Goal: Use online tool/utility: Utilize a website feature to perform a specific function

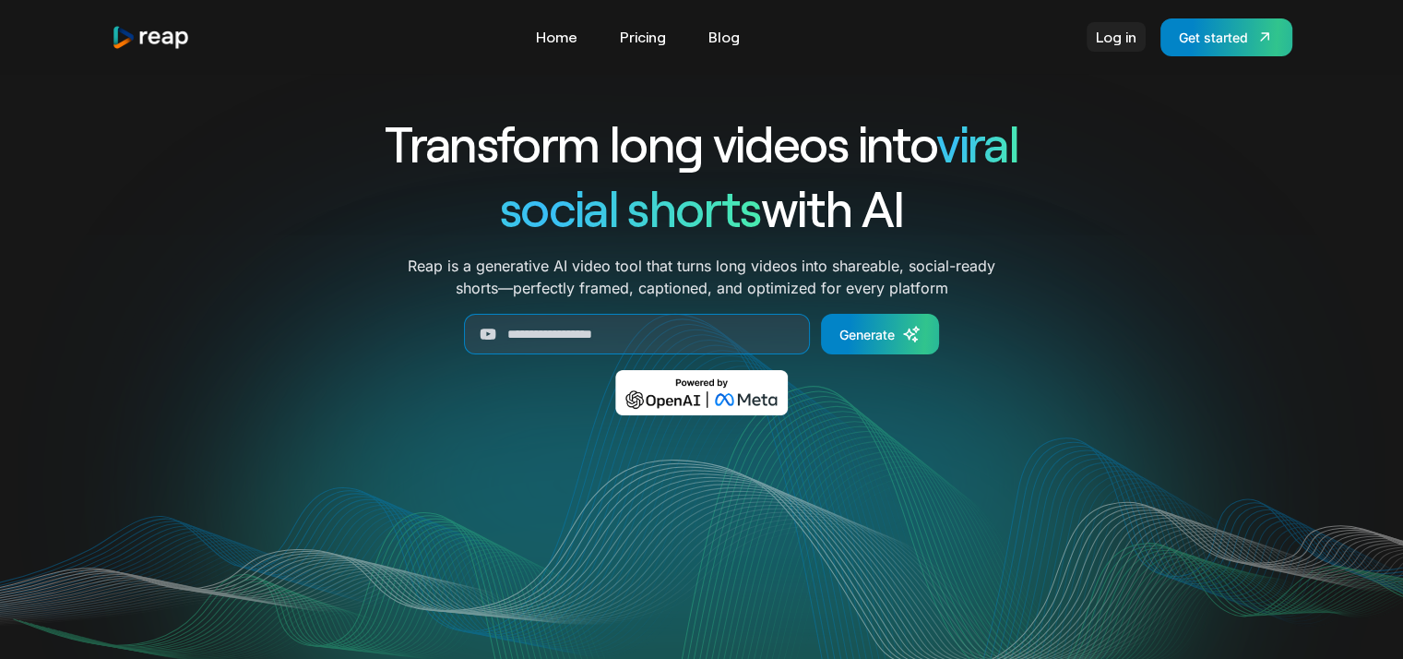
click at [1111, 49] on link "Log in" at bounding box center [1116, 37] width 59 height 30
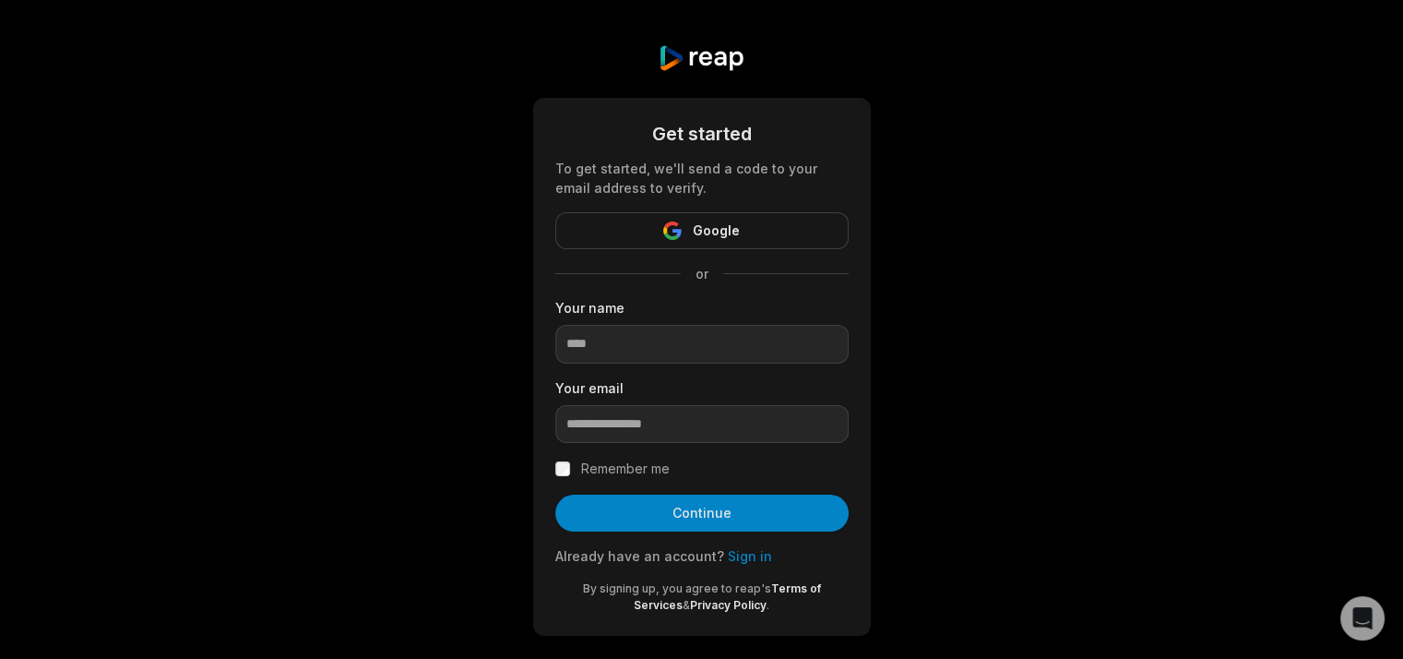
click at [736, 224] on span "Google" at bounding box center [716, 231] width 47 height 22
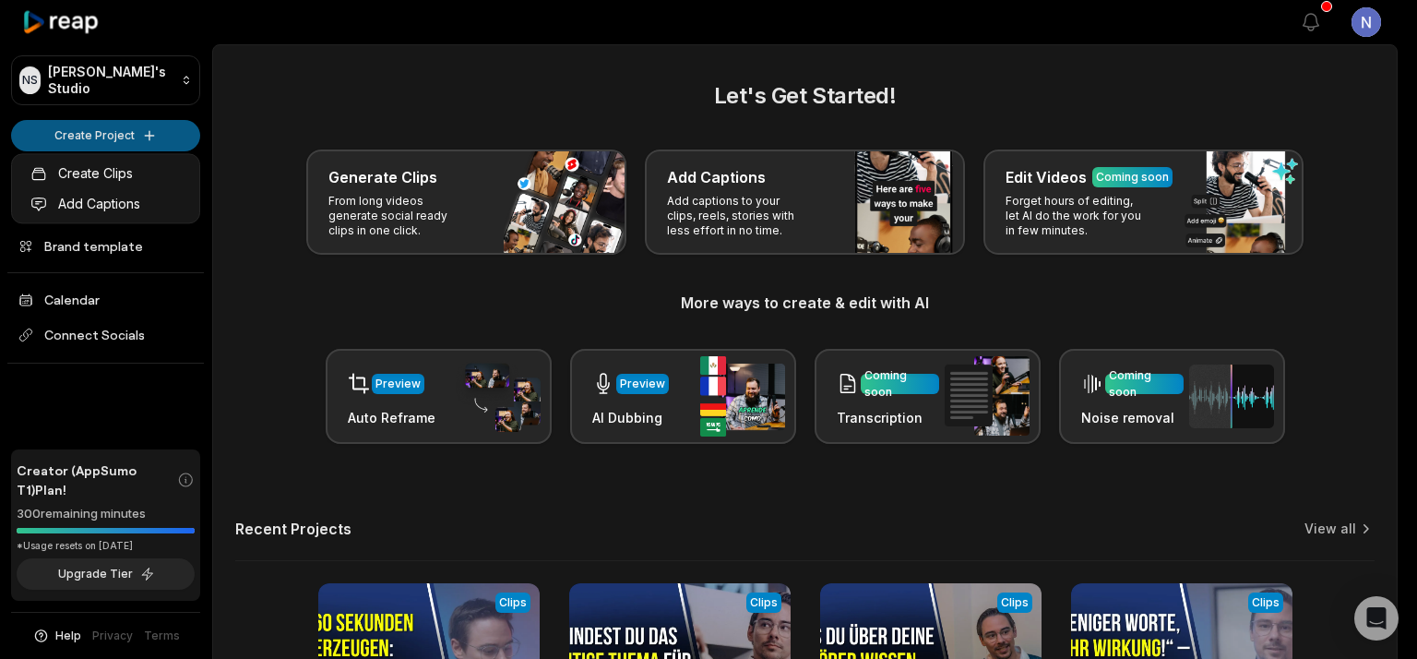
click at [99, 137] on html "NS Natalia's Studio Create Project Home Projects Brand template Calendar Connec…" at bounding box center [708, 329] width 1417 height 659
click at [185, 479] on html "NS Natalia's Studio Create Project Home Projects Brand template Calendar Connec…" at bounding box center [708, 329] width 1417 height 659
click at [96, 143] on html "NS Natalia's Studio Create Project Home Projects Brand template Calendar Connec…" at bounding box center [708, 329] width 1417 height 659
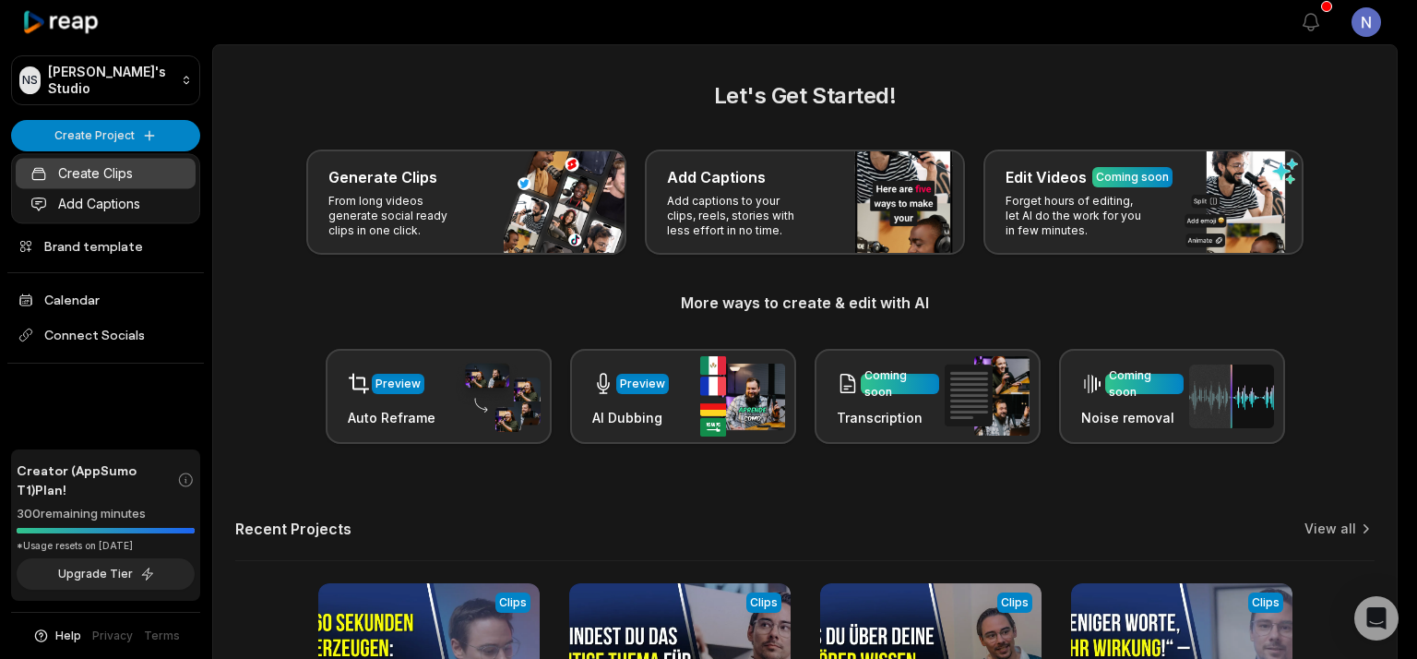
click at [126, 180] on link "Create Clips" at bounding box center [106, 173] width 180 height 30
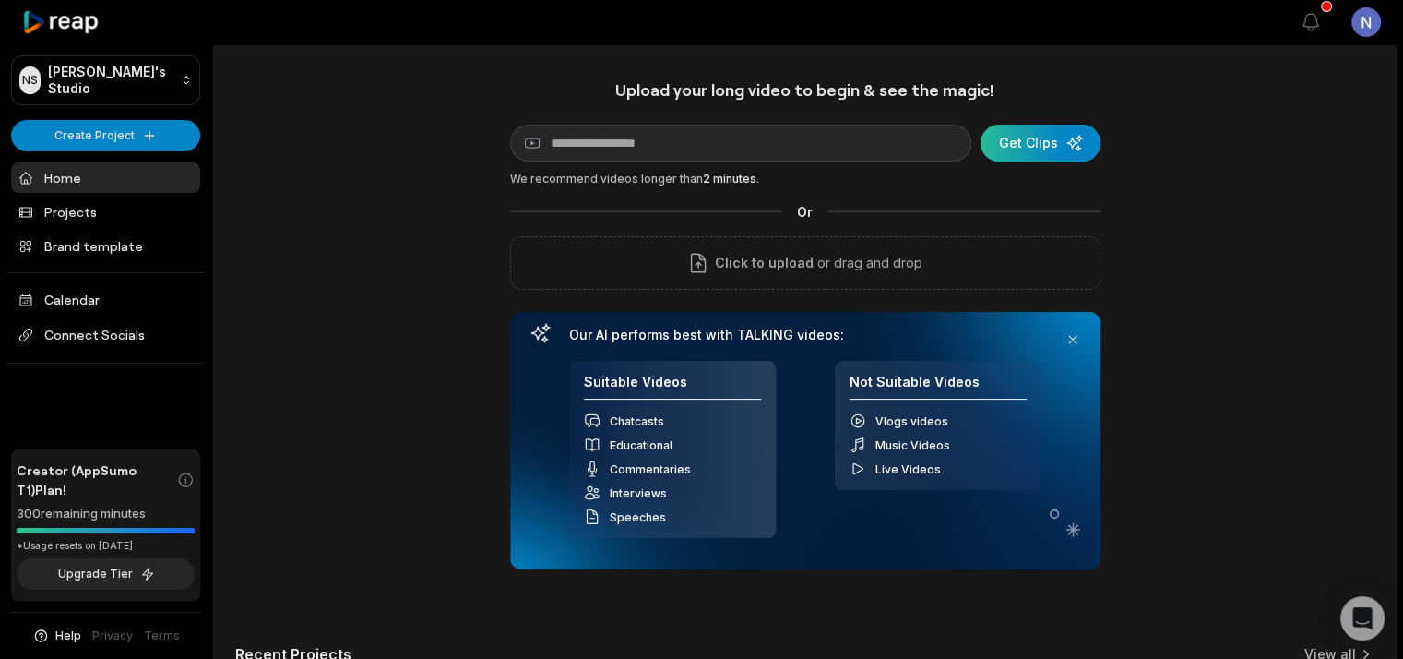
click at [1030, 149] on div "submit" at bounding box center [1041, 143] width 120 height 37
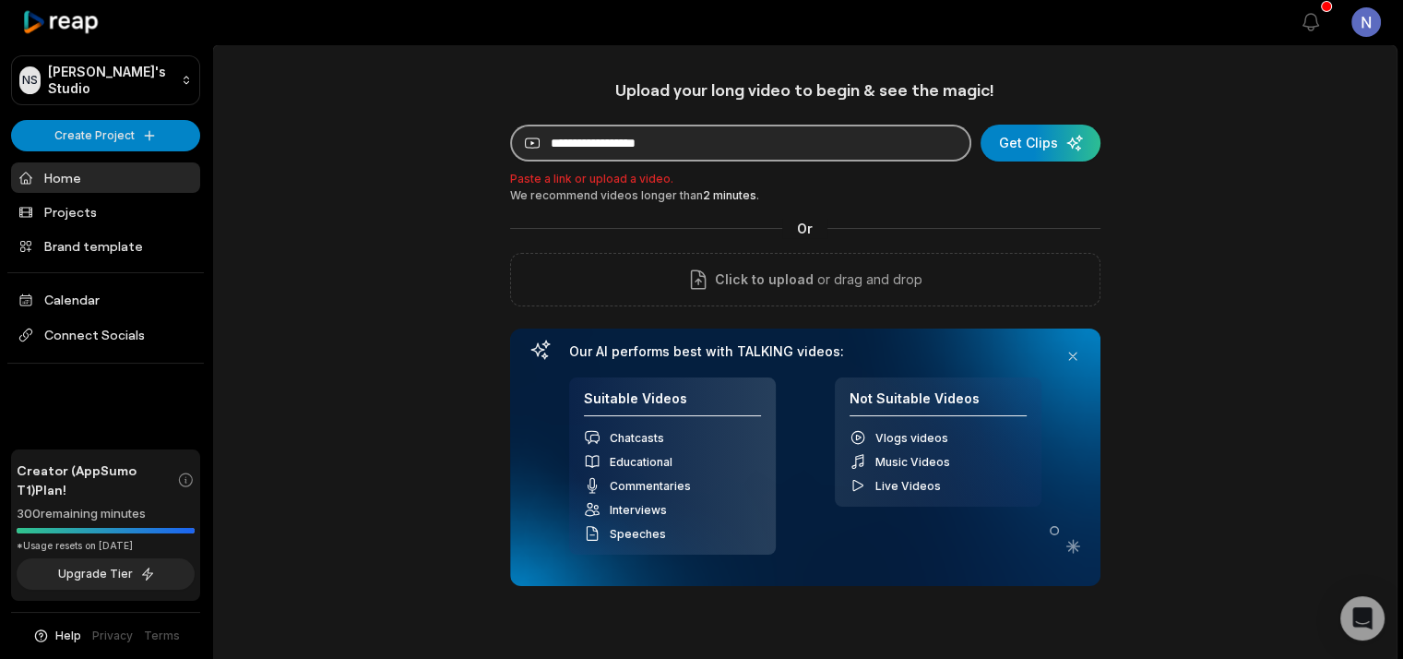
click at [583, 140] on input at bounding box center [740, 143] width 461 height 37
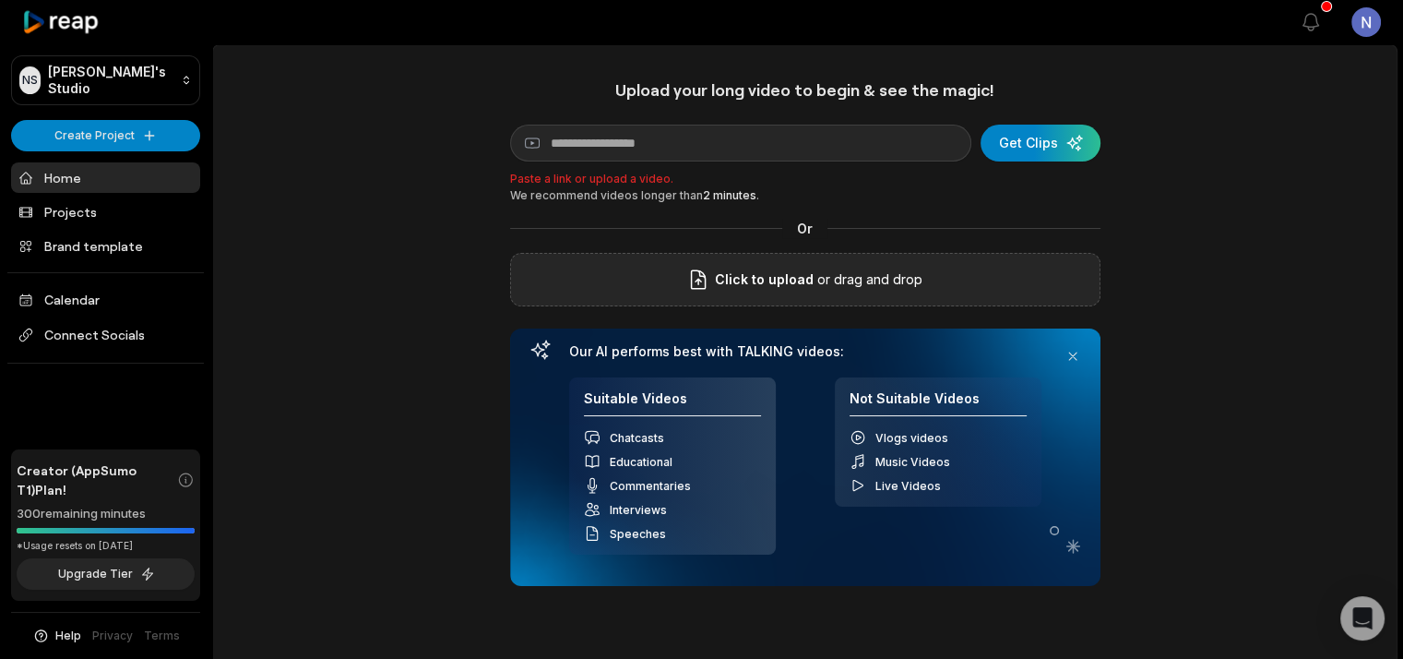
click at [827, 287] on p "or drag and drop" at bounding box center [868, 280] width 109 height 22
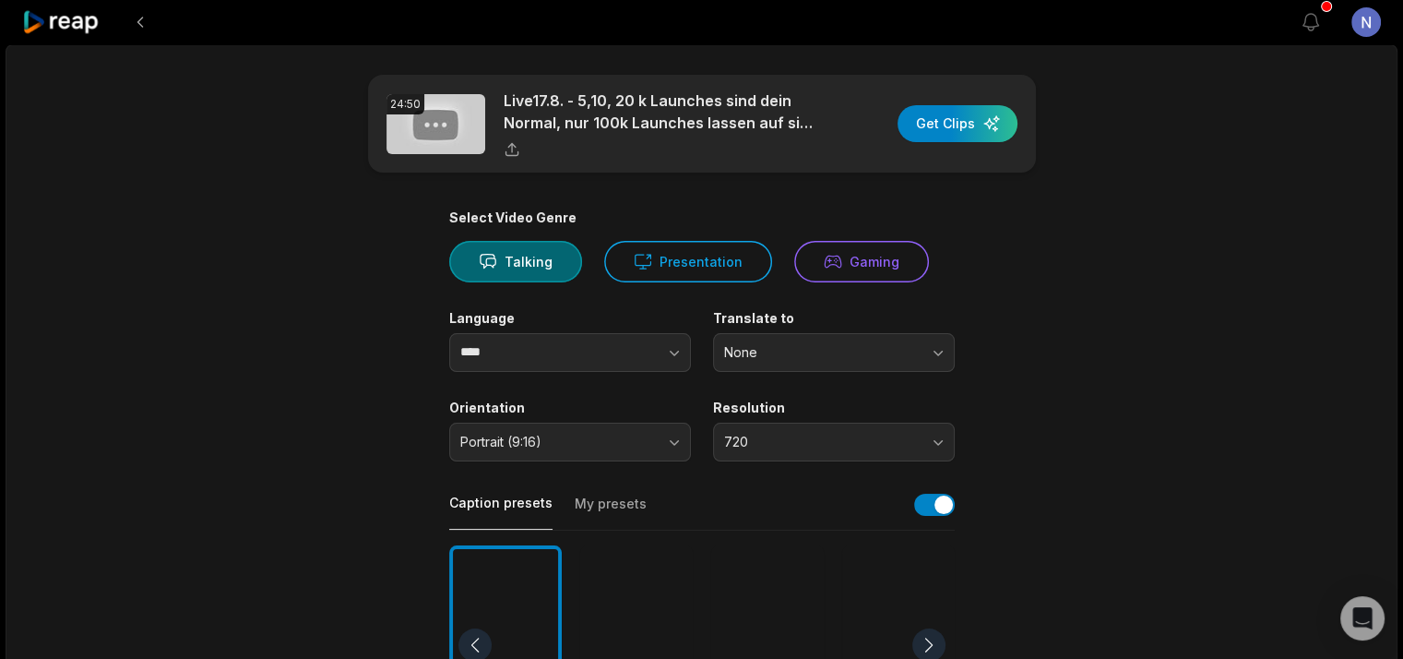
click at [76, 25] on icon at bounding box center [61, 22] width 78 height 25
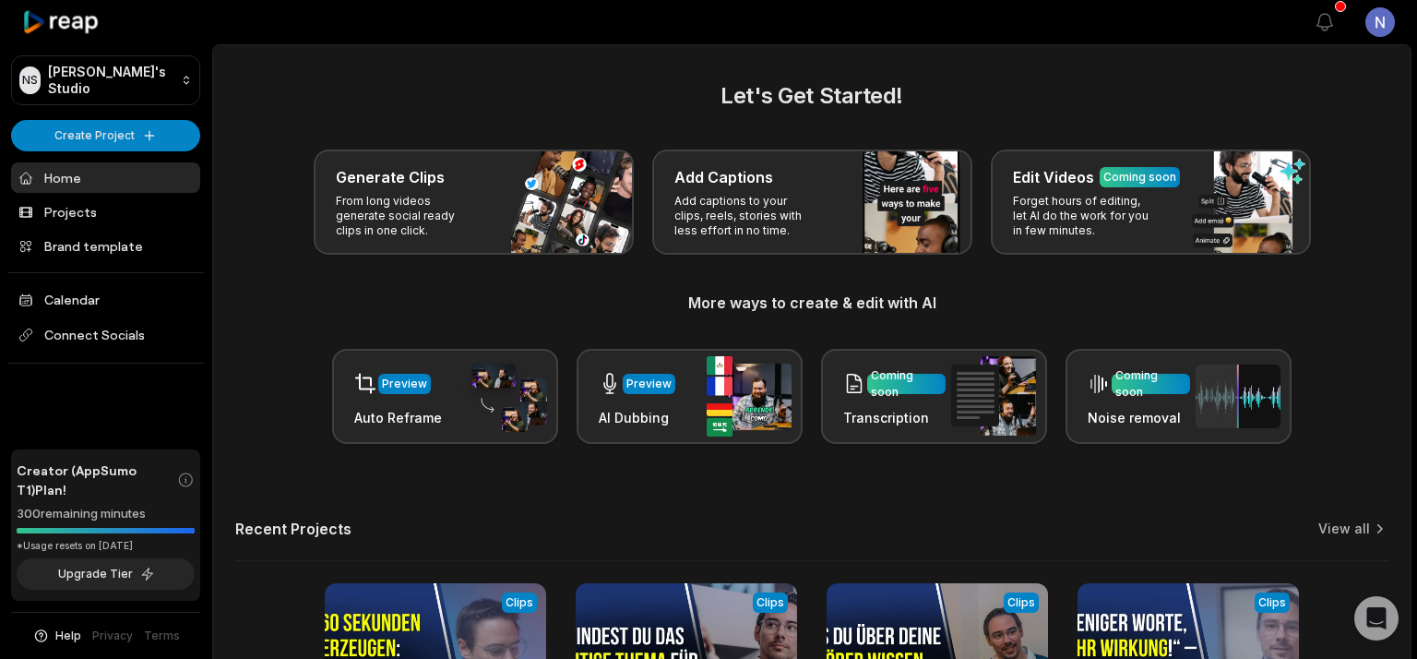
click at [89, 133] on html "NS [PERSON_NAME]'s Studio Create Project Home Projects Brand template Calendar …" at bounding box center [708, 329] width 1417 height 659
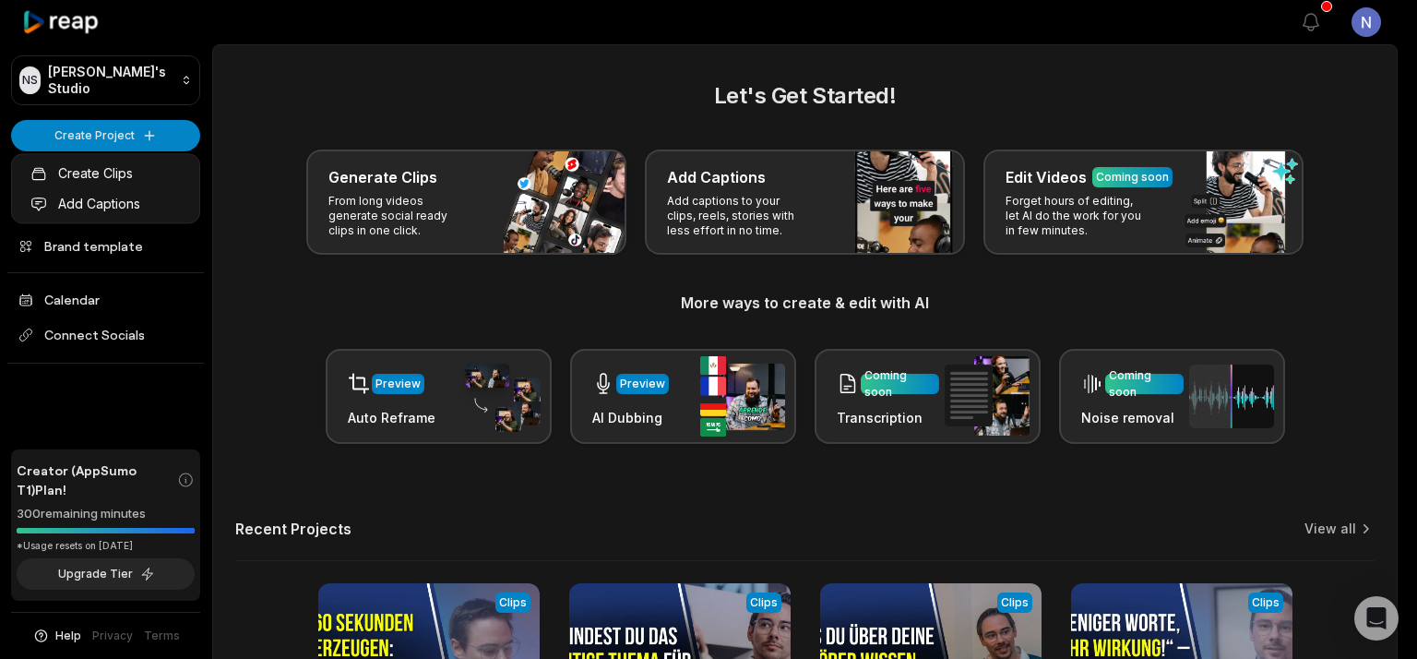
click at [112, 129] on html "NS Natalia's Studio Create Project Home Projects Brand template Calendar Connec…" at bounding box center [708, 329] width 1417 height 659
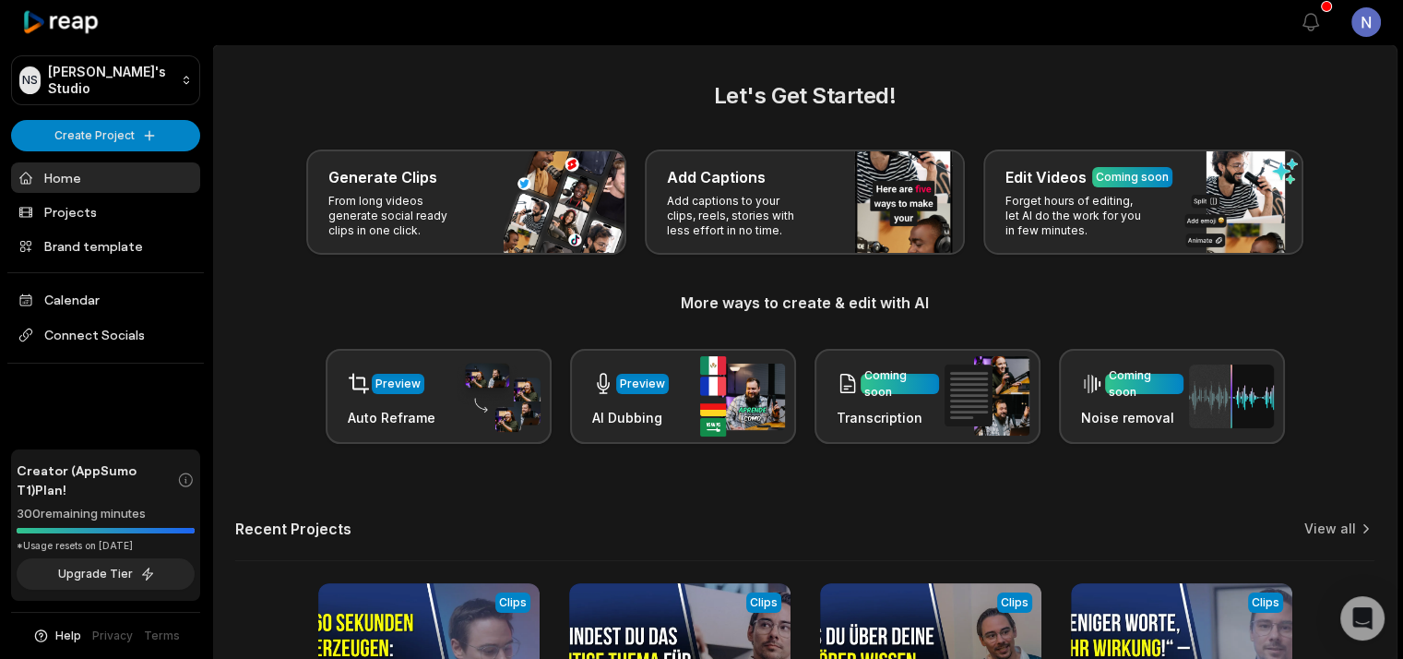
click at [79, 180] on link "Home" at bounding box center [105, 177] width 189 height 30
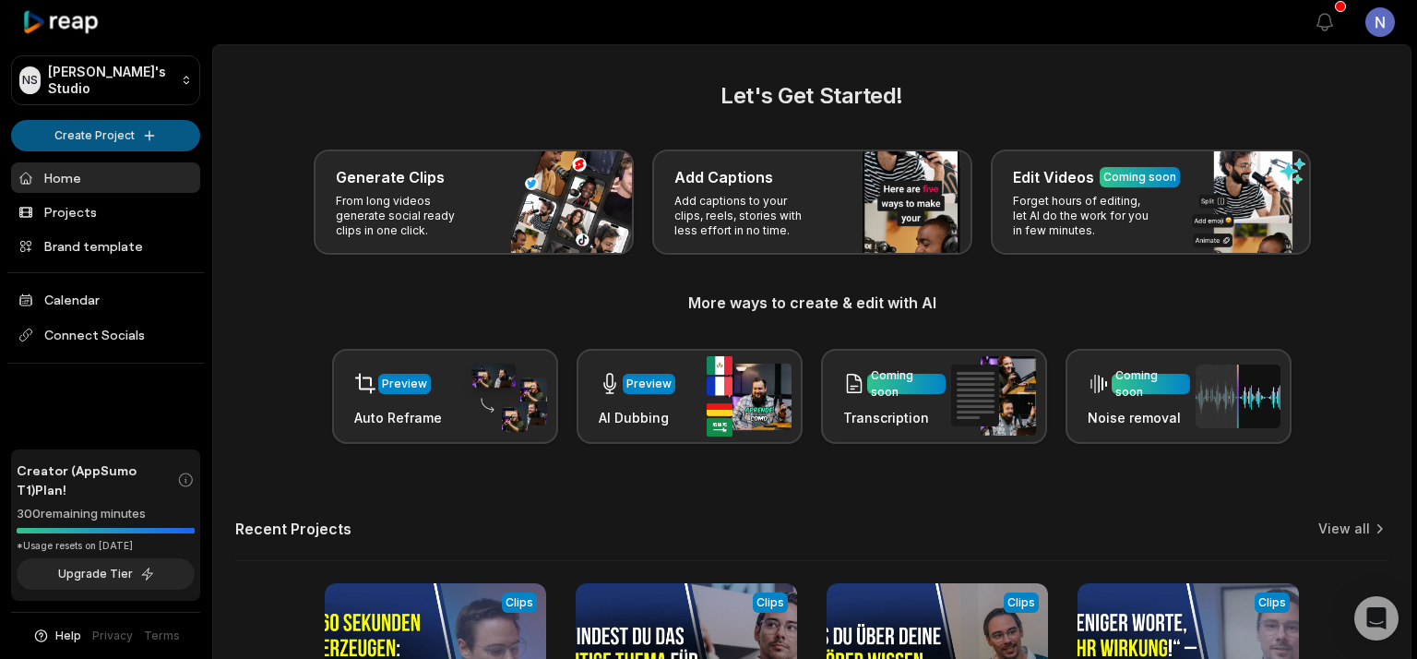
click at [89, 137] on html "NS [PERSON_NAME]'s Studio Create Project Home Projects Brand template Calendar …" at bounding box center [708, 329] width 1417 height 659
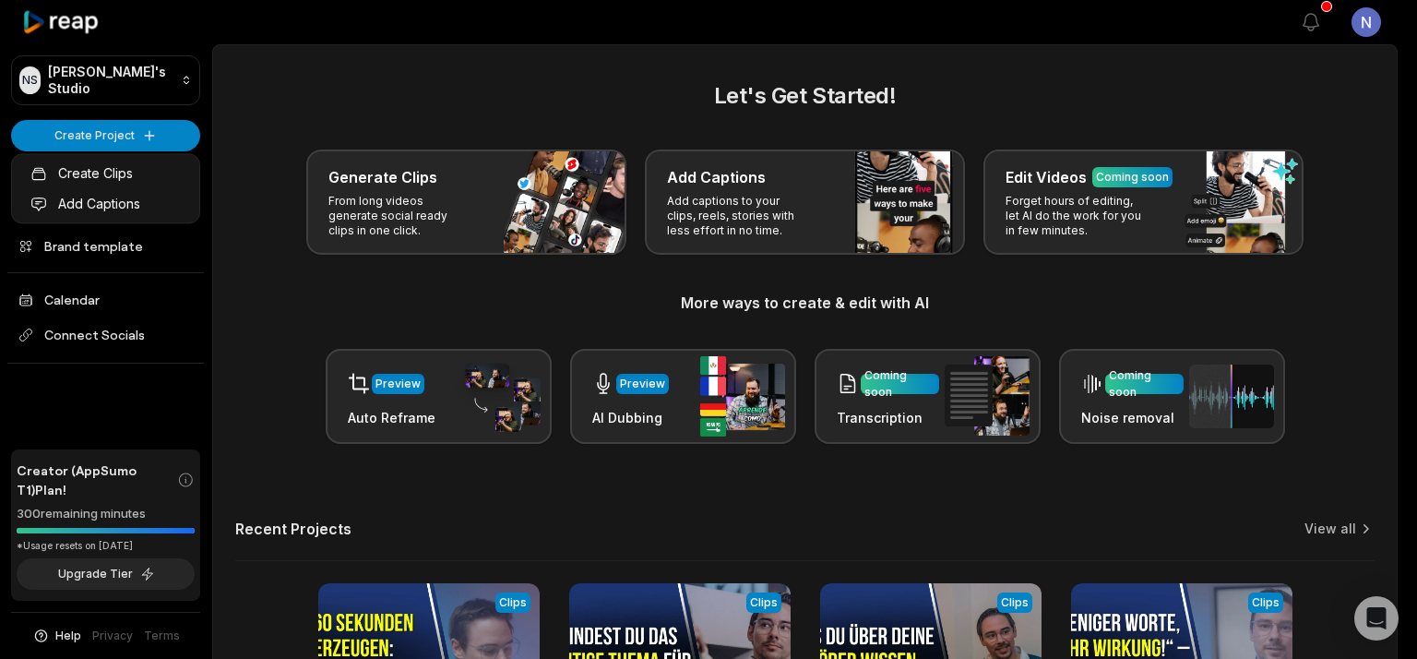
click at [141, 135] on html "NS [PERSON_NAME]'s Studio Create Project Home Projects Brand template Calendar …" at bounding box center [708, 329] width 1417 height 659
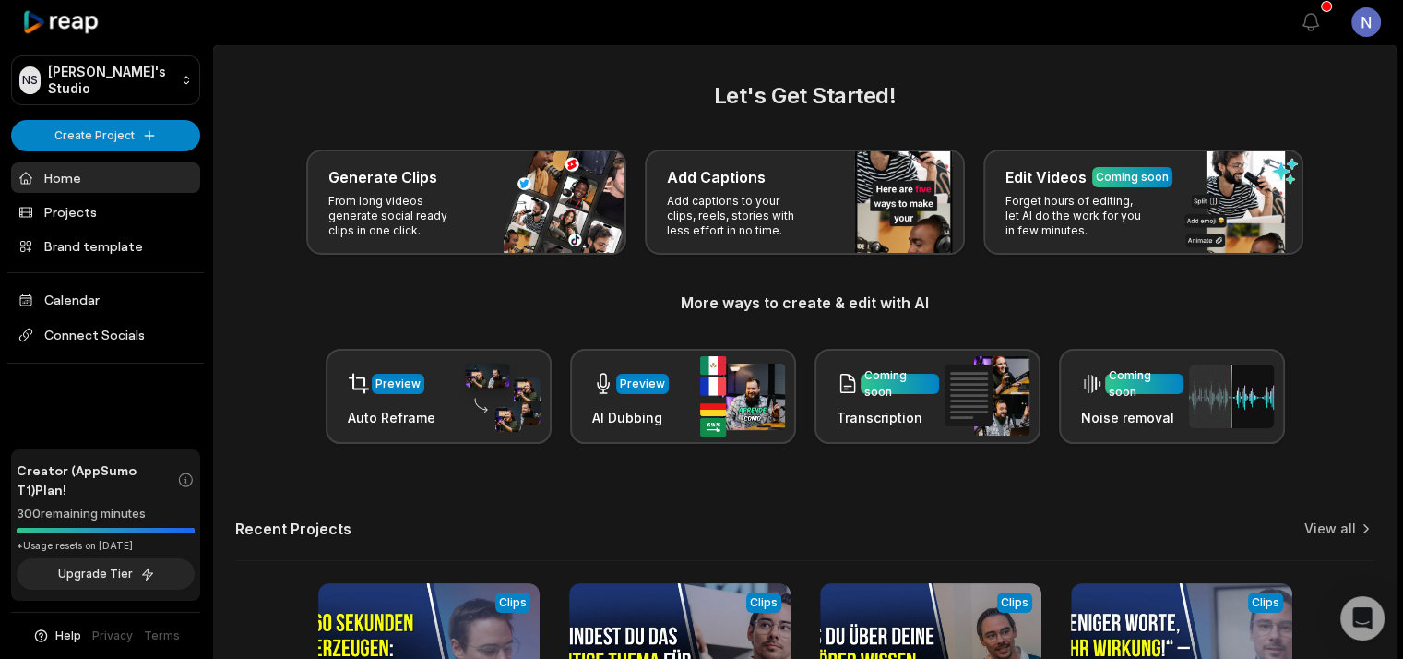
click at [141, 135] on html "NS [PERSON_NAME]'s Studio Create Project Home Projects Brand template Calendar …" at bounding box center [701, 329] width 1403 height 659
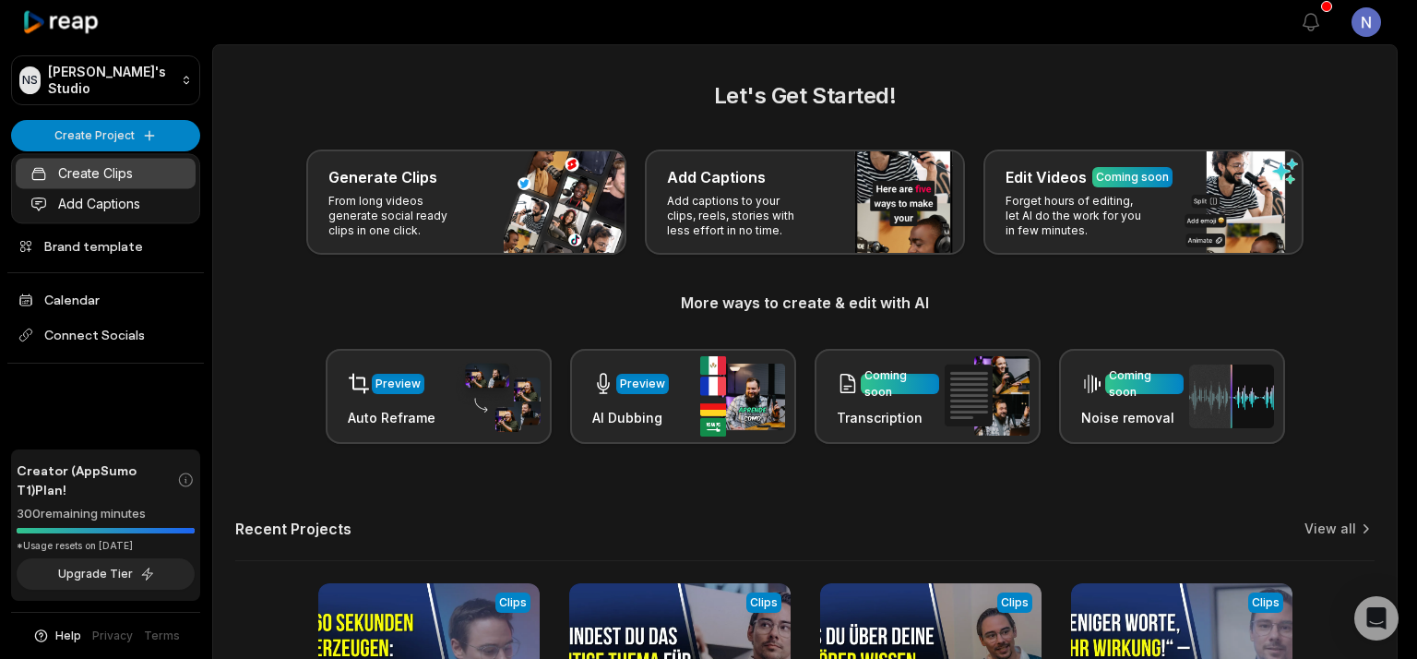
click at [113, 171] on link "Create Clips" at bounding box center [106, 173] width 180 height 30
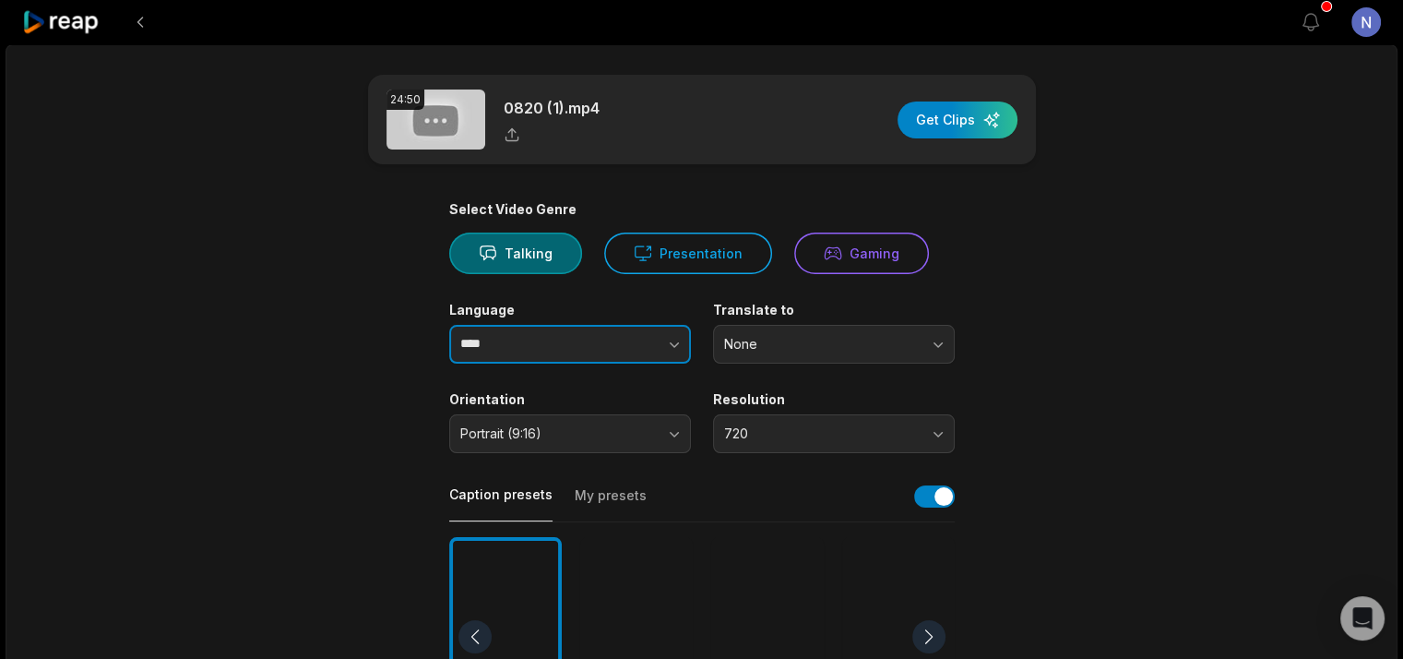
click at [587, 346] on button "button" at bounding box center [637, 344] width 105 height 39
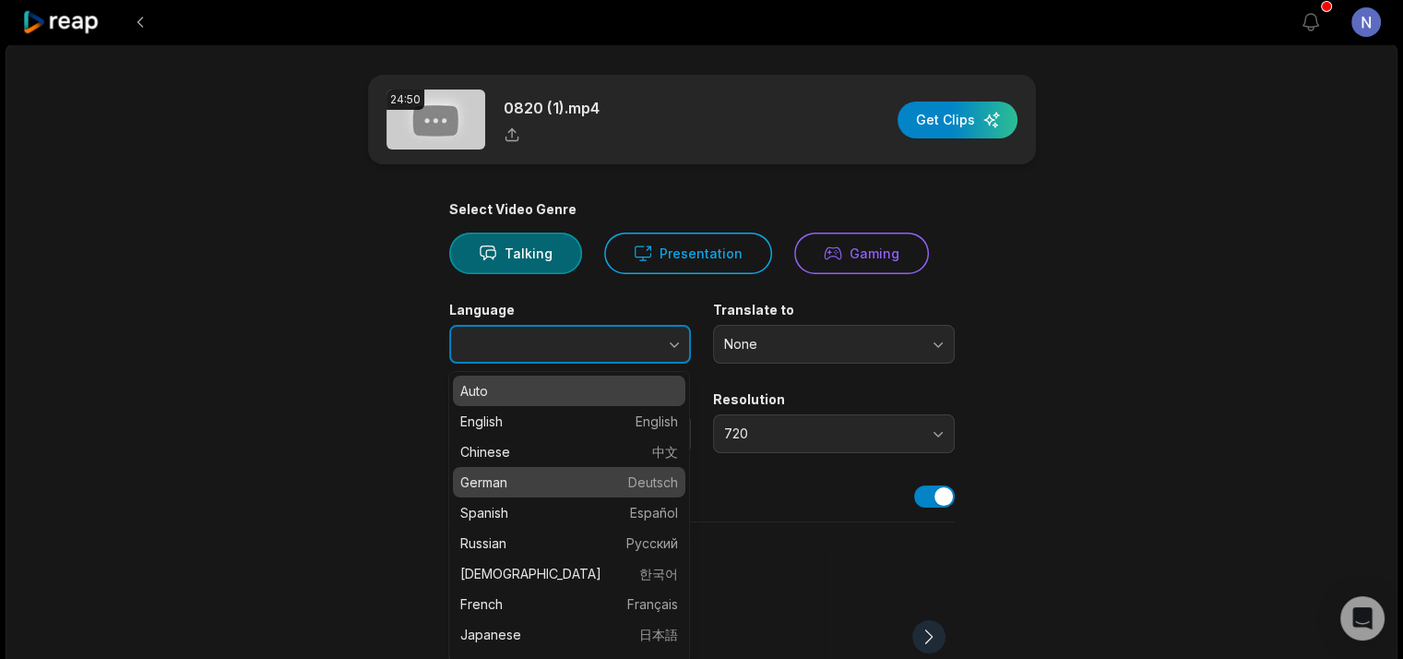
type input "******"
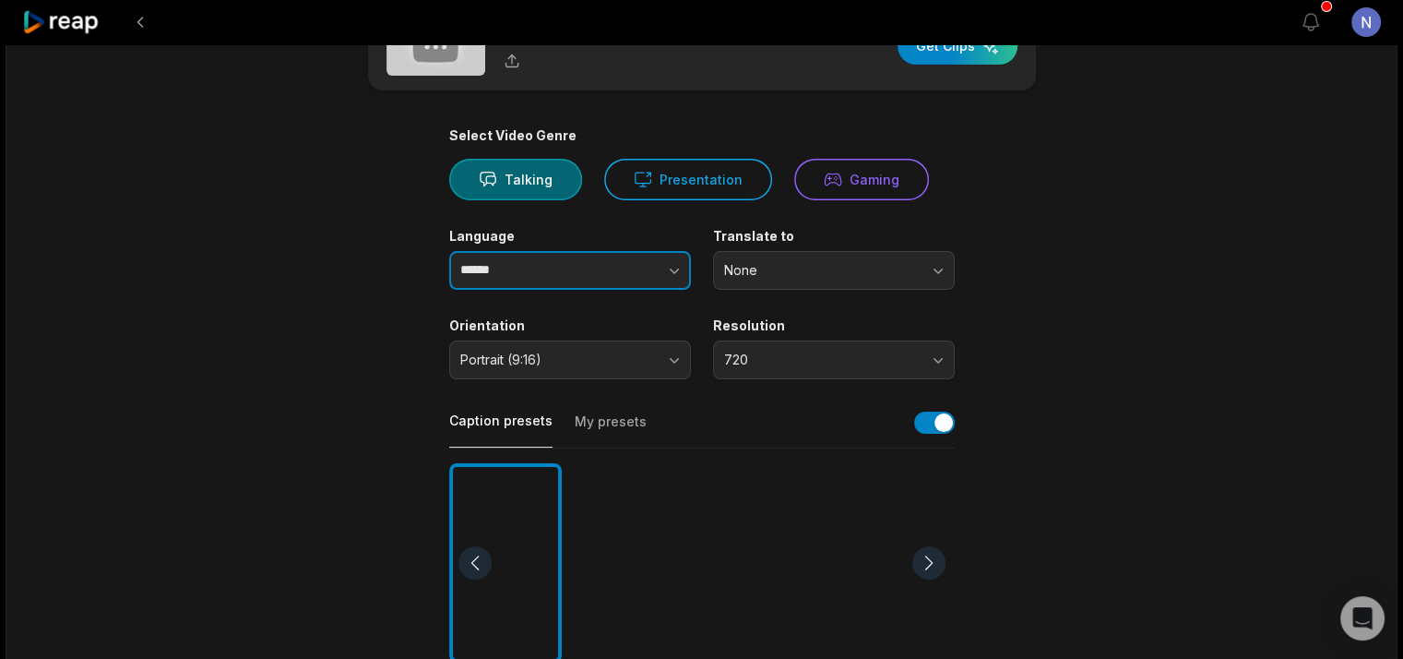
scroll to position [185, 0]
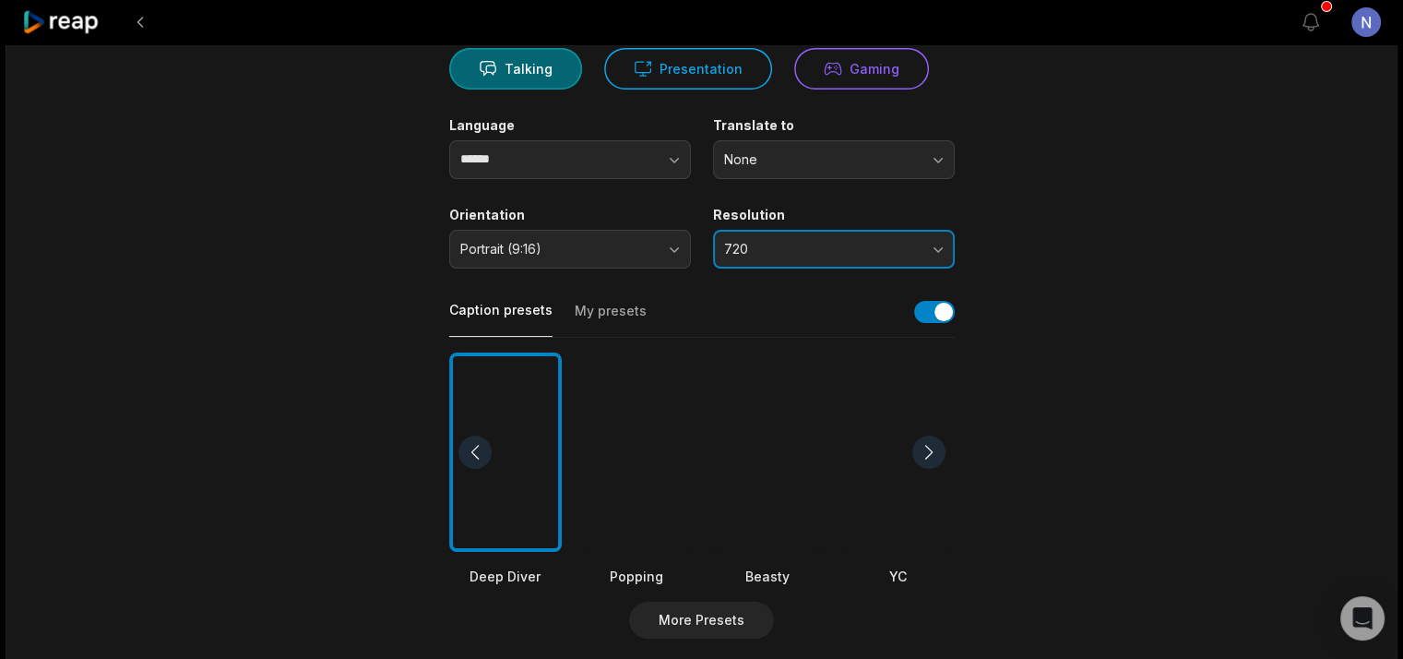
click at [875, 250] on span "720" at bounding box center [821, 249] width 194 height 17
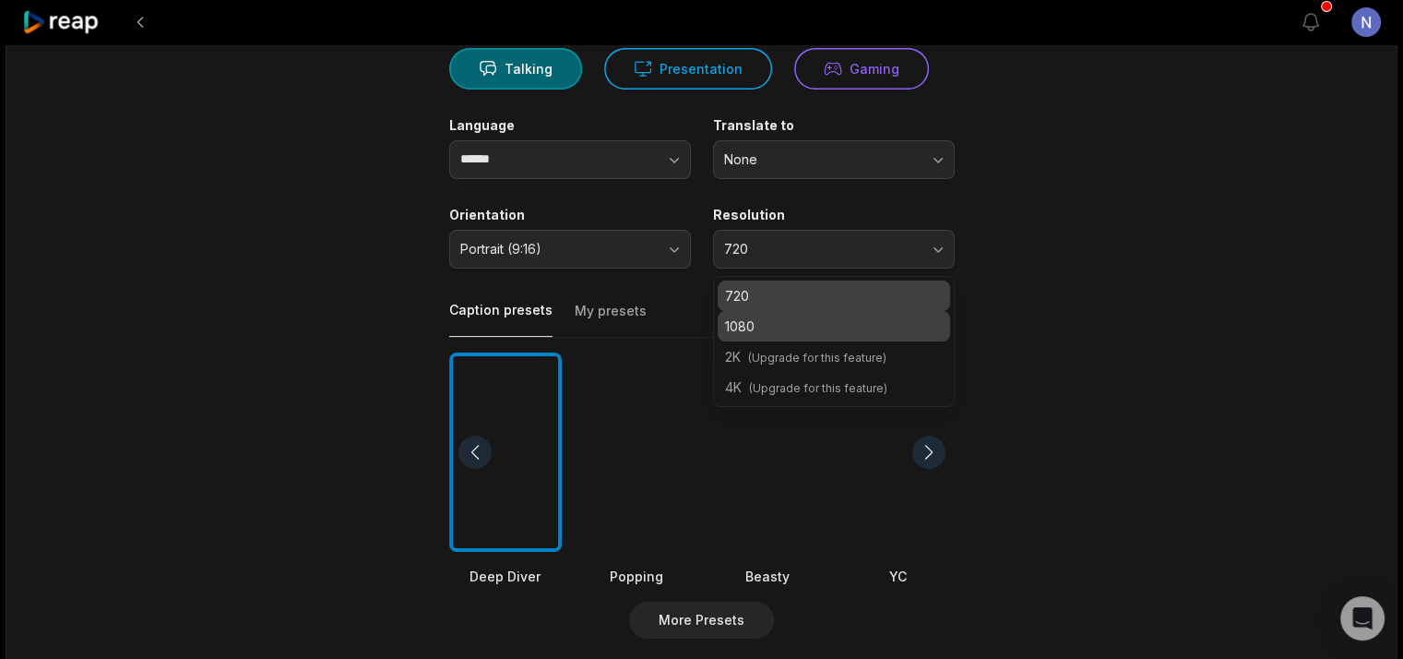
click at [853, 331] on p "1080" at bounding box center [834, 325] width 218 height 19
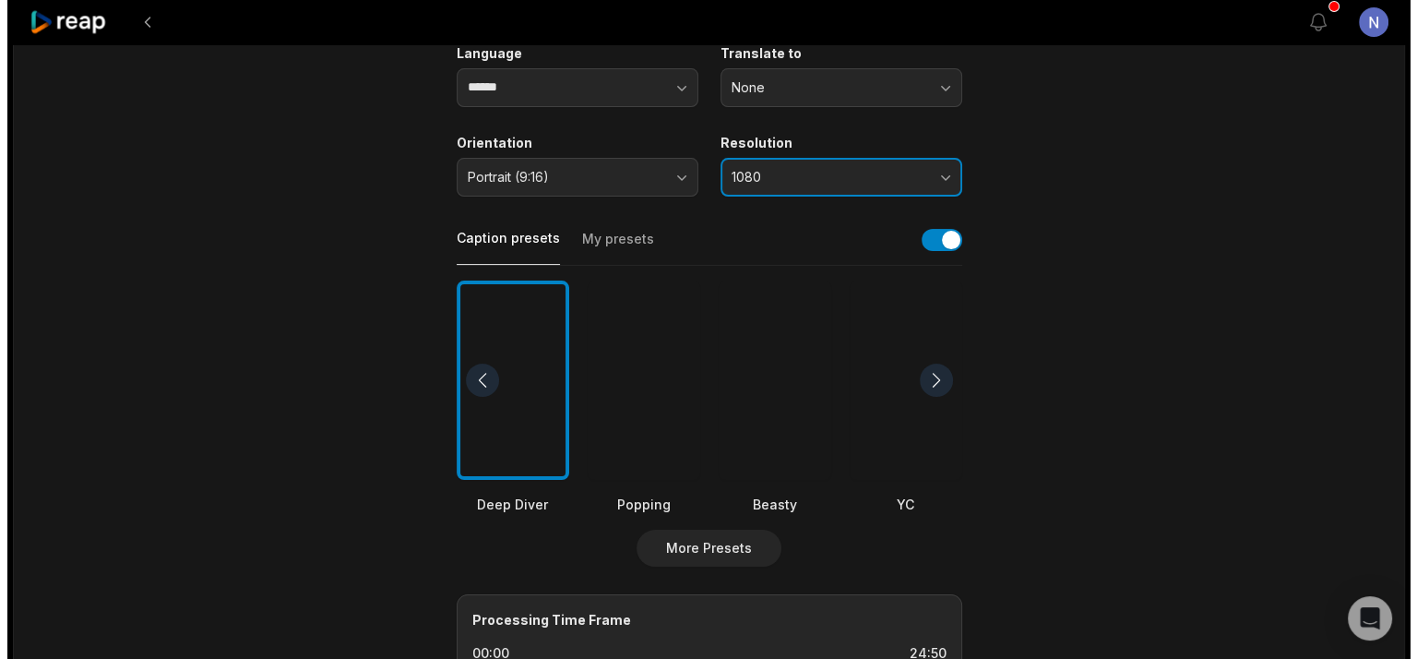
scroll to position [277, 0]
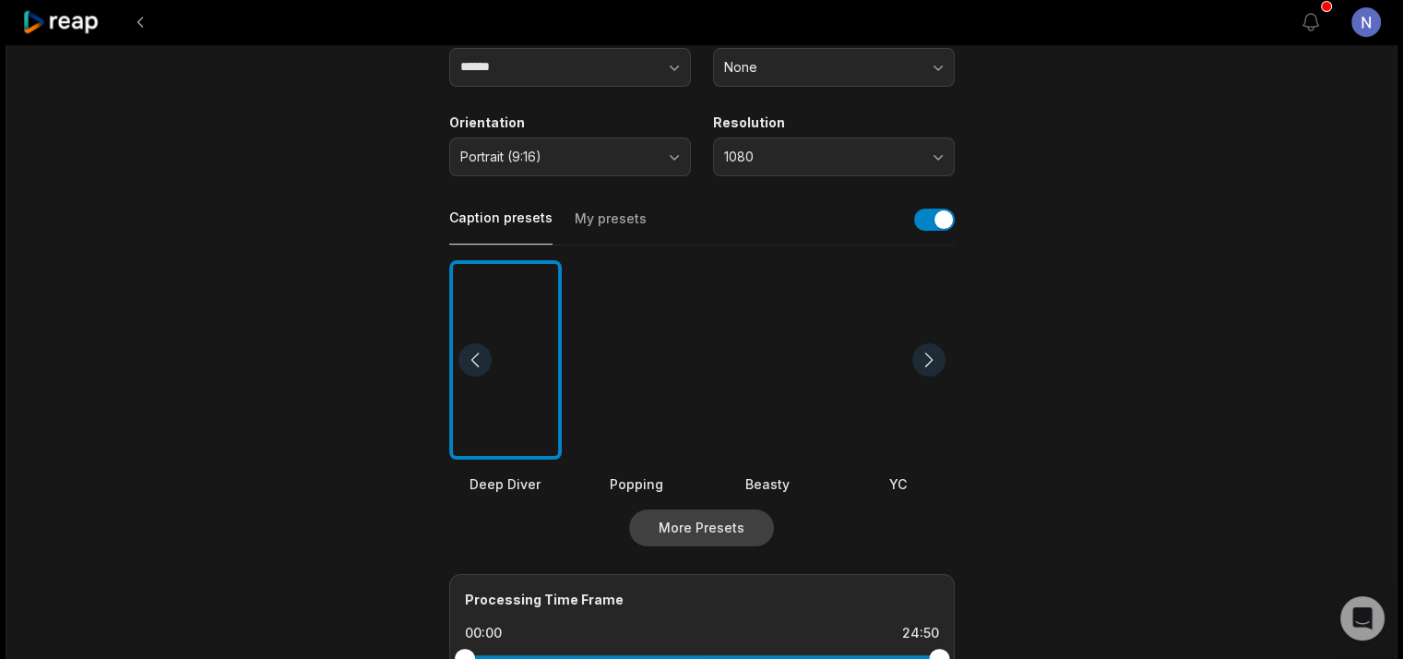
click at [725, 523] on button "More Presets" at bounding box center [701, 527] width 145 height 37
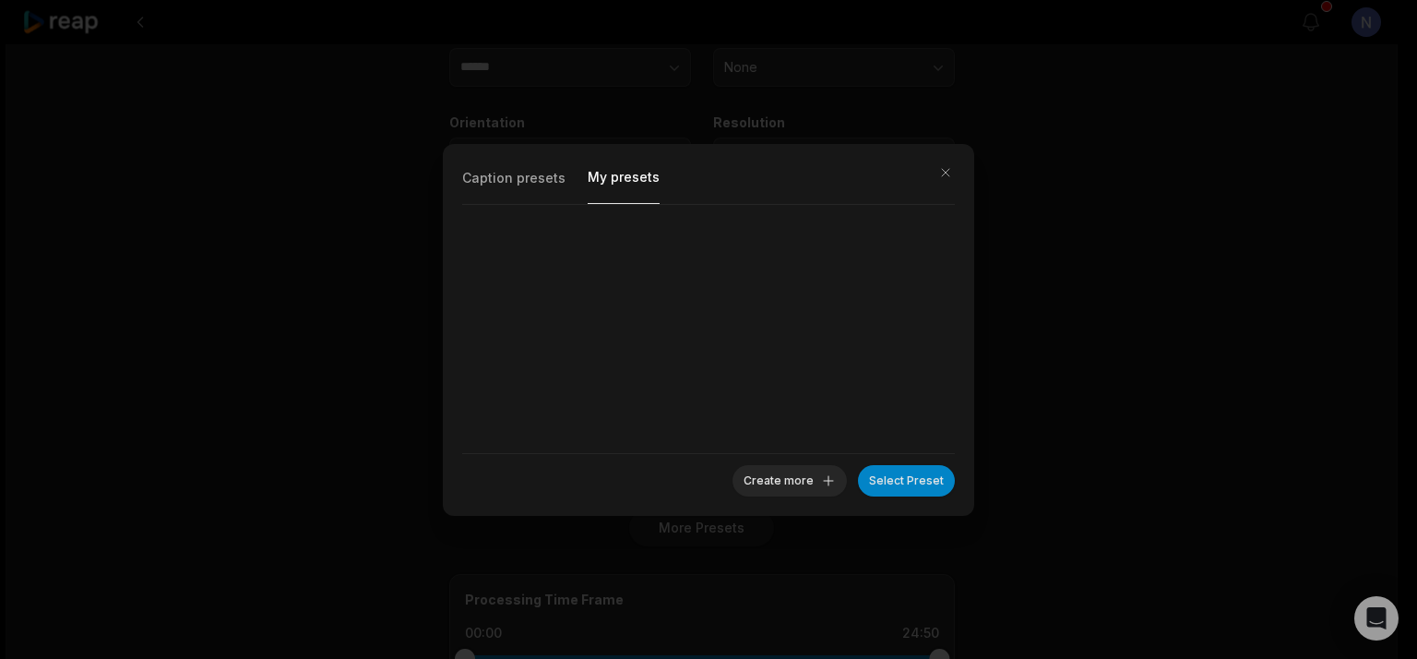
click at [616, 176] on button "My presets" at bounding box center [624, 183] width 72 height 41
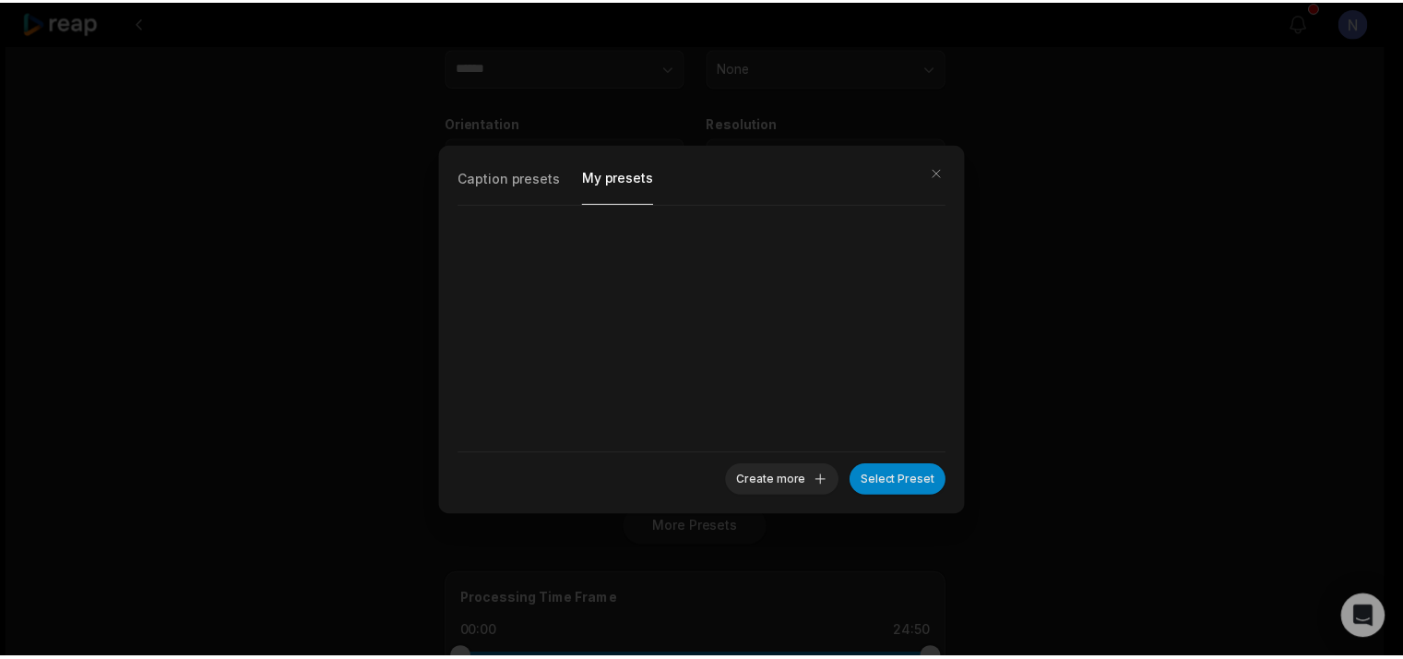
scroll to position [0, 0]
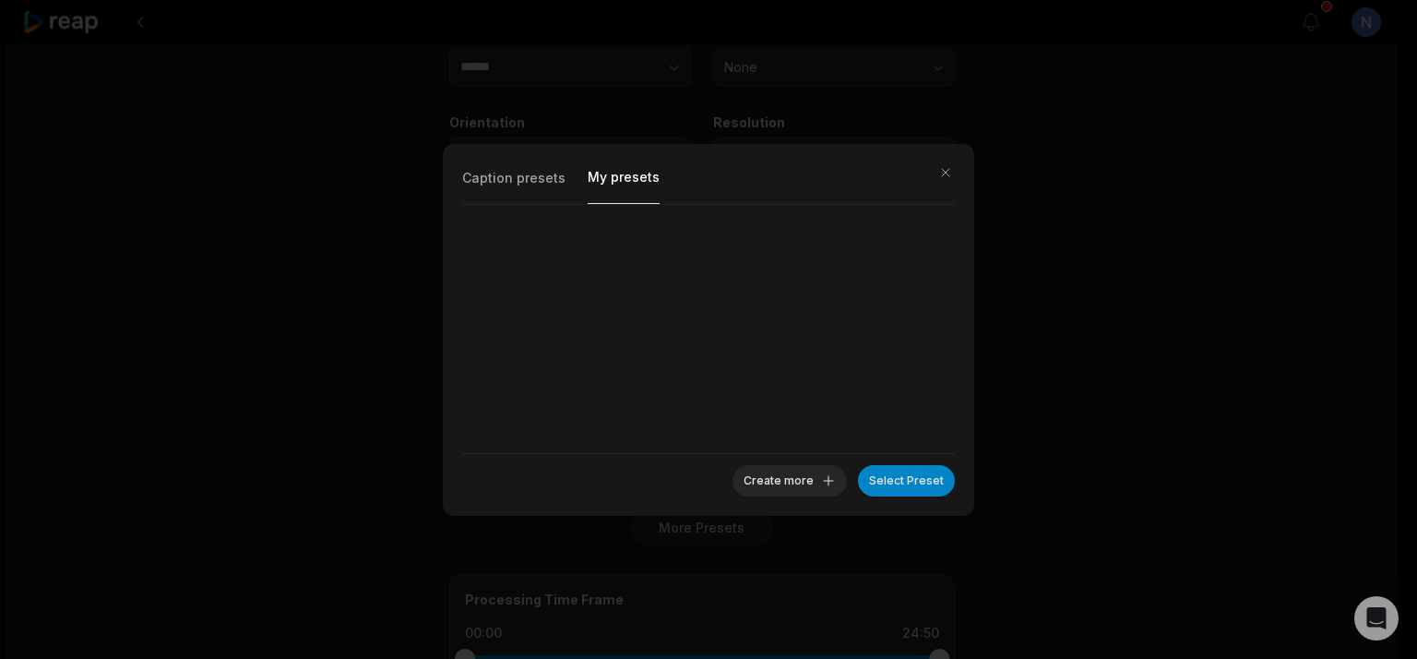
click at [491, 176] on button "Caption presets" at bounding box center [513, 183] width 103 height 40
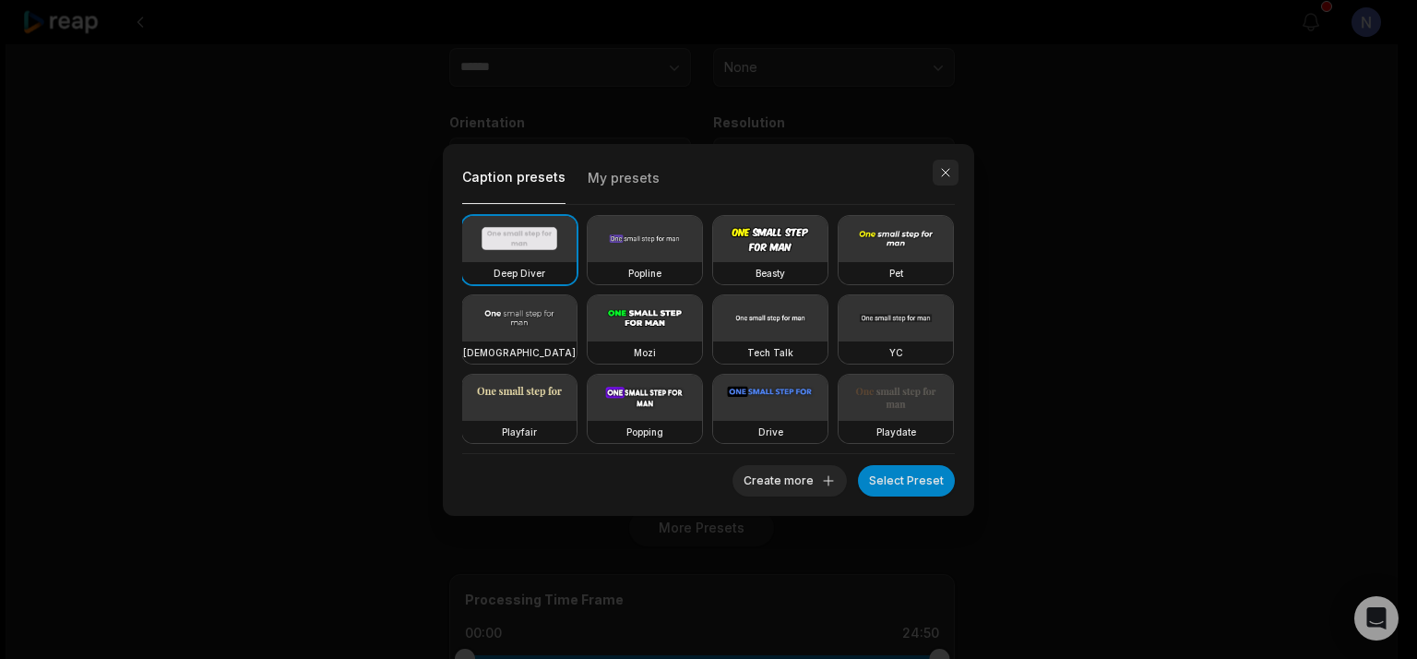
click at [941, 173] on button "button" at bounding box center [946, 173] width 26 height 26
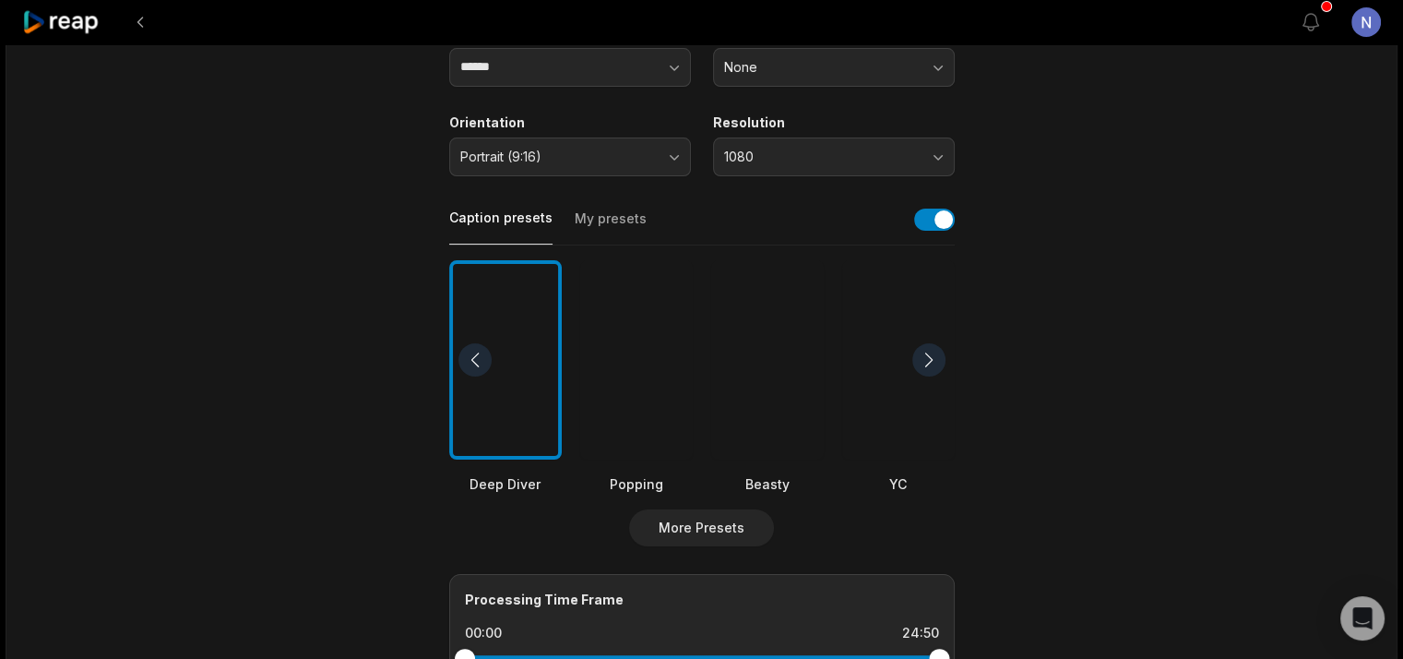
click at [709, 394] on div "Deep Diver Popping Beasty YC Playdate Pet Zen" at bounding box center [702, 377] width 506 height 234
click at [776, 438] on div at bounding box center [767, 360] width 113 height 200
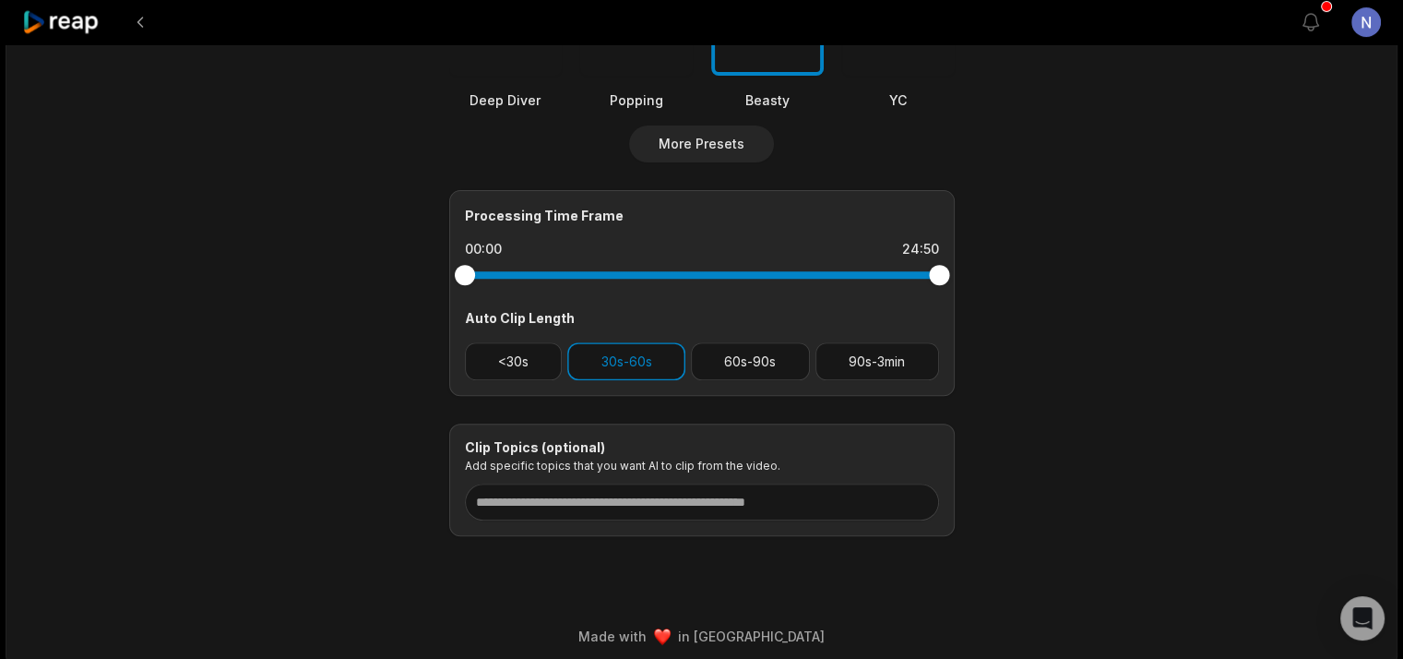
scroll to position [669, 0]
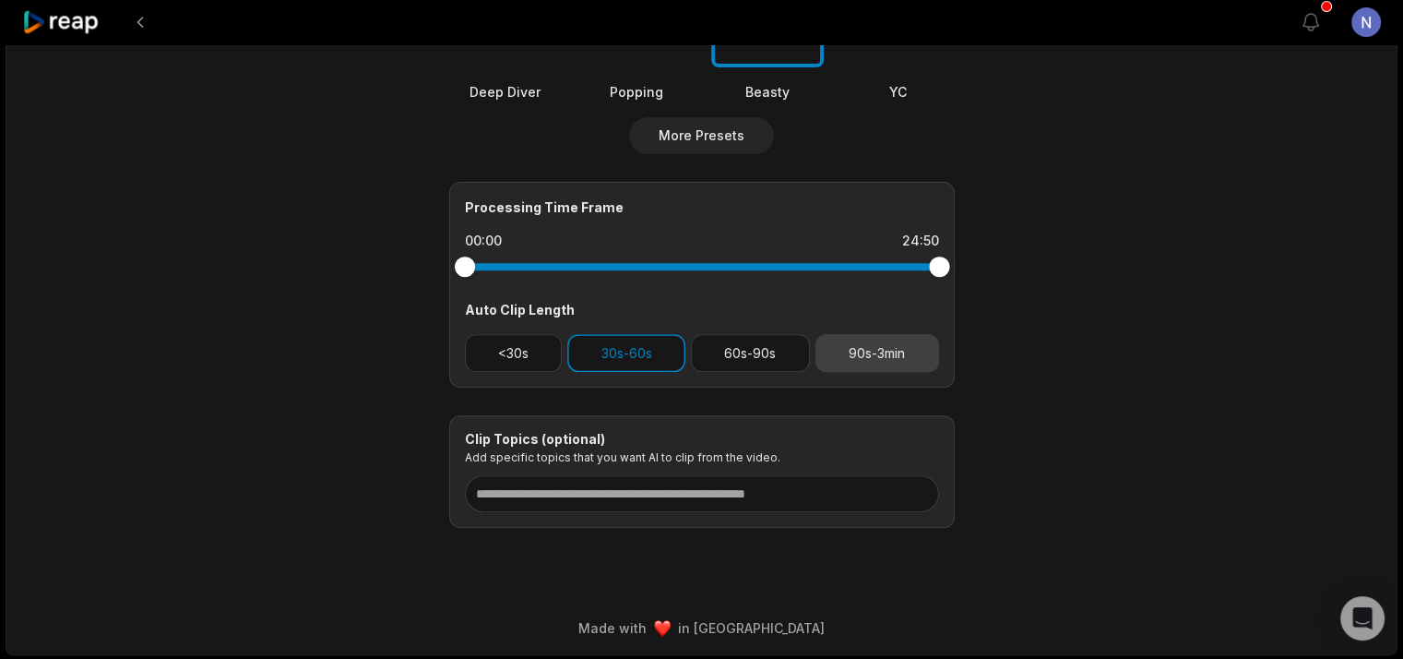
click at [867, 364] on button "90s-3min" at bounding box center [878, 353] width 124 height 38
click at [639, 343] on button "30s-60s" at bounding box center [626, 353] width 118 height 38
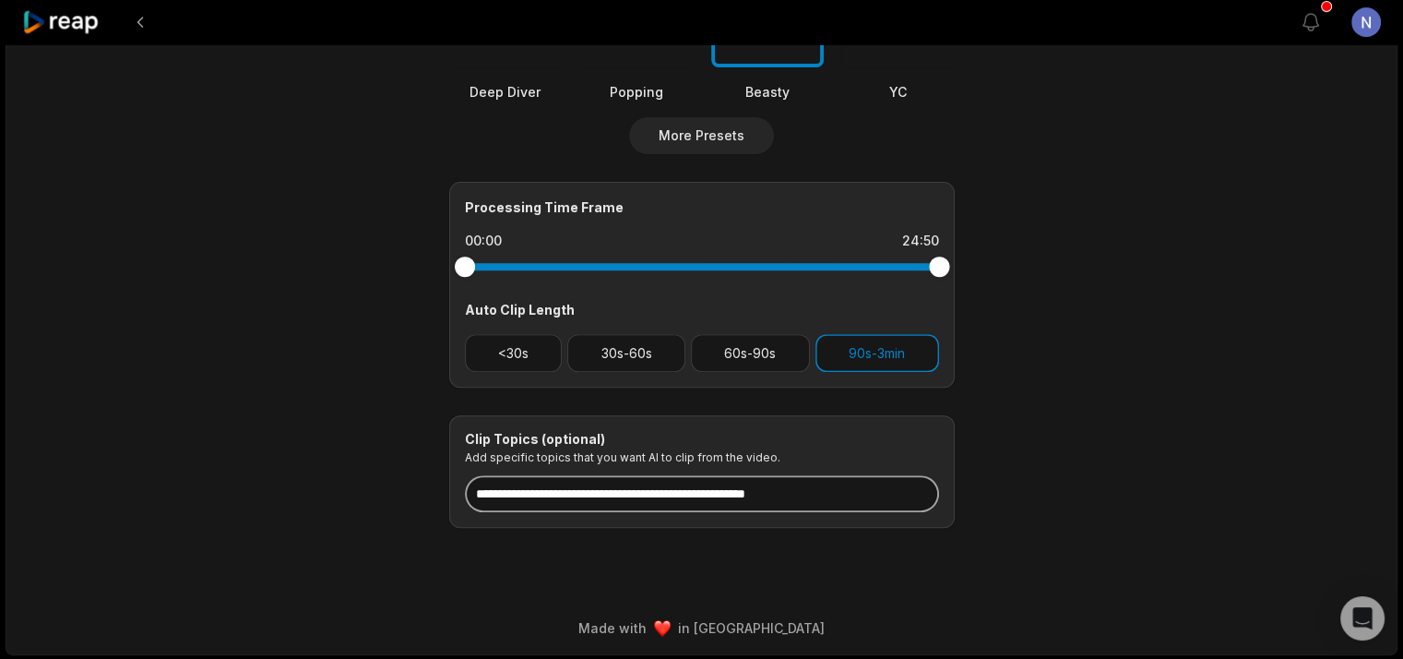
click at [787, 504] on input at bounding box center [702, 493] width 474 height 37
click at [904, 495] on input at bounding box center [702, 493] width 474 height 37
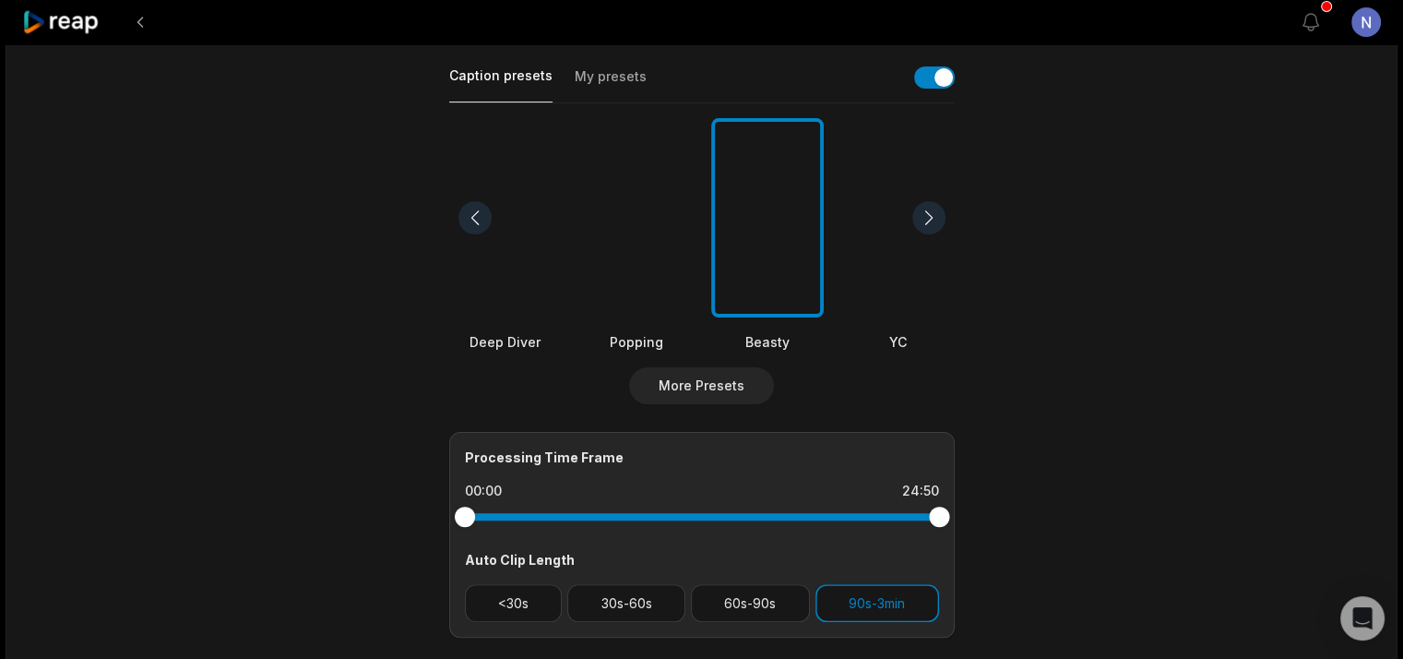
scroll to position [392, 0]
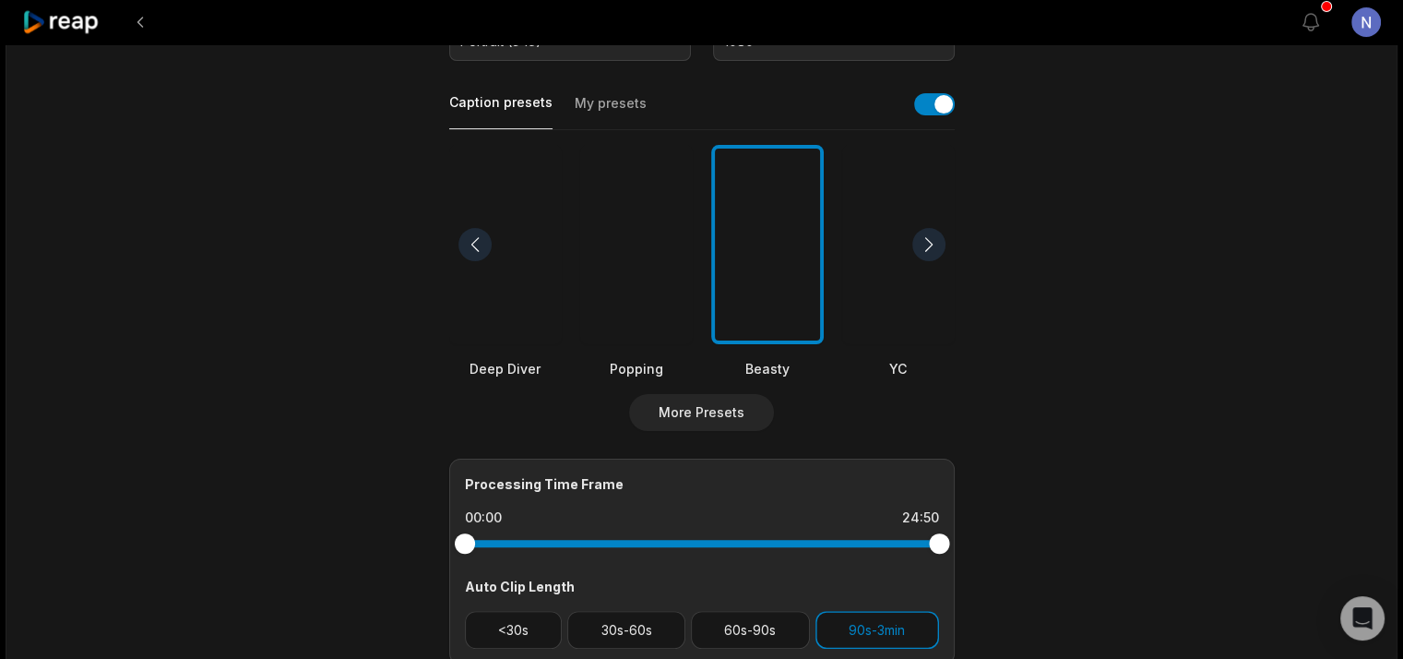
click at [928, 239] on div at bounding box center [929, 244] width 33 height 33
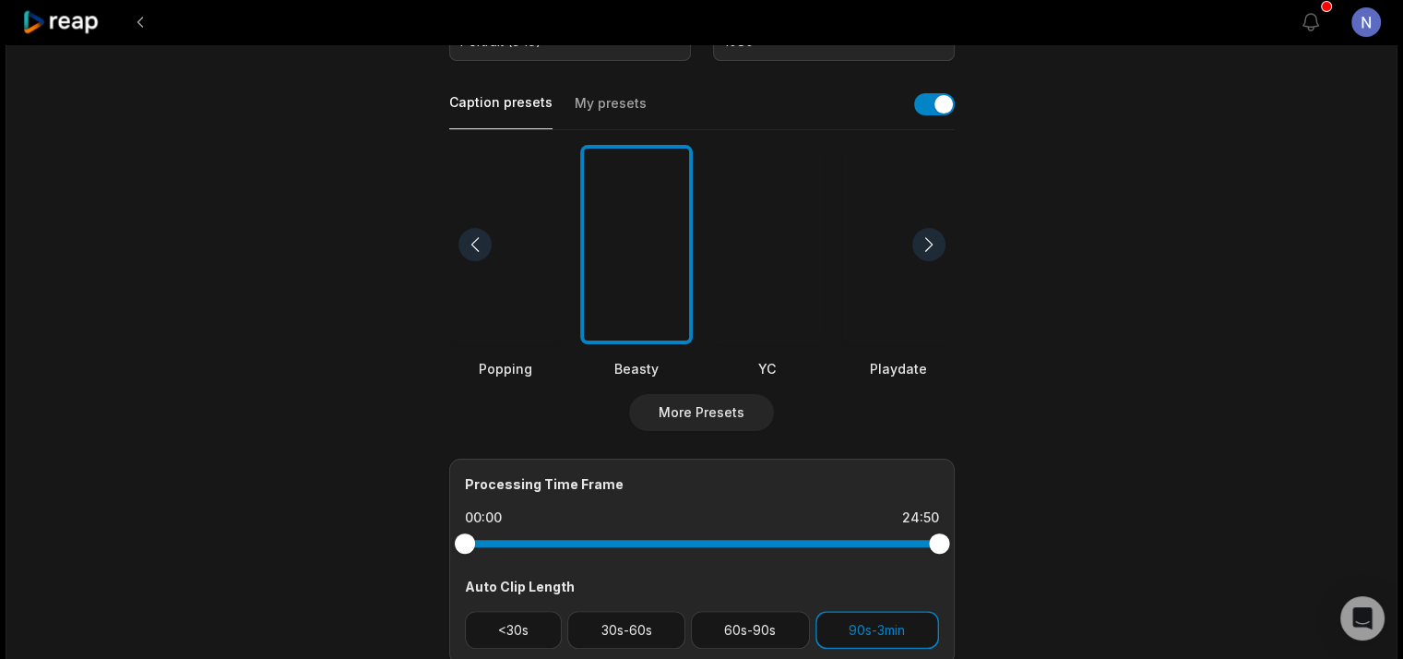
click at [928, 239] on div at bounding box center [929, 244] width 33 height 33
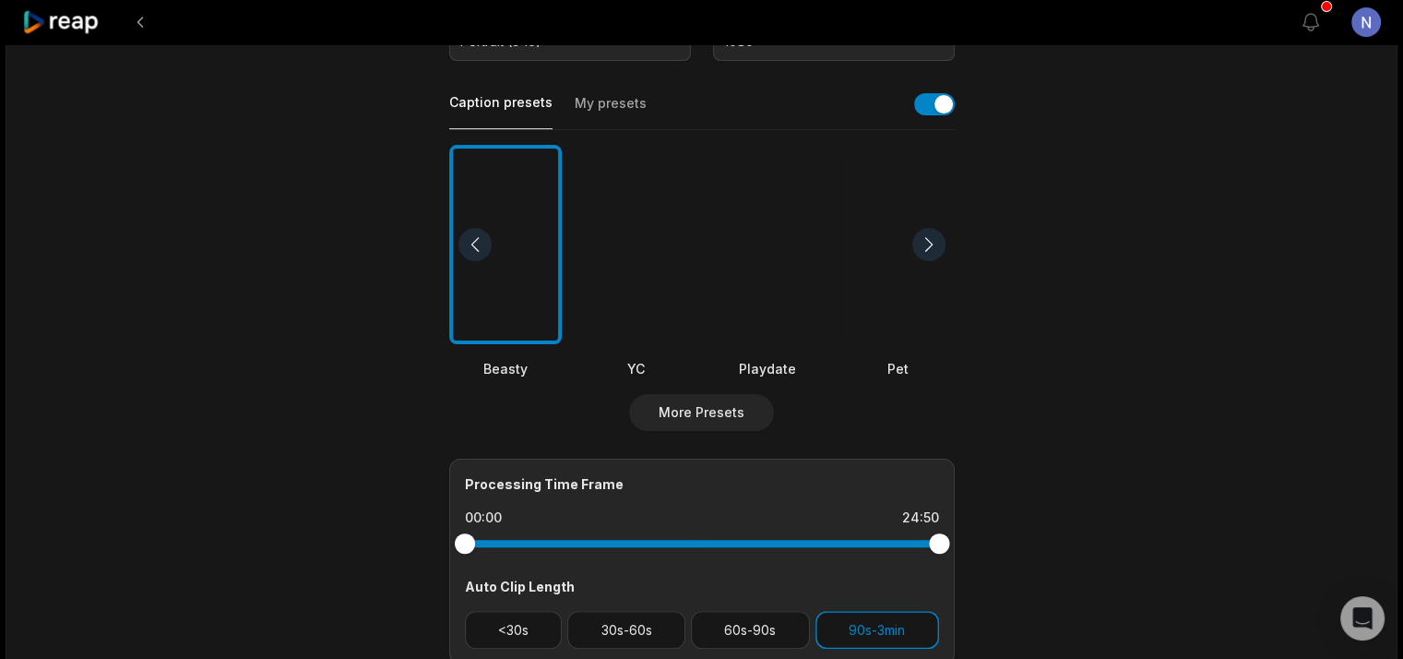
click at [928, 239] on div at bounding box center [929, 244] width 33 height 33
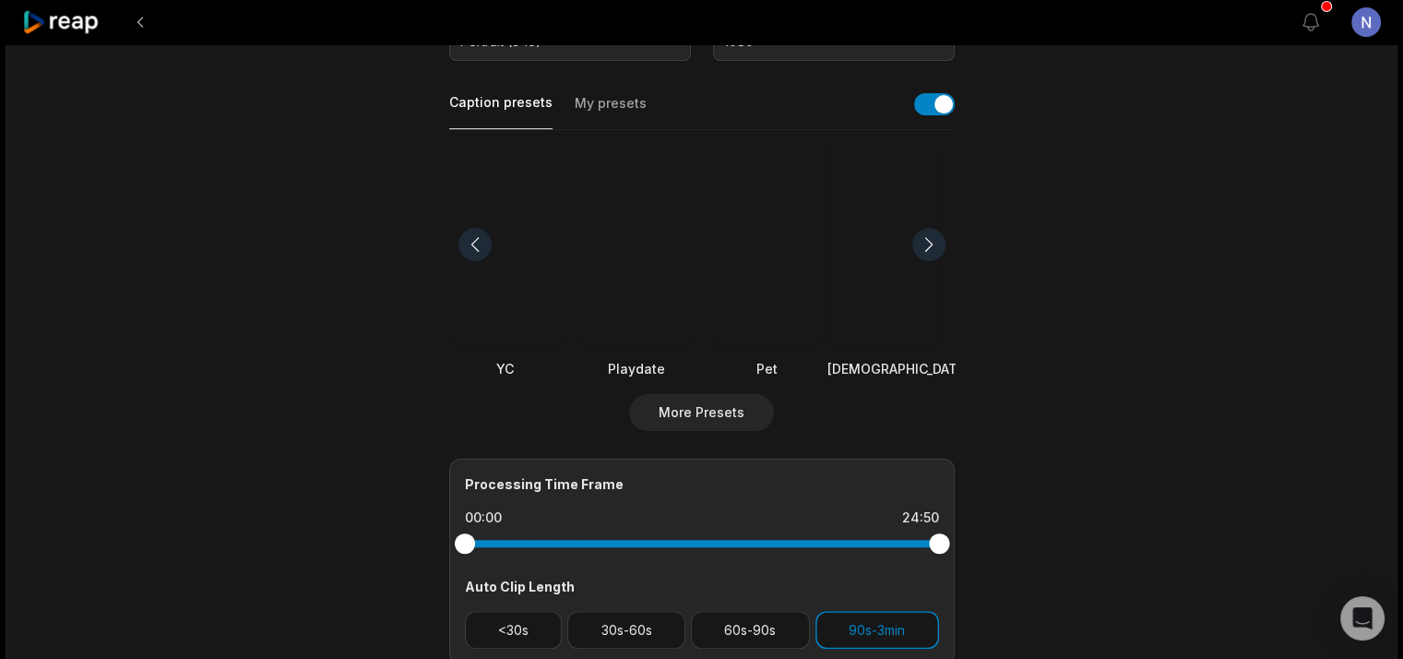
click at [937, 247] on div at bounding box center [929, 244] width 33 height 33
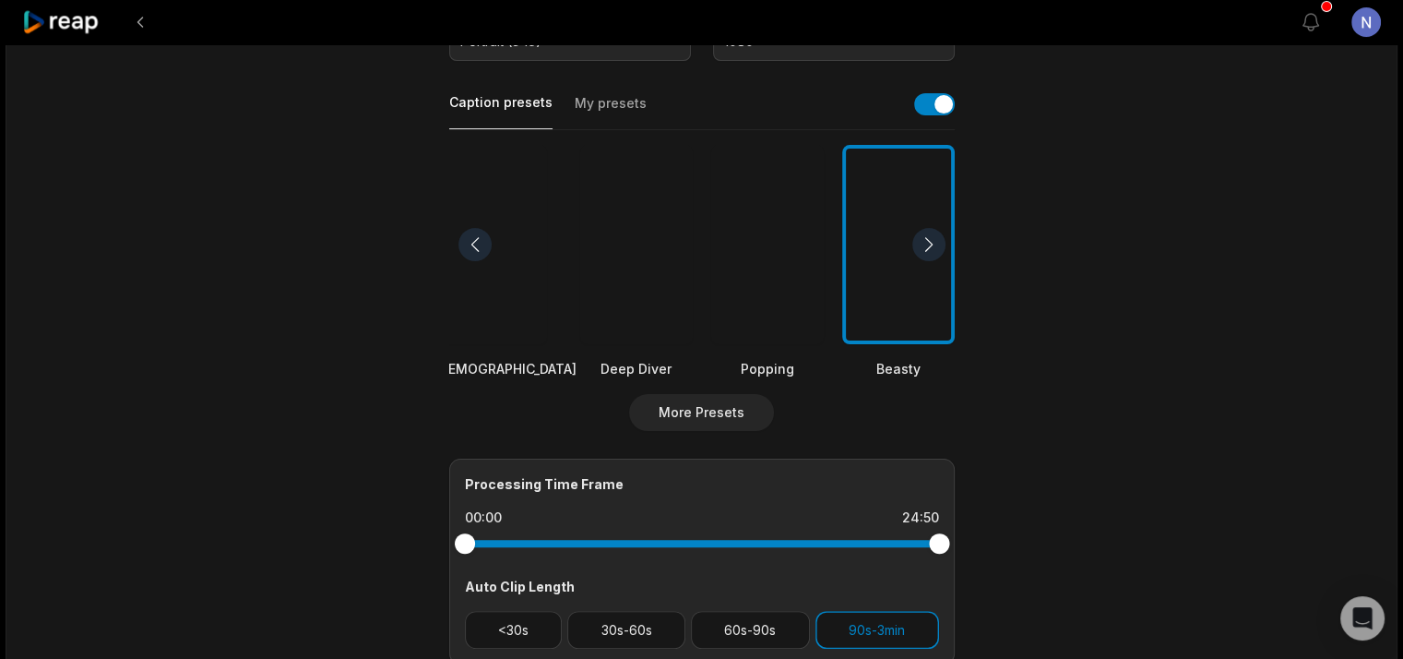
click at [937, 247] on div at bounding box center [929, 244] width 33 height 33
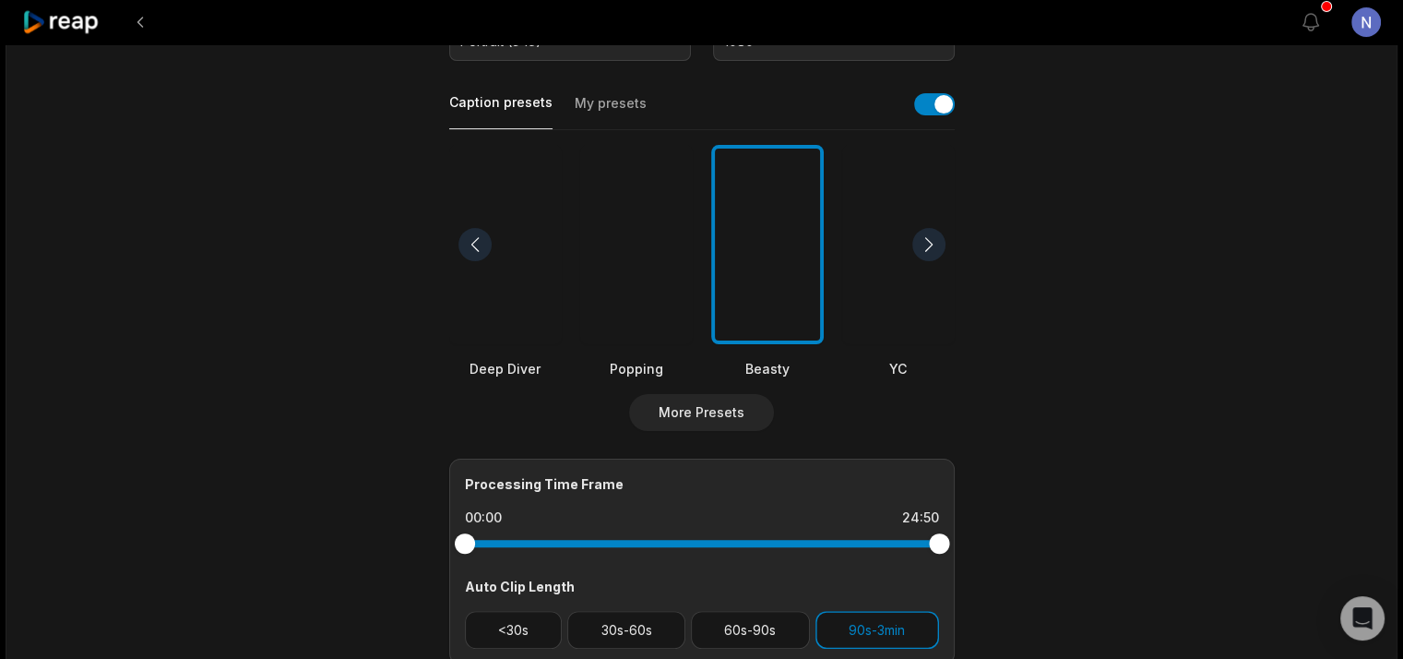
click at [653, 283] on div at bounding box center [636, 245] width 113 height 200
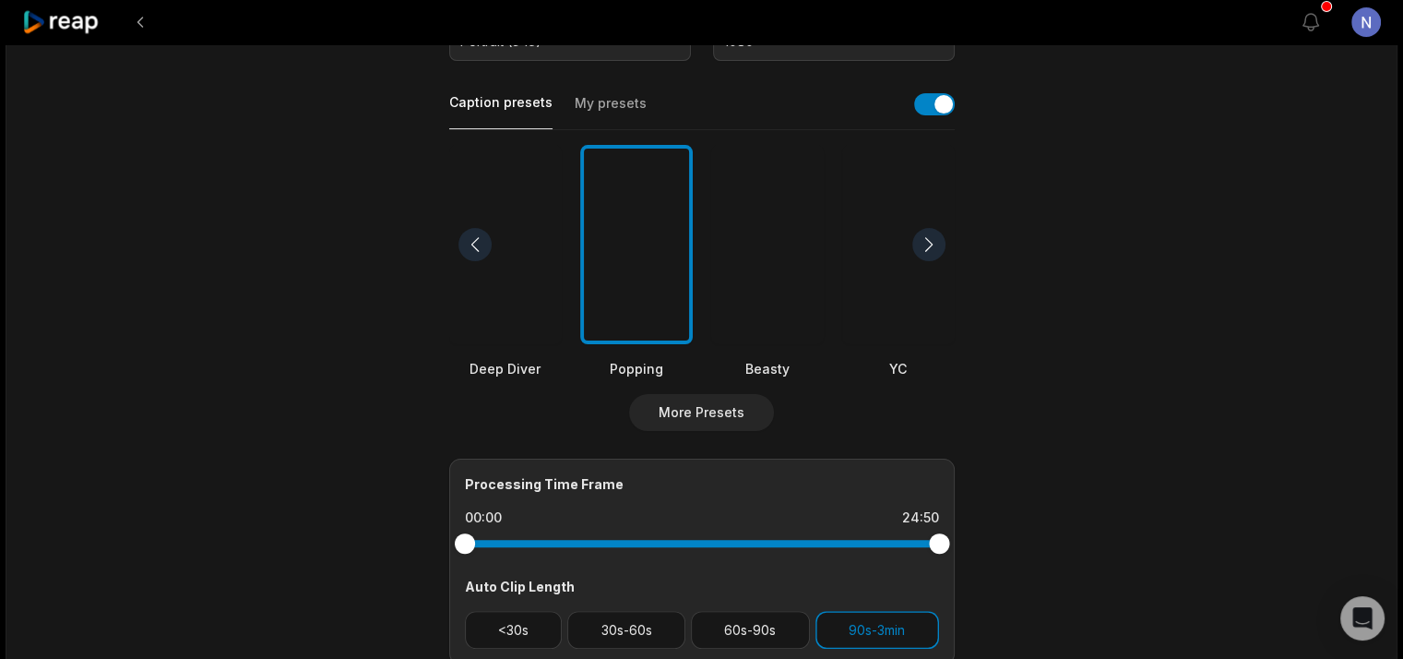
click at [926, 246] on div at bounding box center [929, 244] width 33 height 33
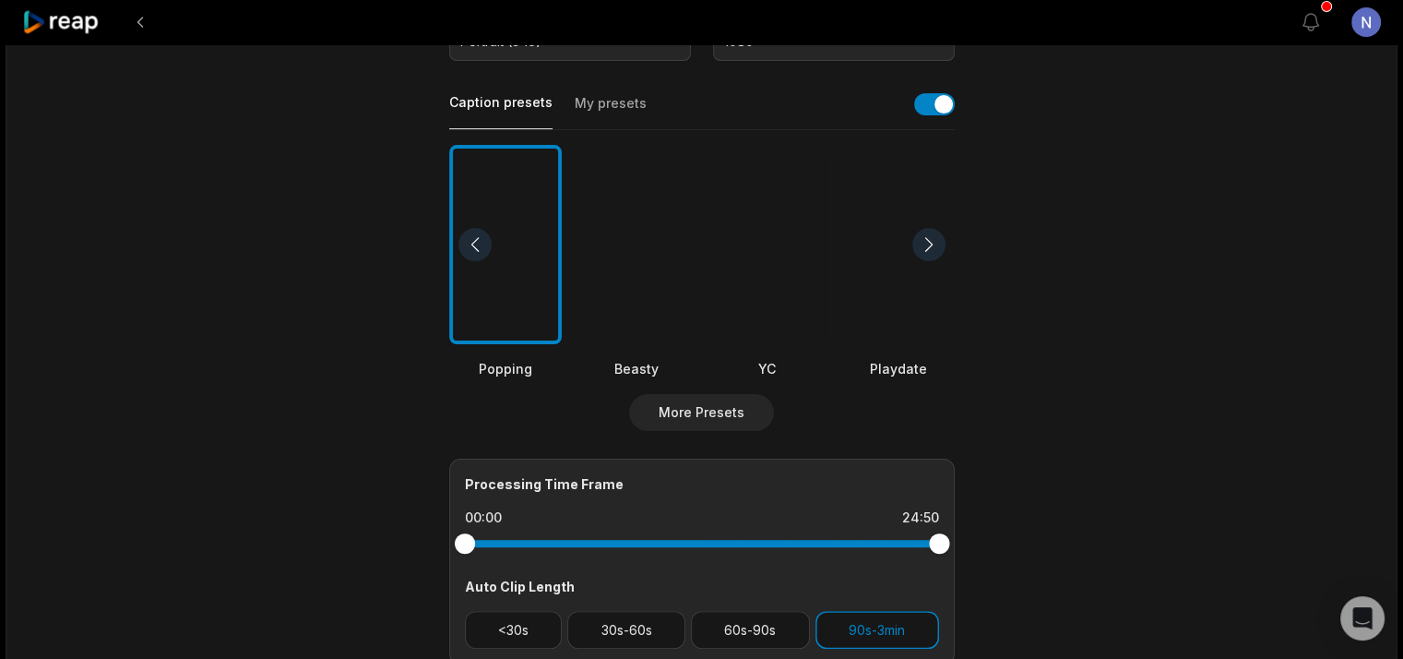
click at [926, 246] on div at bounding box center [929, 244] width 33 height 33
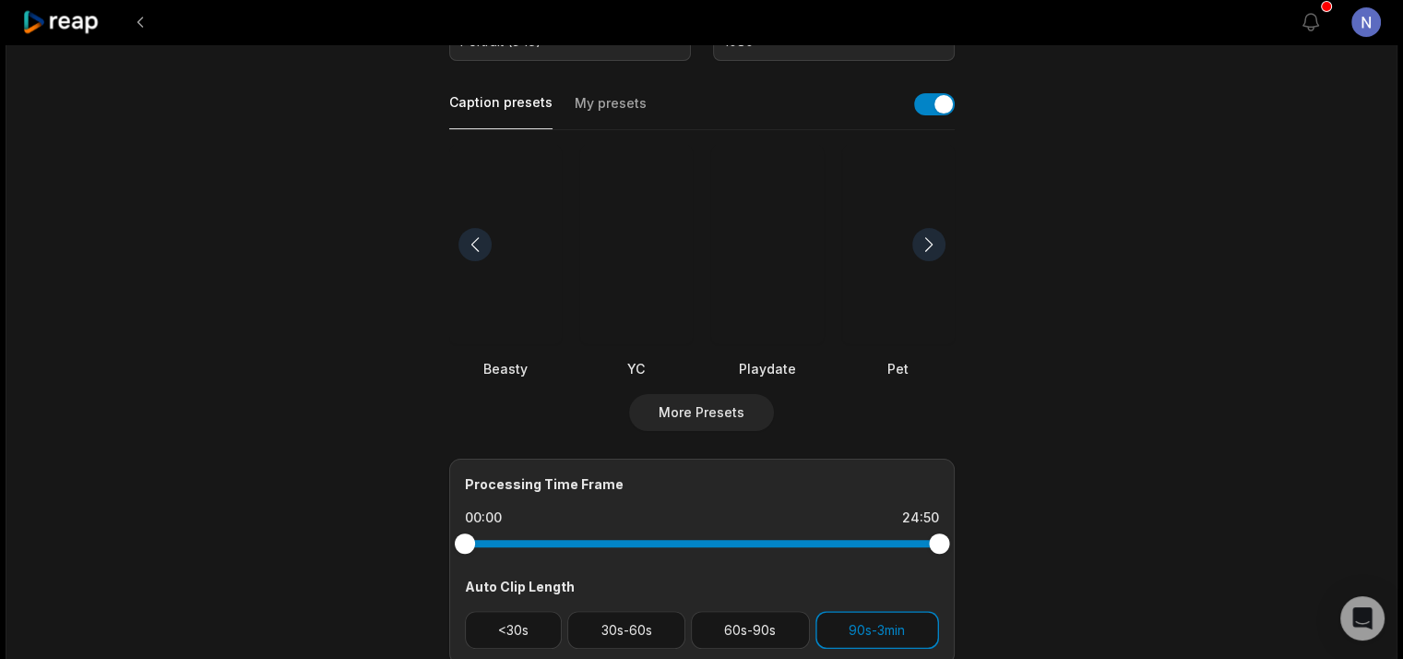
click at [764, 317] on div at bounding box center [767, 245] width 113 height 200
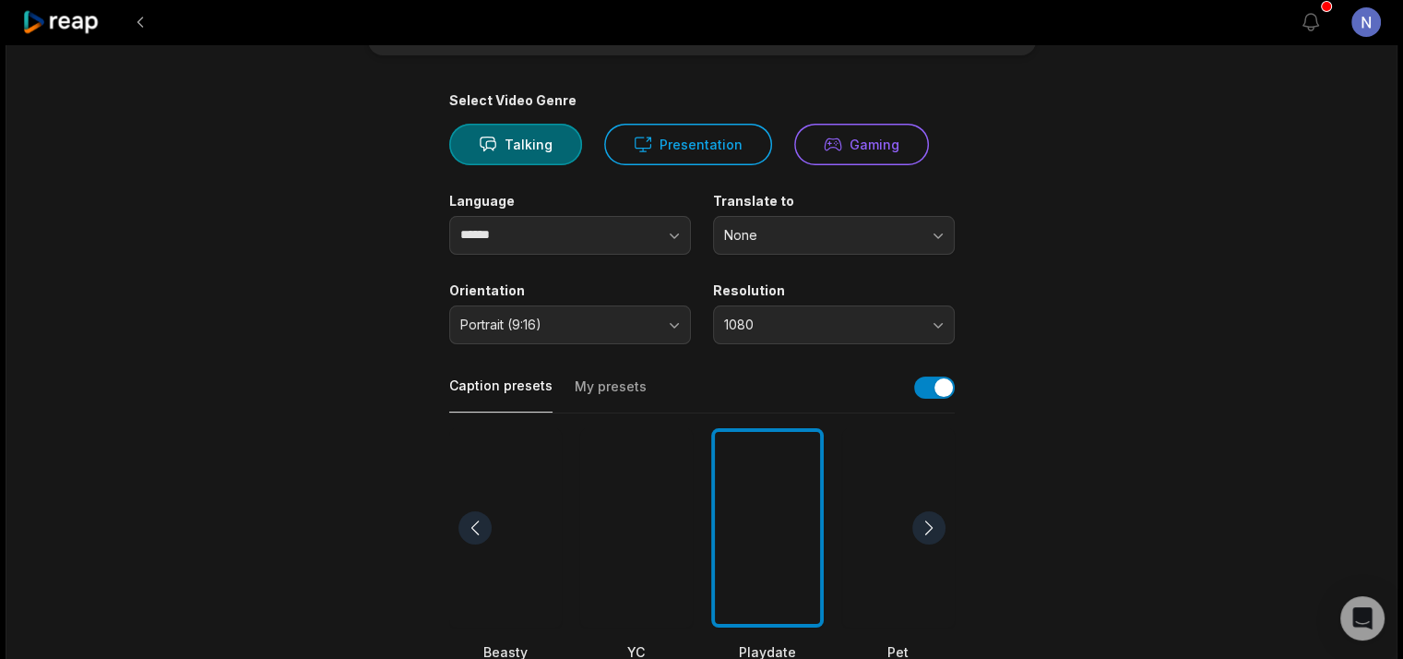
scroll to position [0, 0]
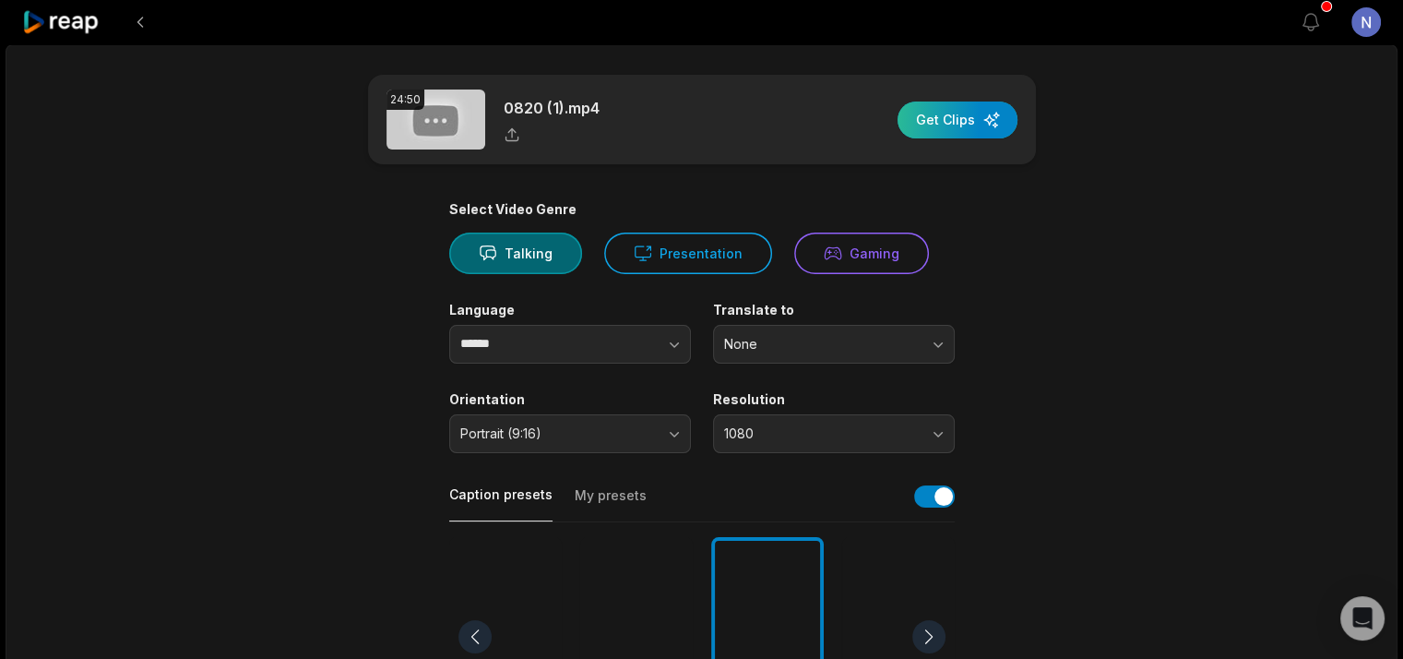
click at [981, 124] on div "button" at bounding box center [958, 119] width 120 height 37
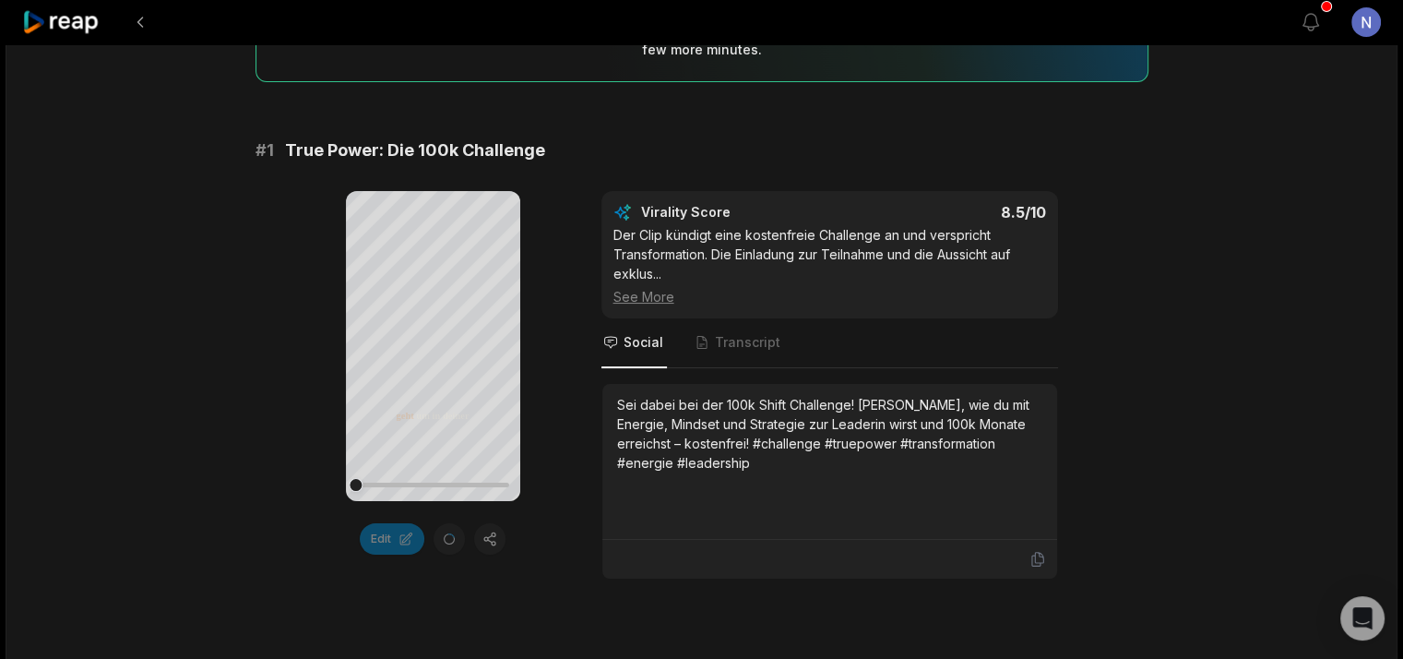
scroll to position [369, 0]
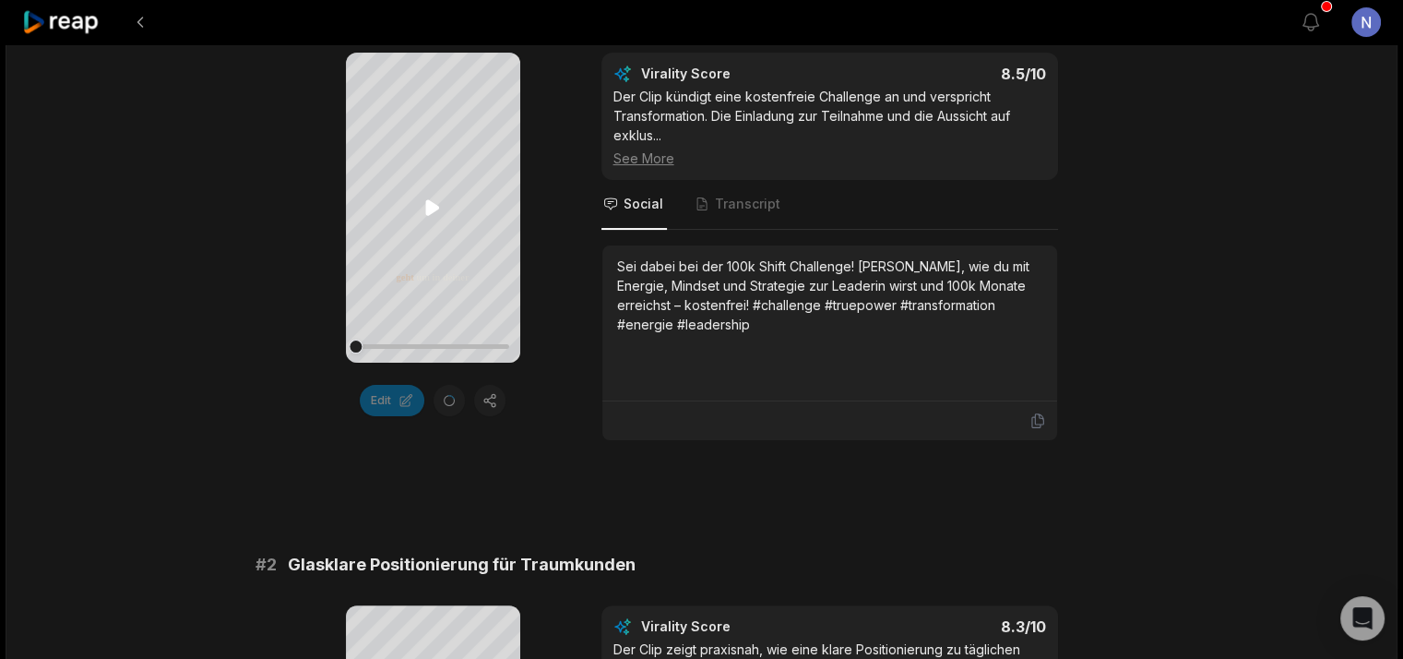
click at [429, 200] on icon at bounding box center [432, 207] width 14 height 16
click at [433, 205] on icon at bounding box center [433, 208] width 22 height 22
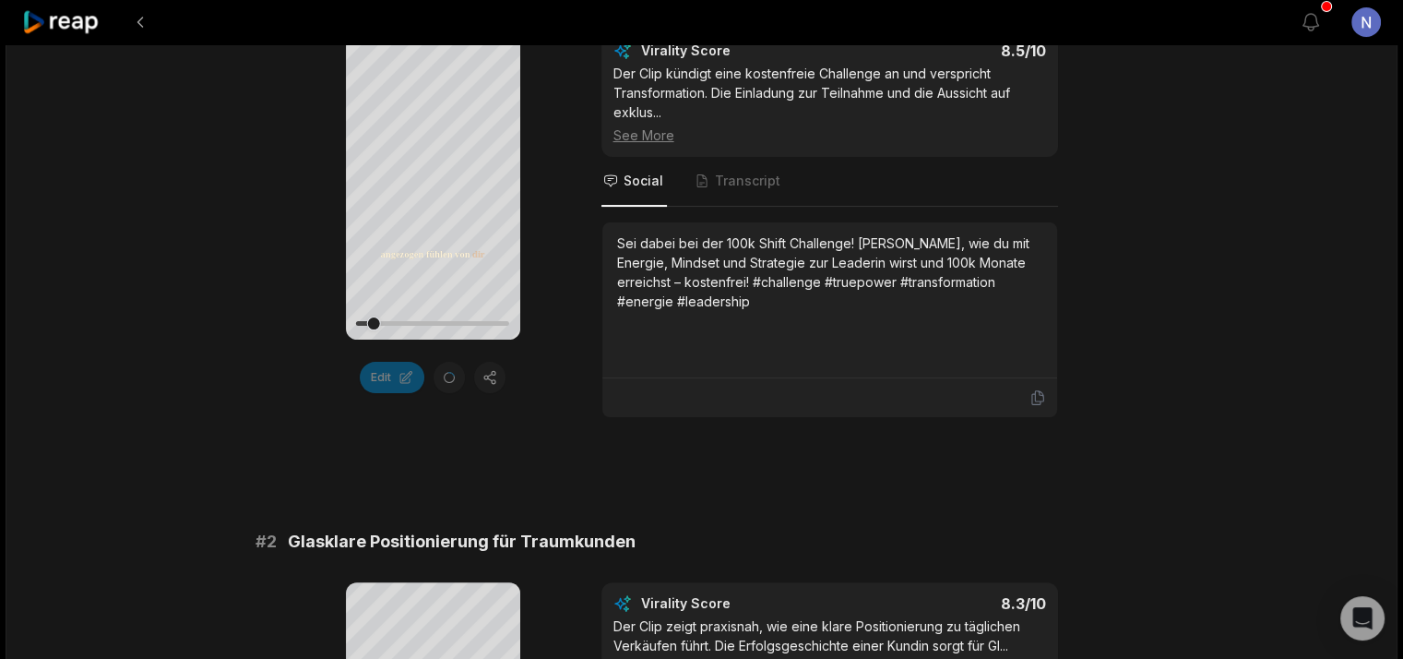
scroll to position [646, 0]
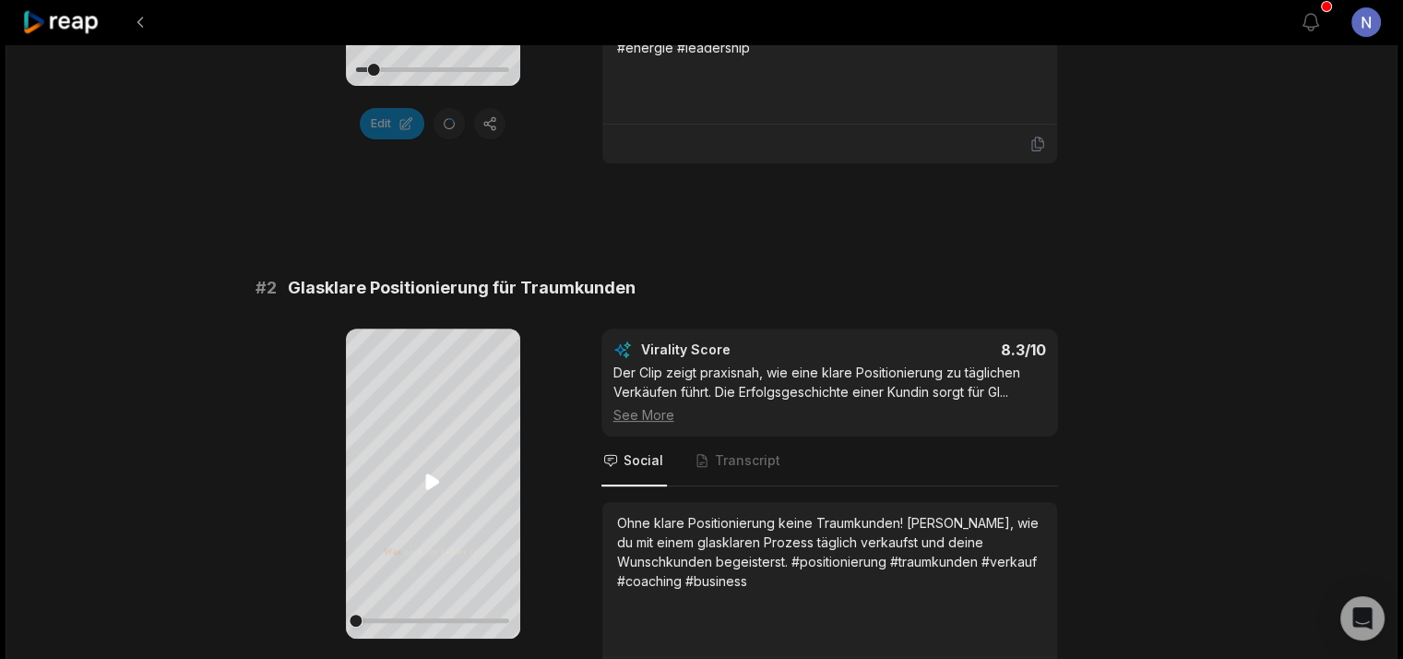
click at [441, 471] on icon at bounding box center [433, 482] width 22 height 22
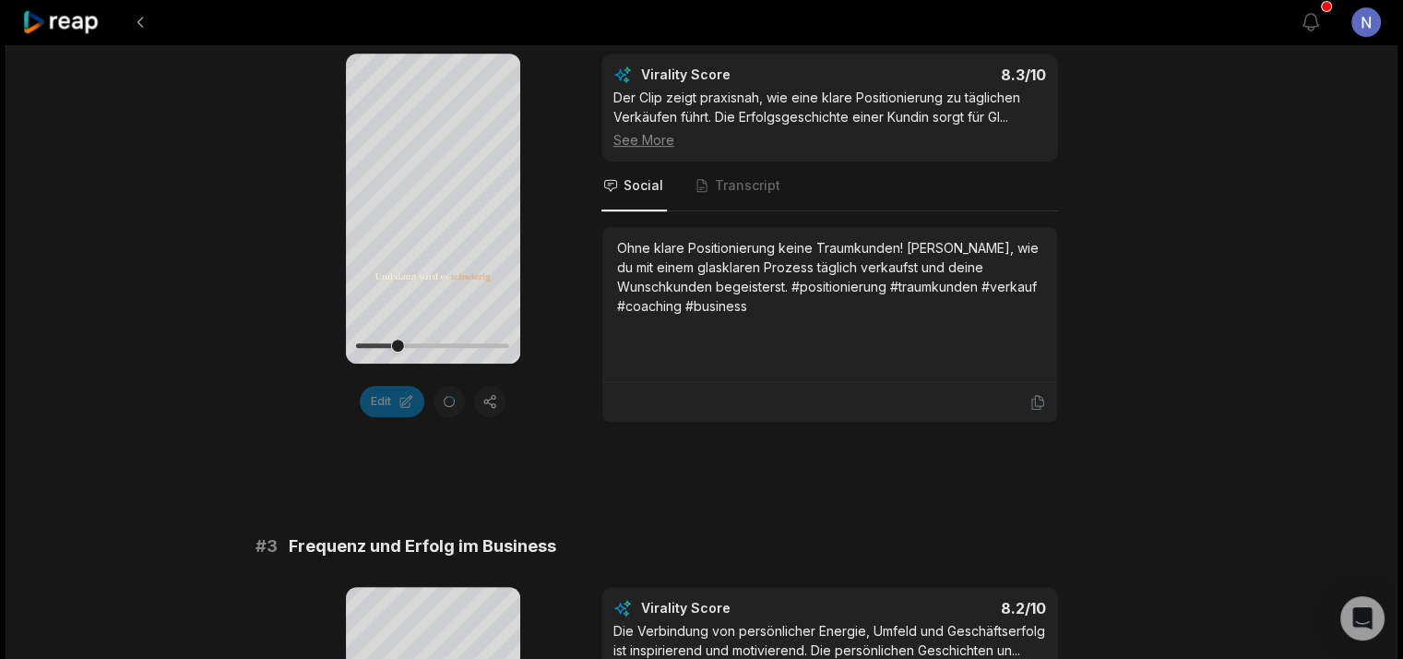
scroll to position [923, 0]
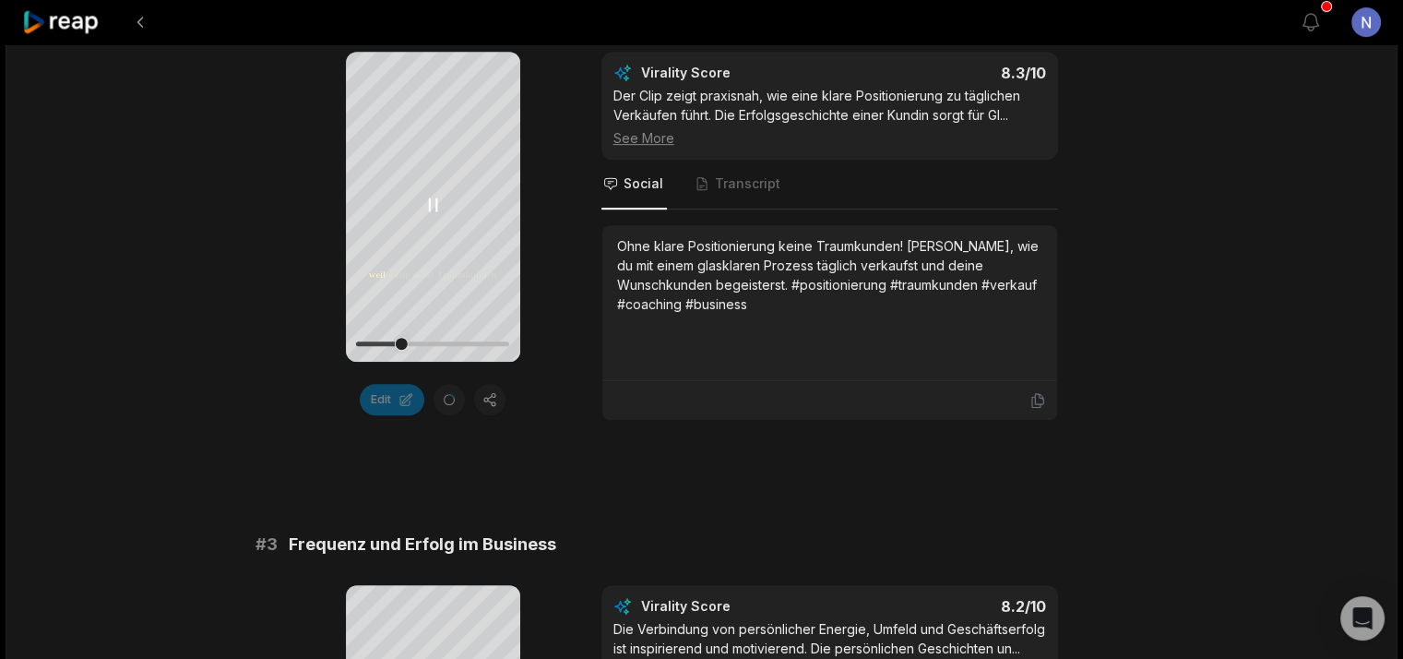
click at [430, 199] on icon at bounding box center [433, 205] width 7 height 12
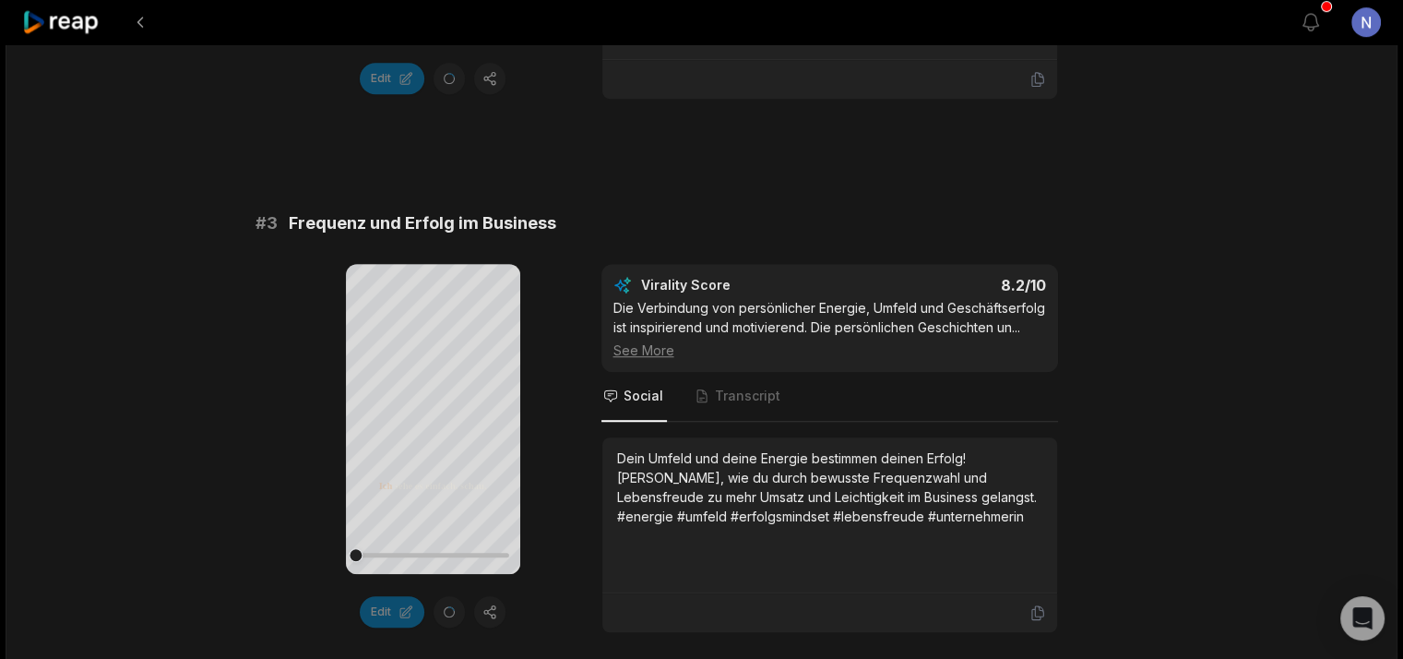
scroll to position [1384, 0]
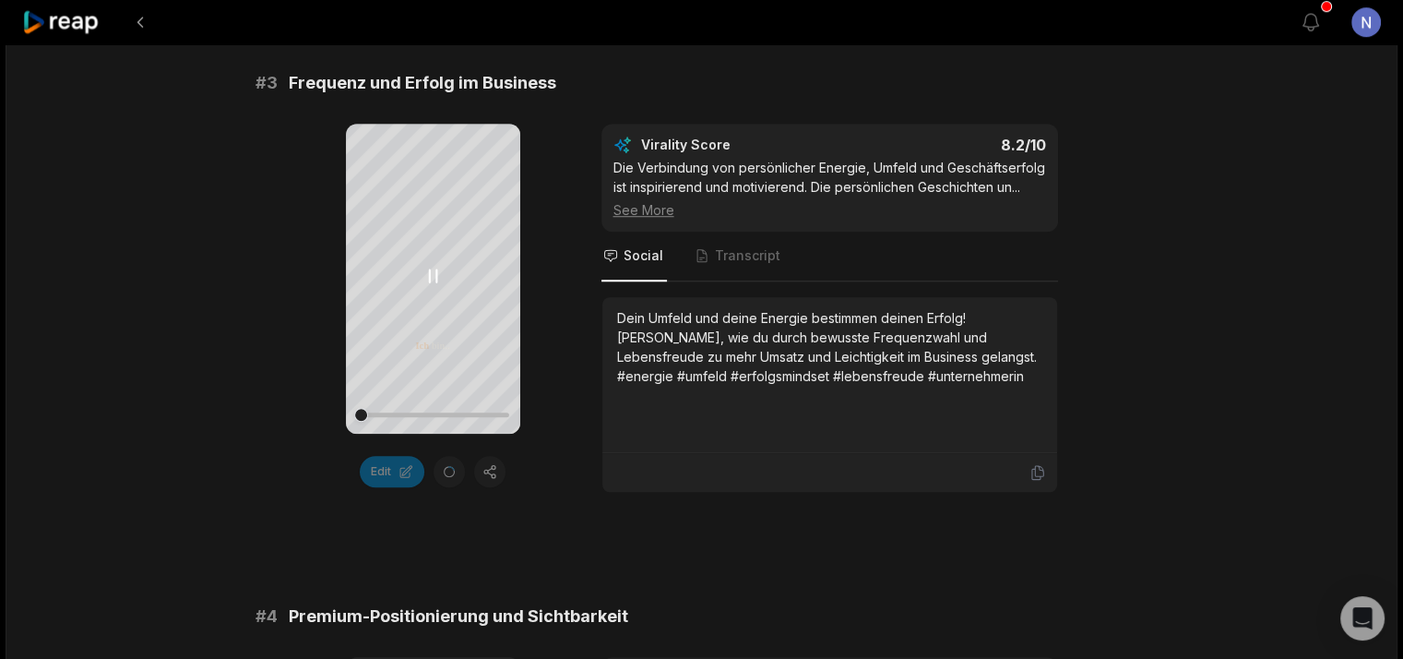
click at [434, 269] on icon at bounding box center [433, 276] width 22 height 22
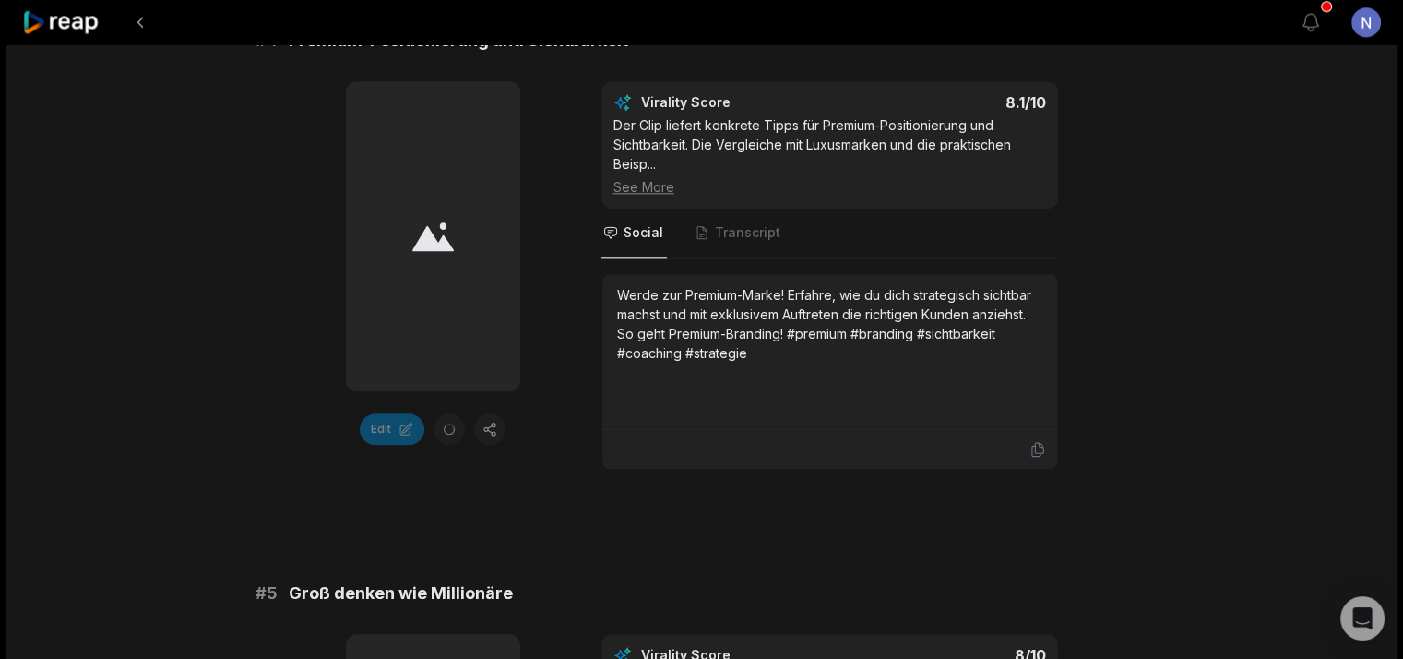
scroll to position [1845, 0]
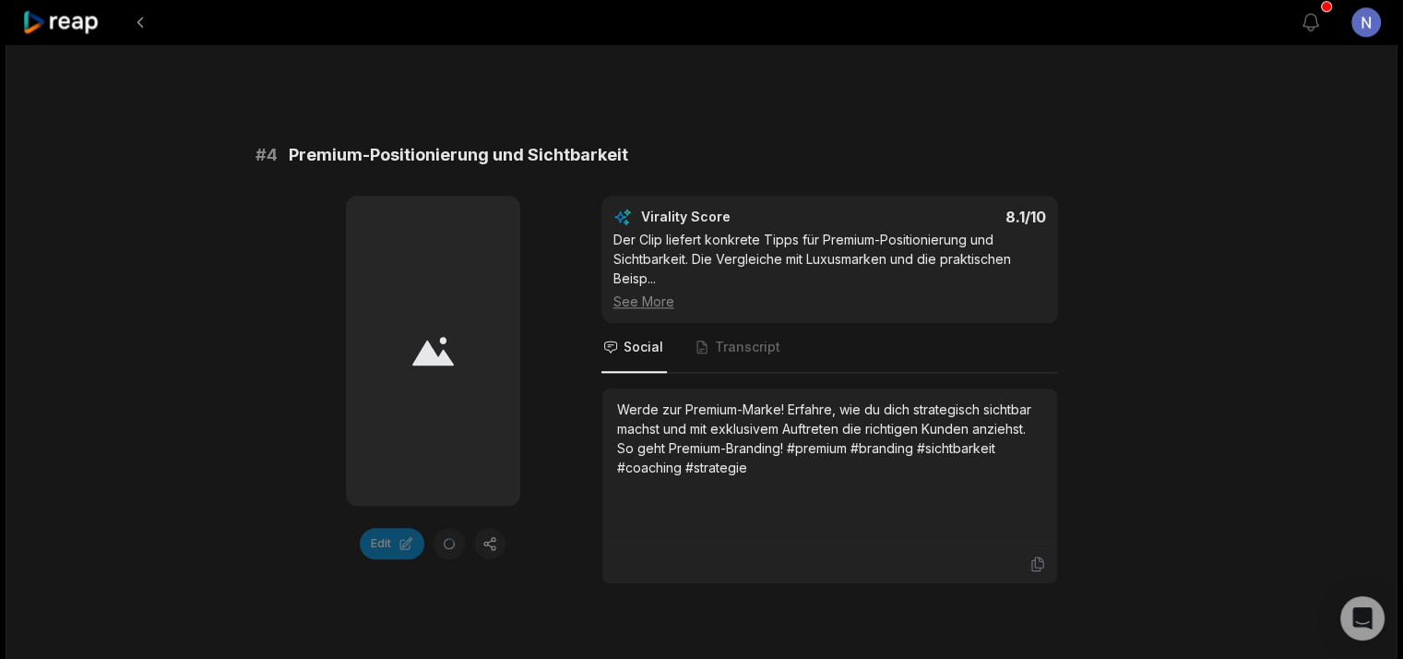
click at [405, 368] on div at bounding box center [433, 351] width 174 height 310
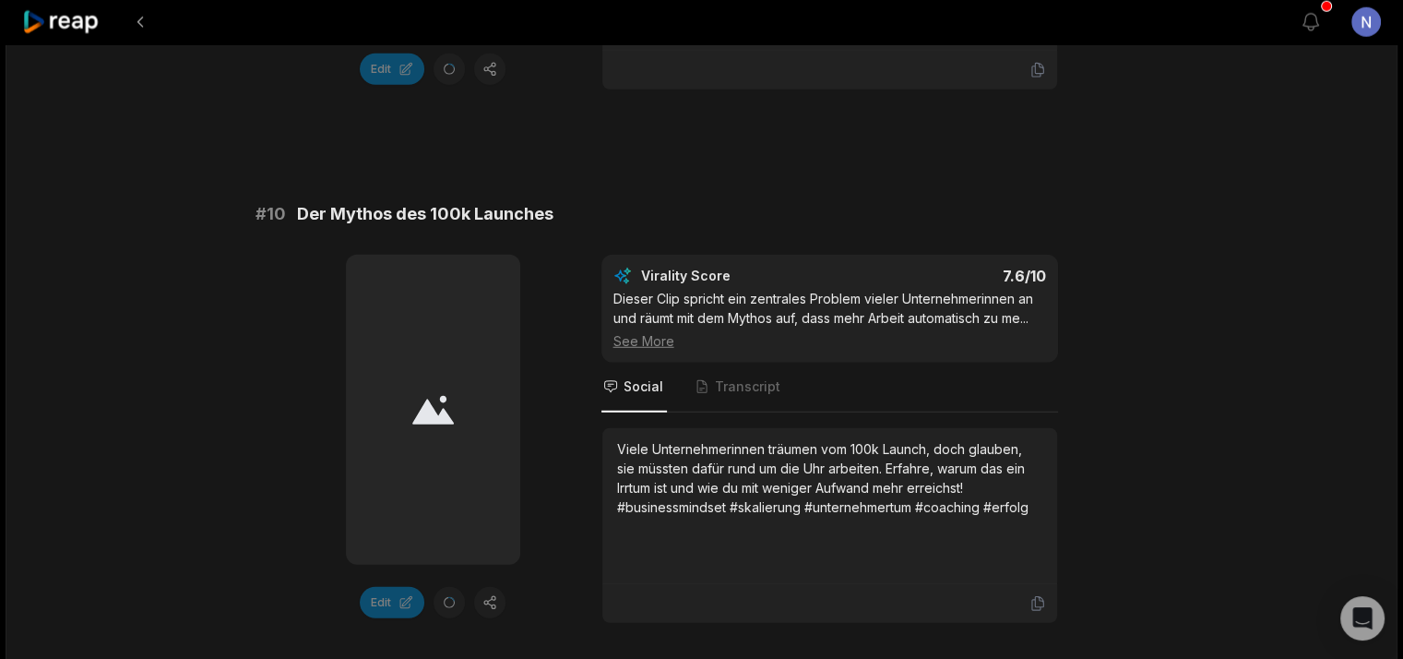
scroll to position [5180, 0]
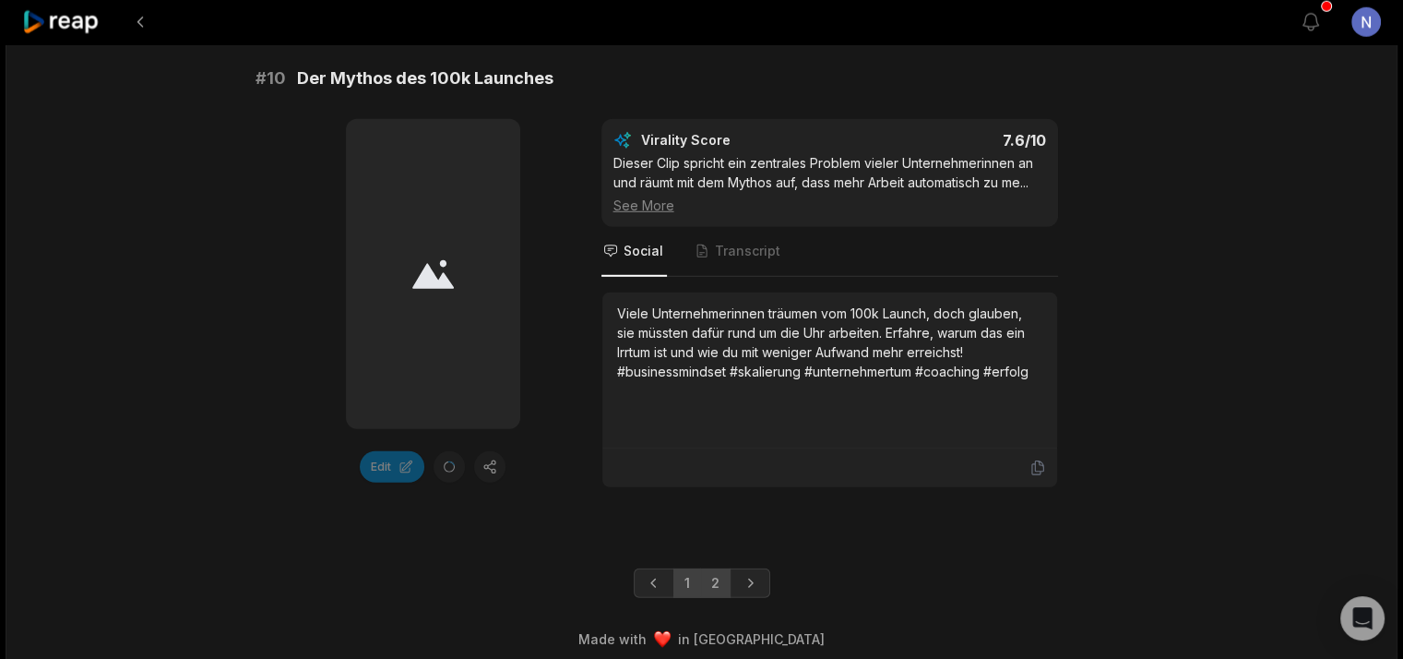
click at [716, 568] on link "2" at bounding box center [715, 583] width 30 height 30
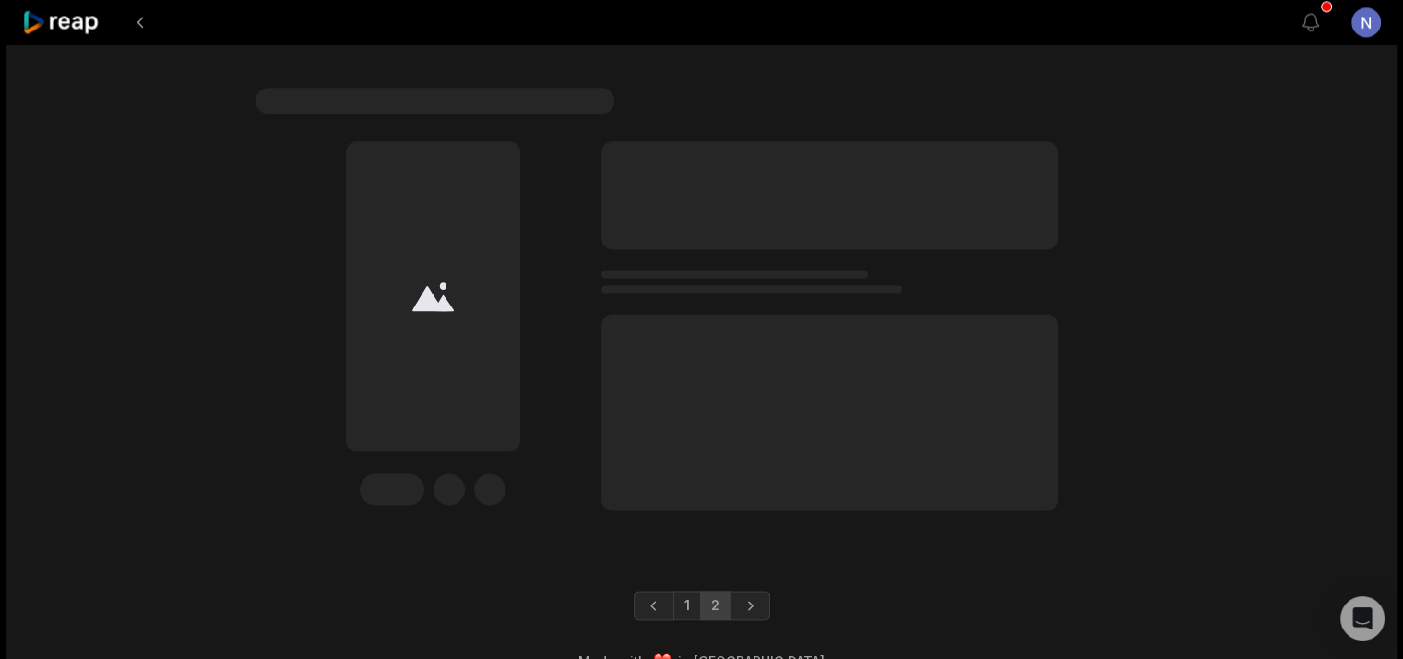
scroll to position [2502, 0]
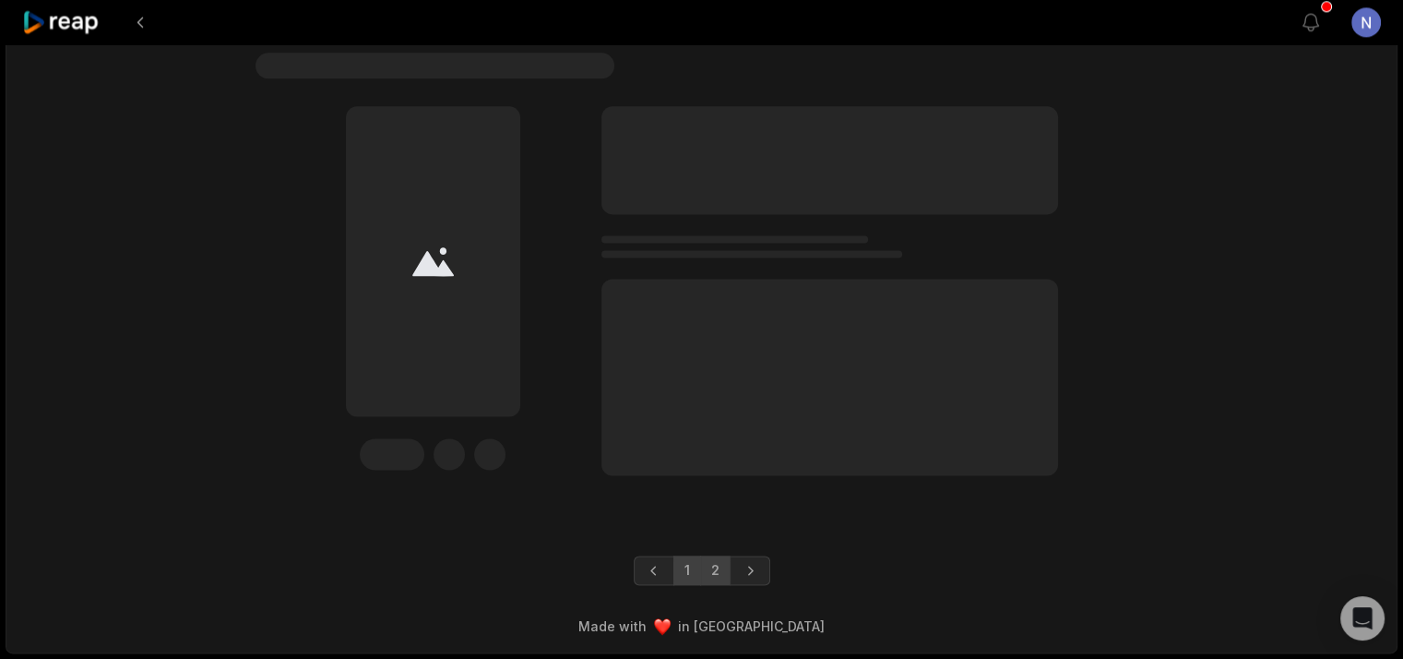
click at [683, 572] on link "1" at bounding box center [688, 570] width 28 height 30
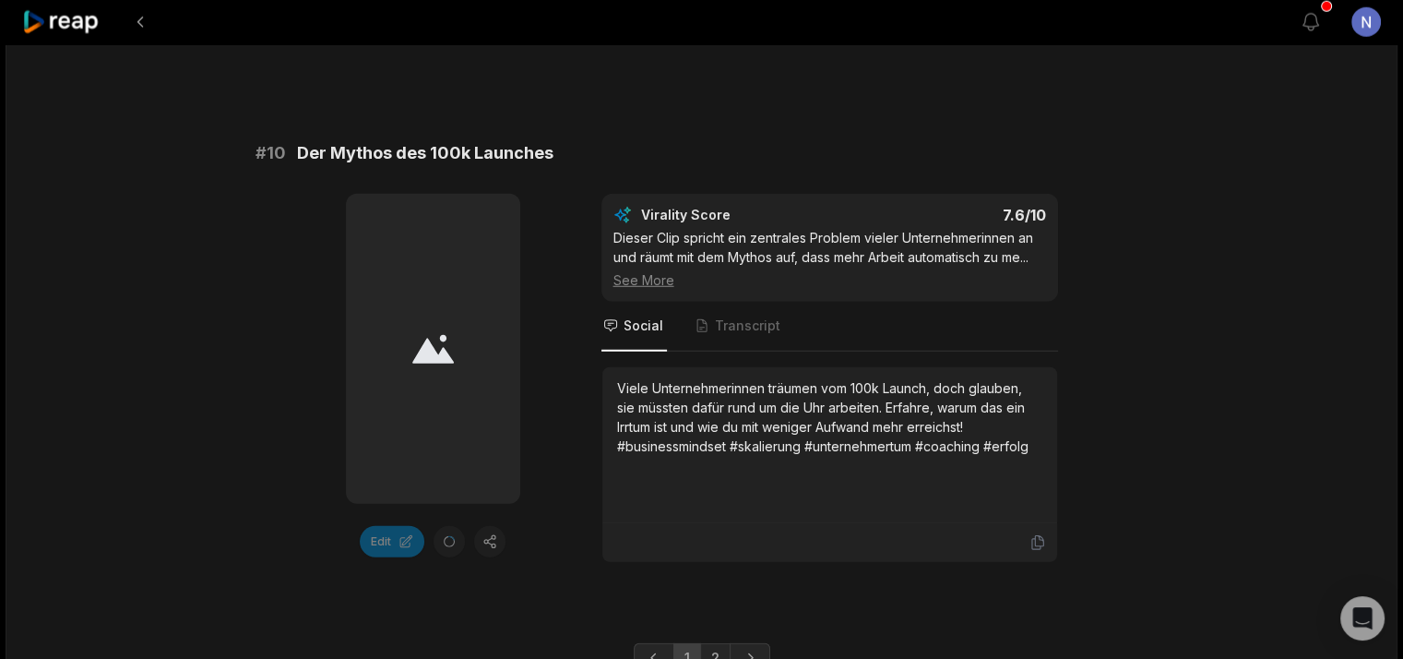
scroll to position [5180, 0]
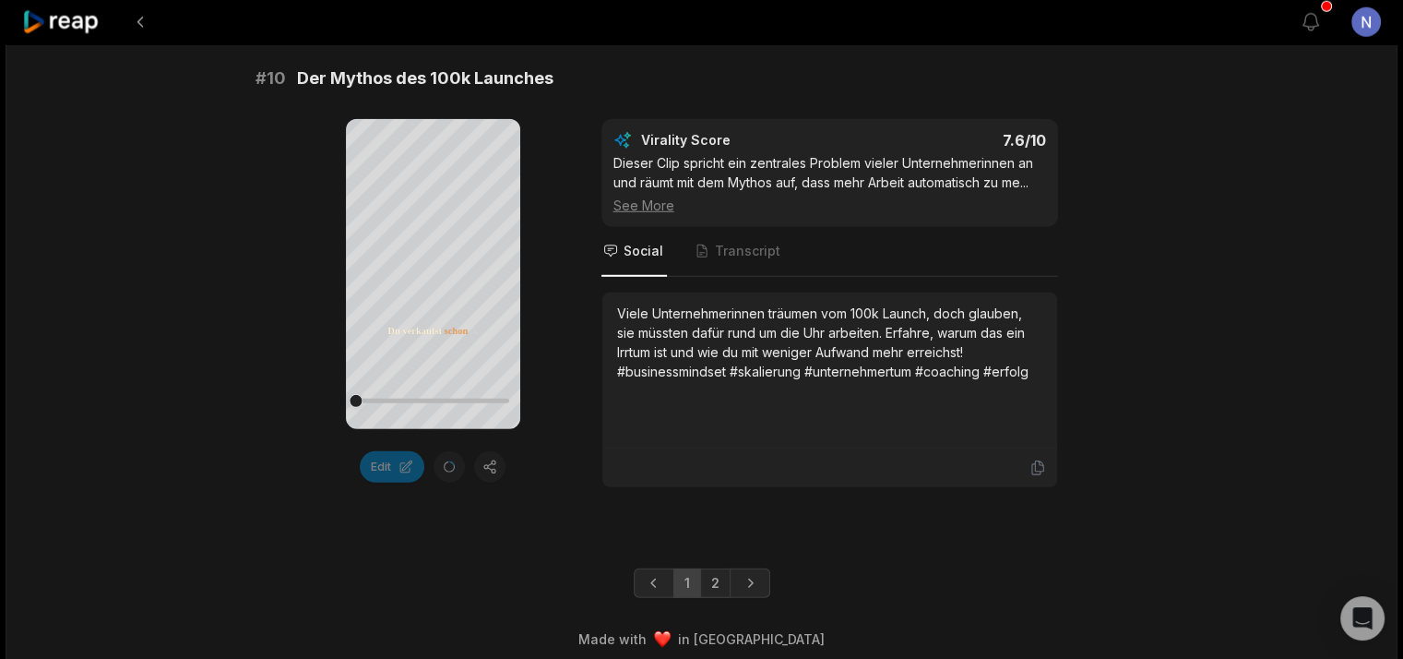
scroll to position [4996, 0]
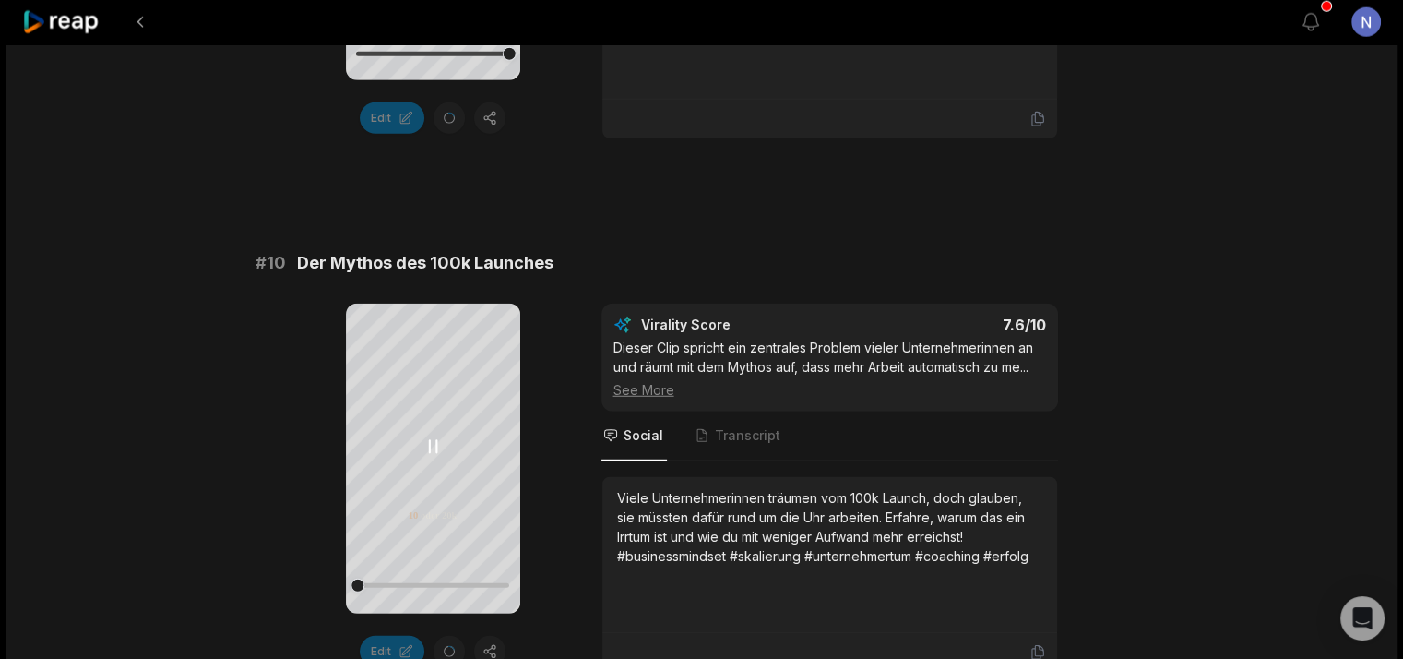
click at [431, 452] on icon at bounding box center [433, 447] width 22 height 22
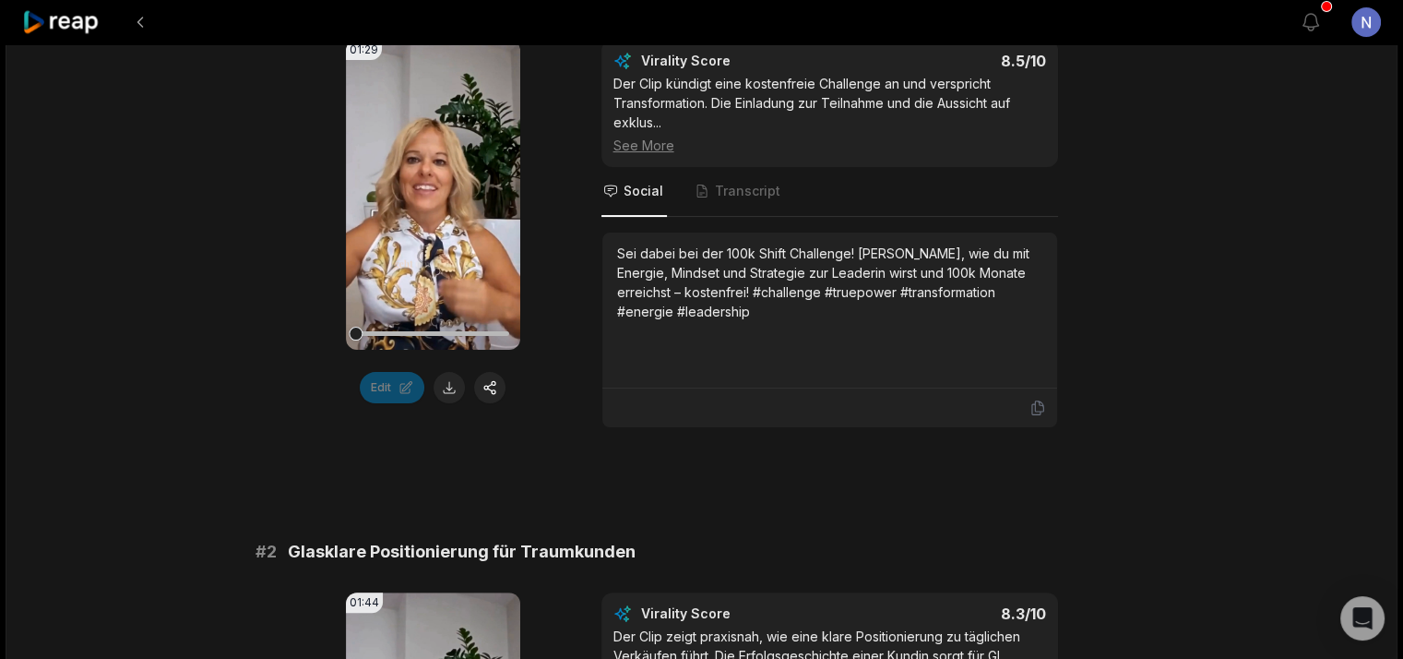
scroll to position [0, 0]
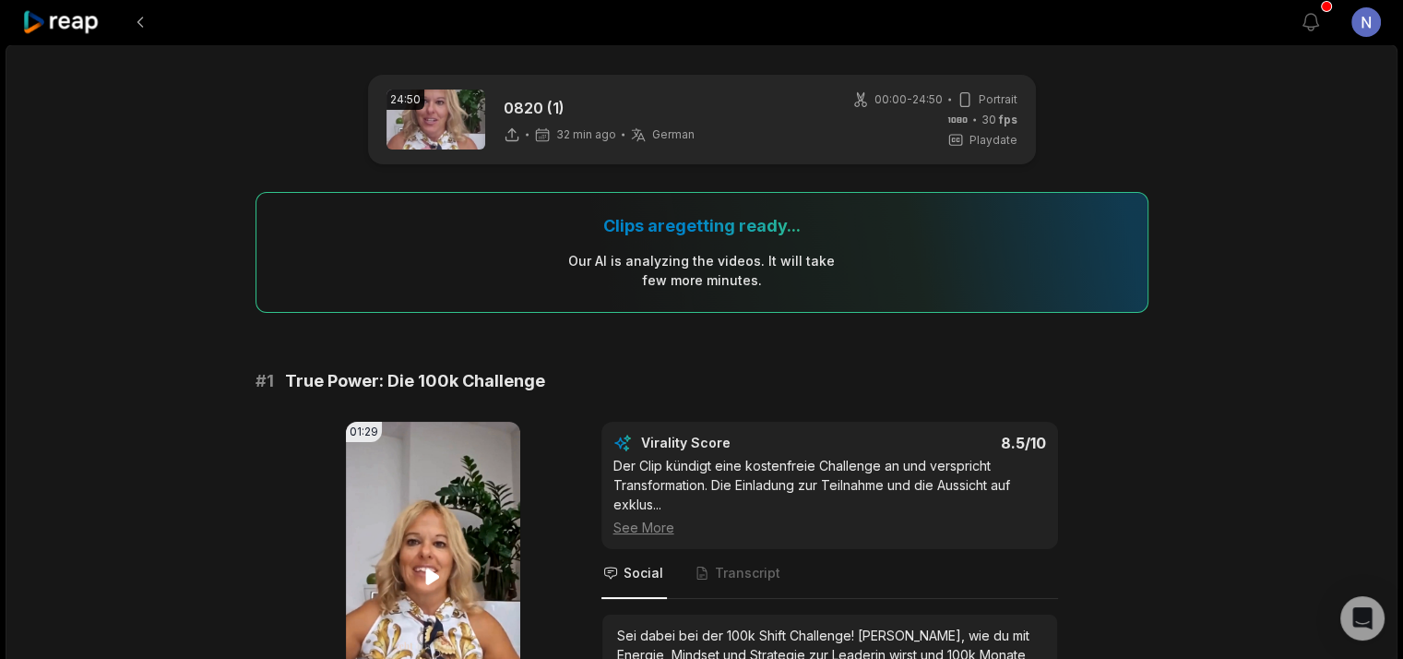
click at [432, 460] on video "Your browser does not support mp4 format." at bounding box center [433, 577] width 174 height 310
click at [65, 18] on icon at bounding box center [61, 22] width 78 height 25
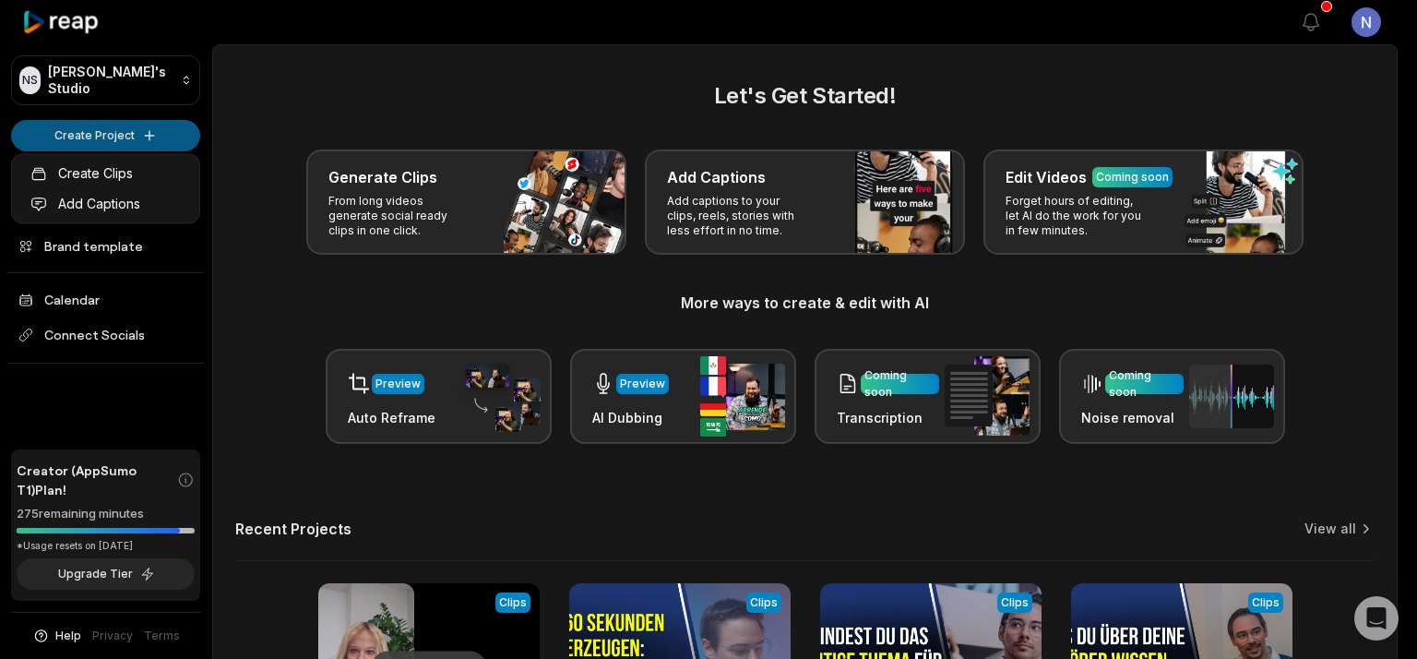
click at [120, 137] on html "NS [PERSON_NAME]'s Studio Create Project Home Projects Brand template Calendar …" at bounding box center [708, 329] width 1417 height 659
click at [116, 134] on html "NS Natalia's Studio Create Project Home Projects Brand template Calendar Connec…" at bounding box center [708, 329] width 1417 height 659
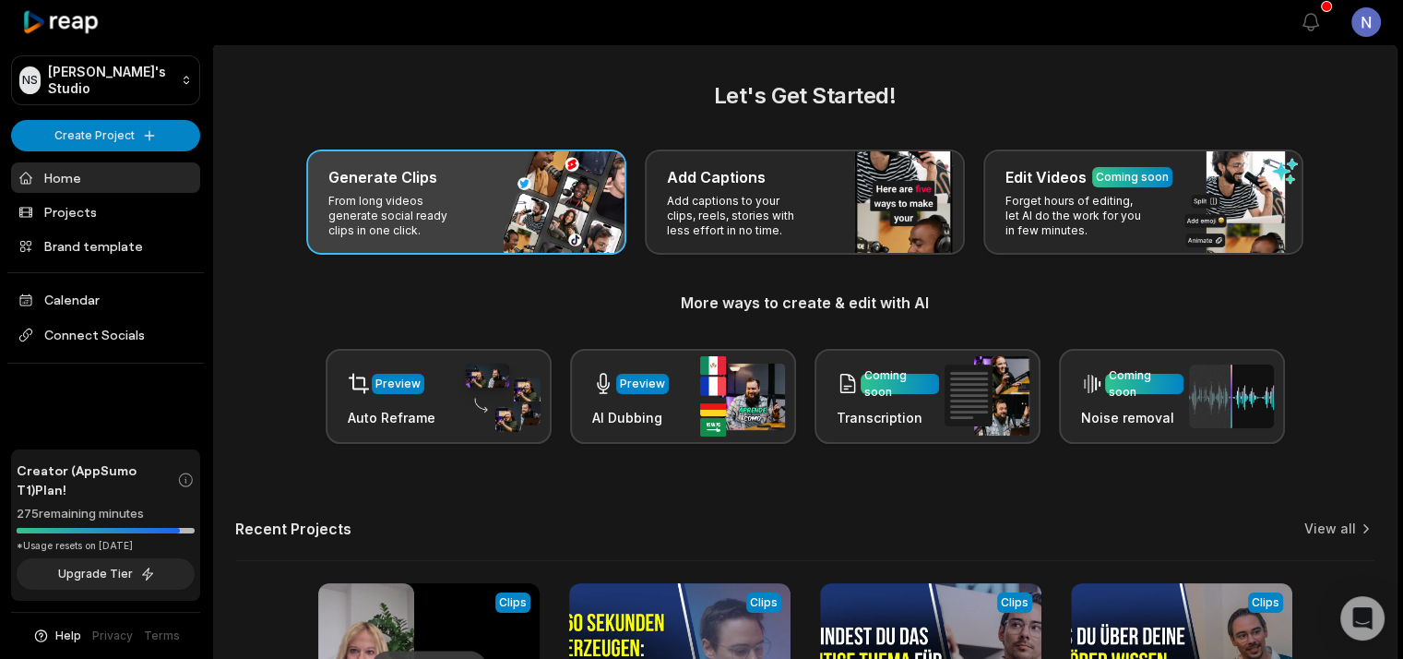
click at [416, 242] on div "Generate Clips From long videos generate social ready clips in one click." at bounding box center [466, 201] width 320 height 105
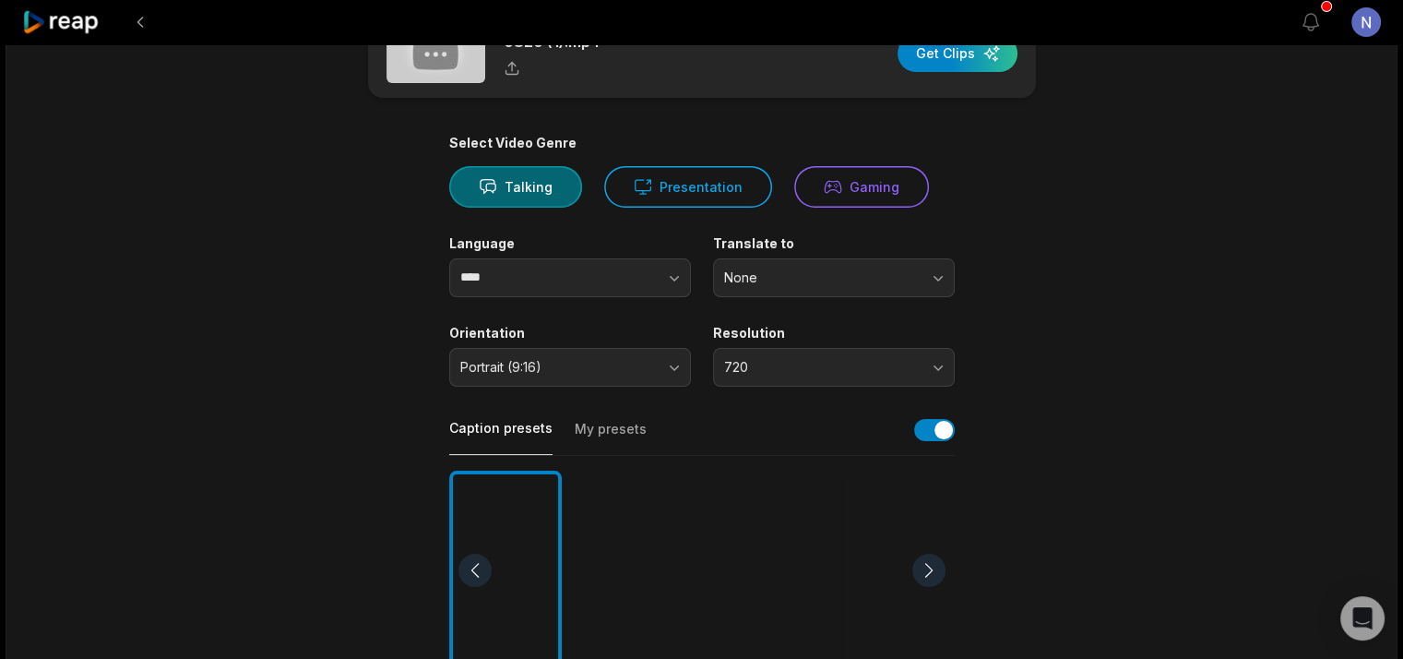
scroll to position [185, 0]
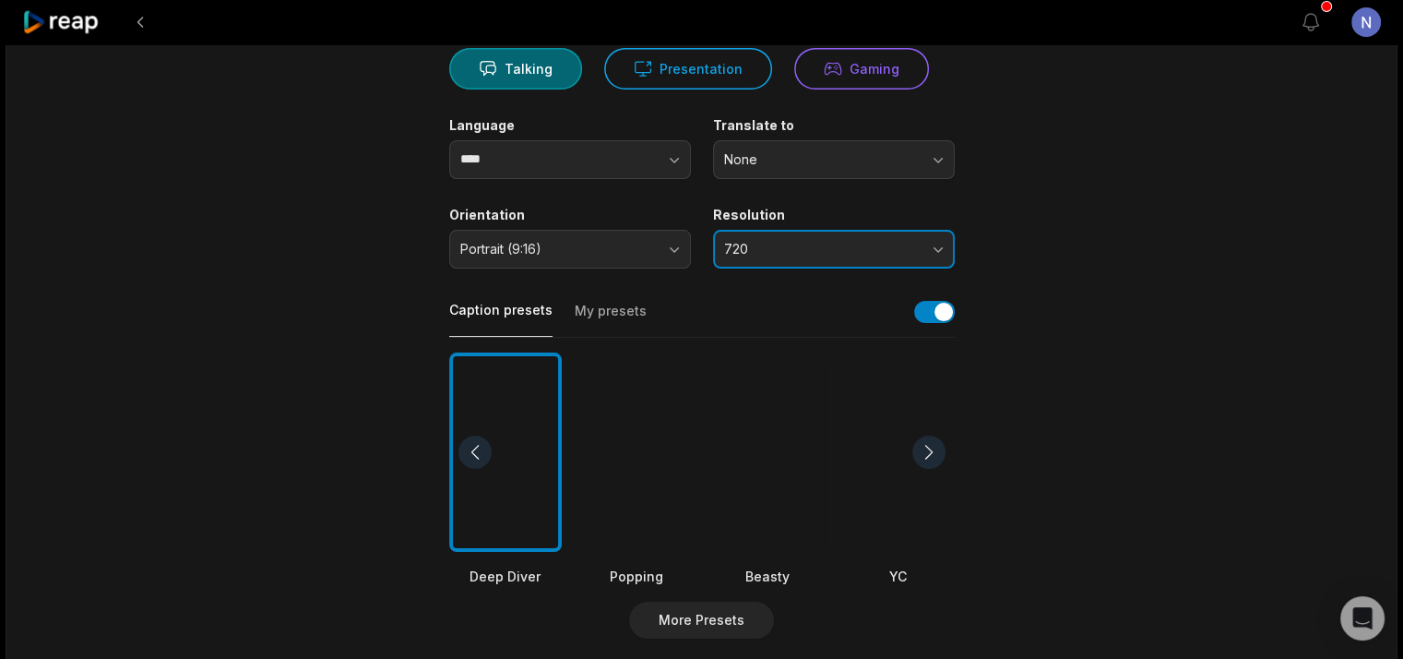
click at [838, 246] on span "720" at bounding box center [821, 249] width 194 height 17
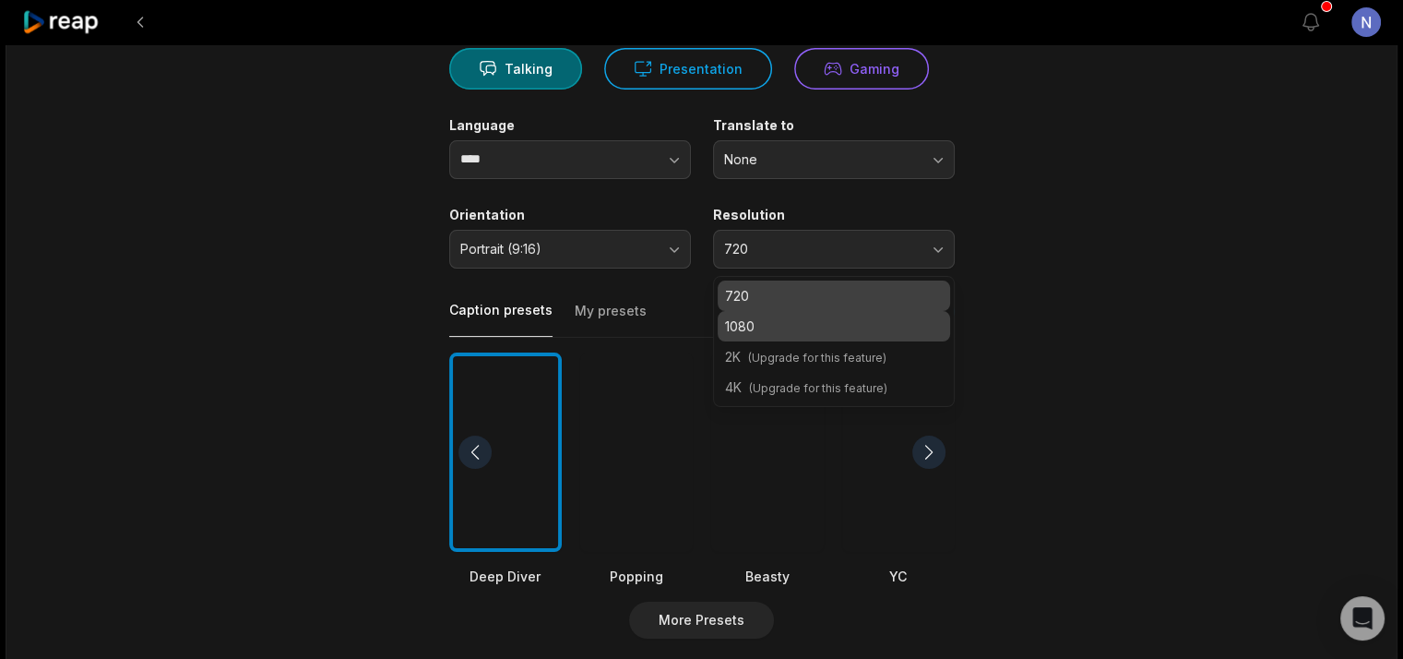
click at [793, 323] on p "1080" at bounding box center [834, 325] width 218 height 19
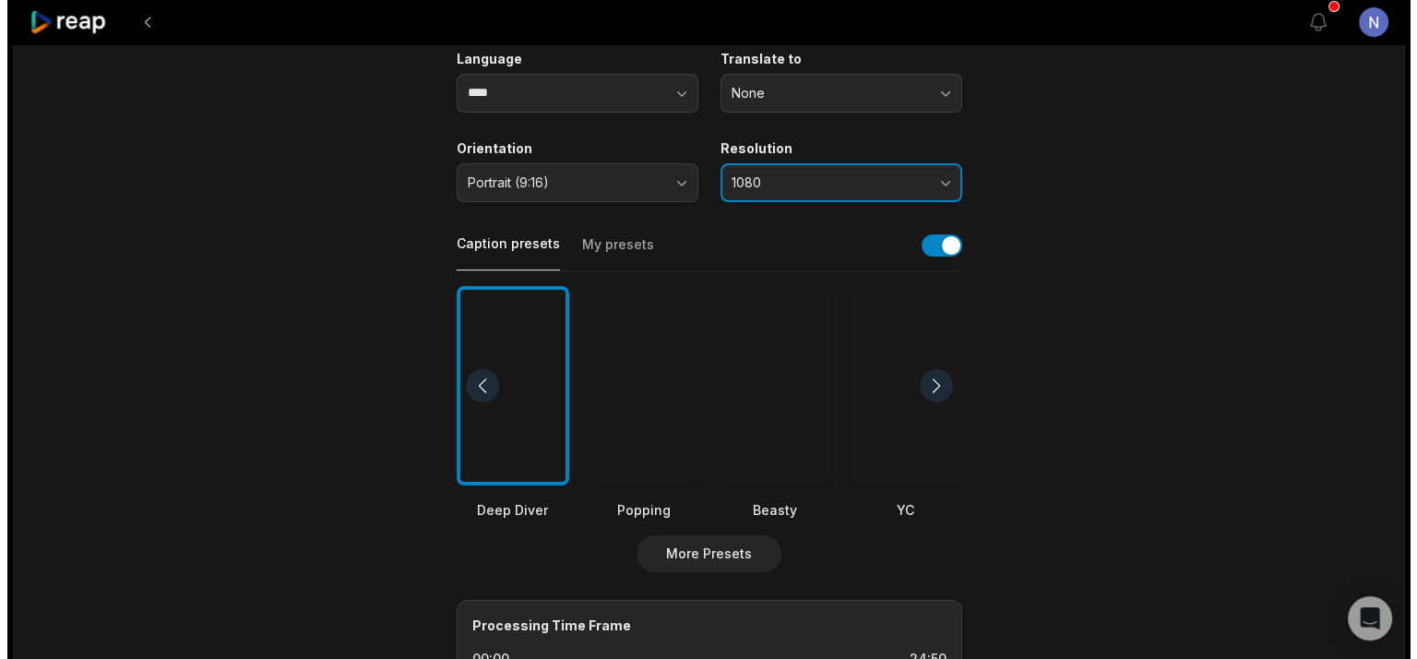
scroll to position [369, 0]
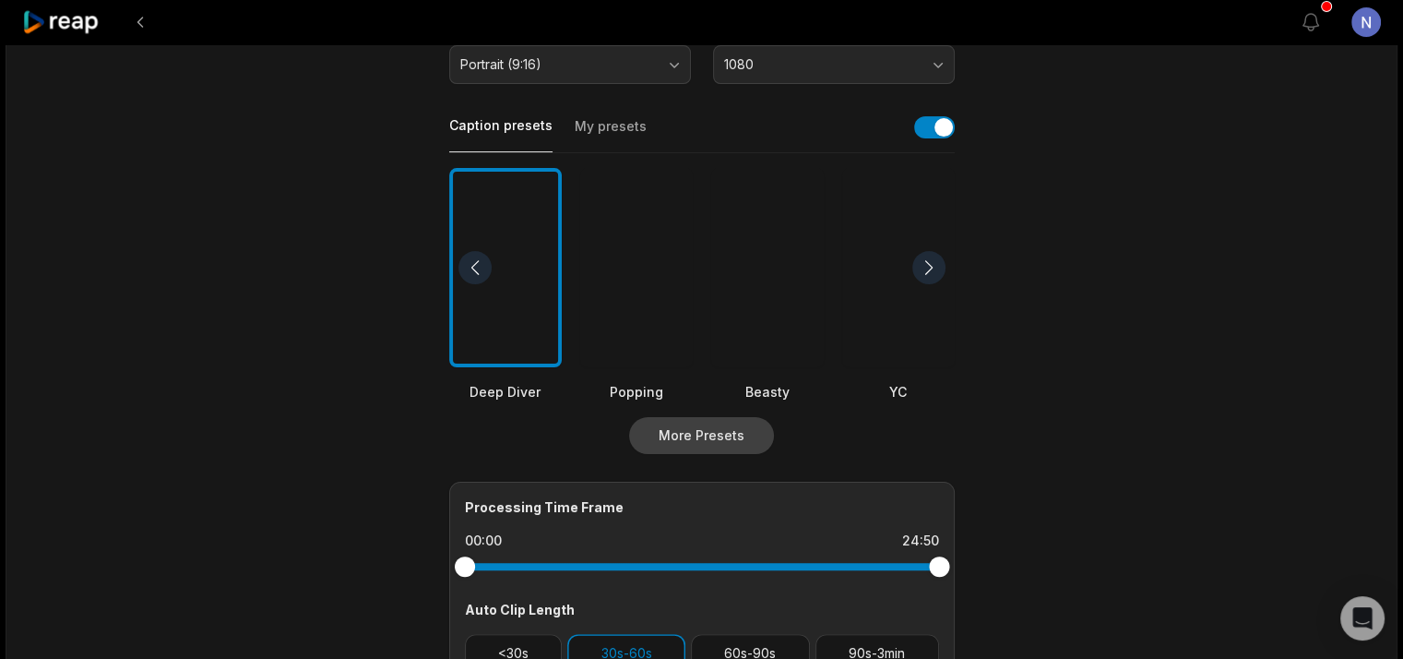
click at [683, 433] on button "More Presets" at bounding box center [701, 435] width 145 height 37
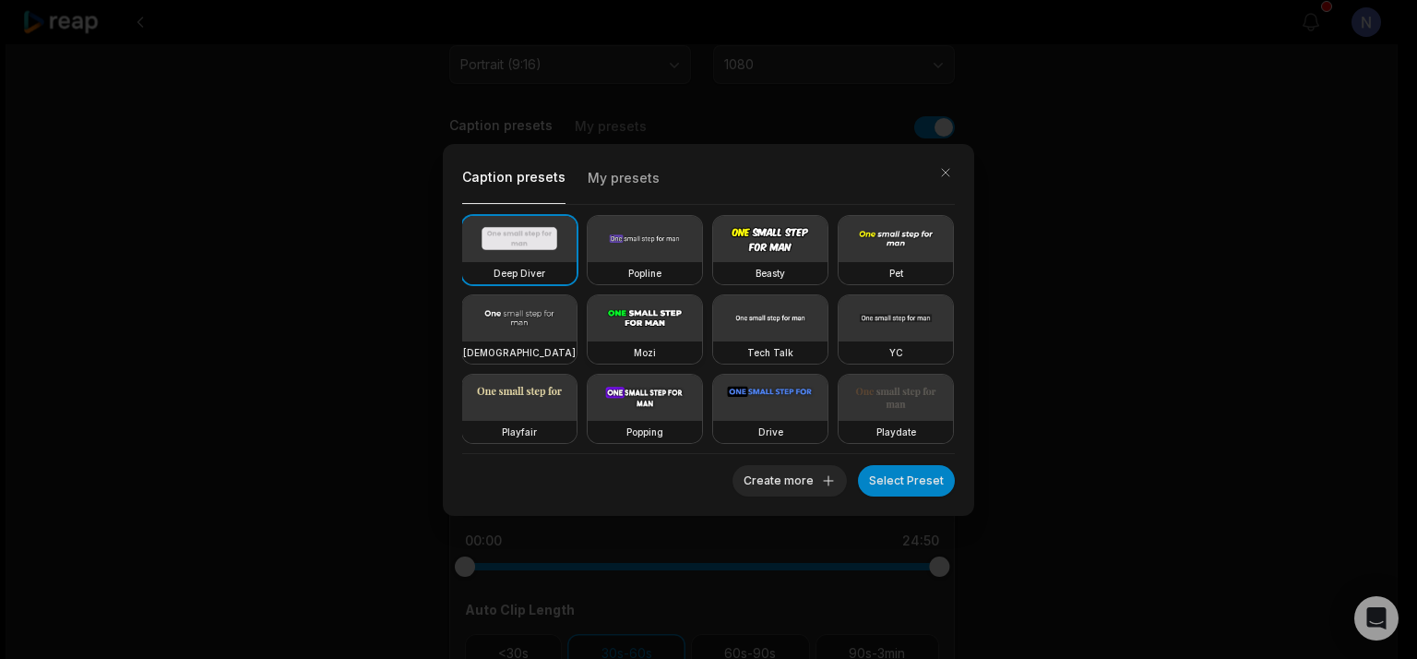
scroll to position [185, 0]
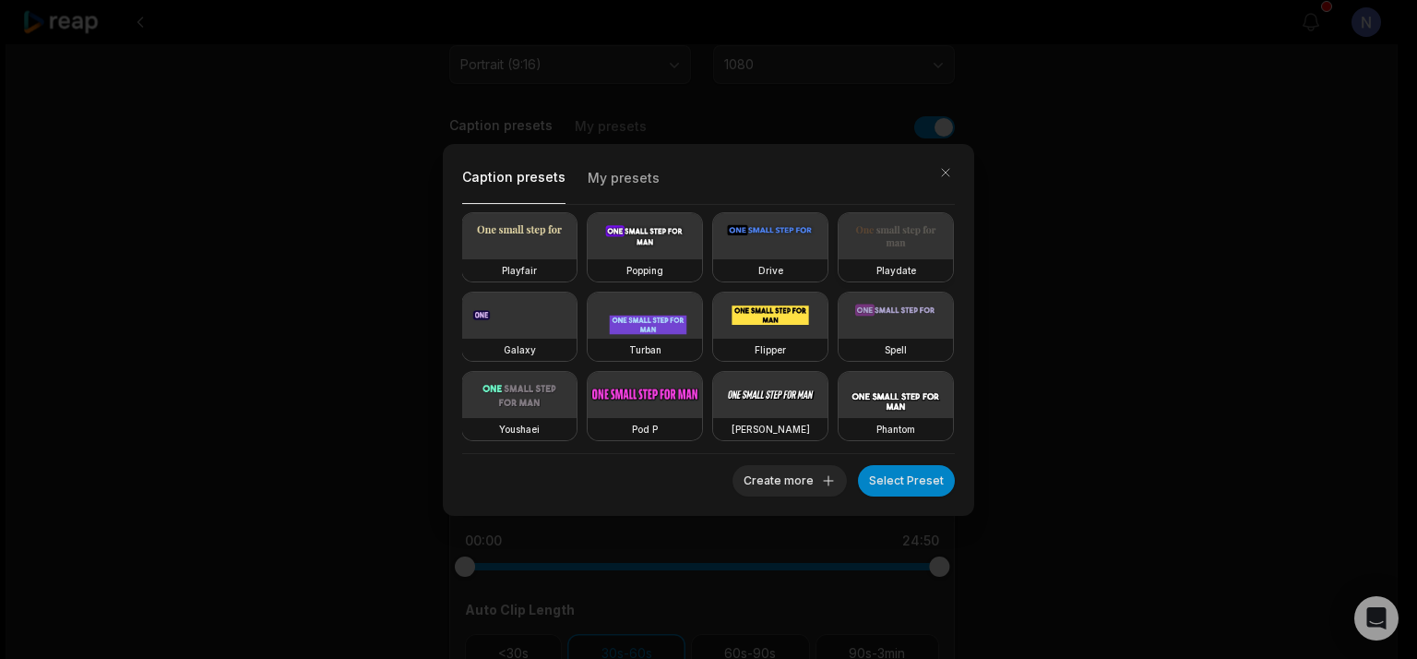
click at [877, 278] on h3 "Playdate" at bounding box center [897, 270] width 40 height 15
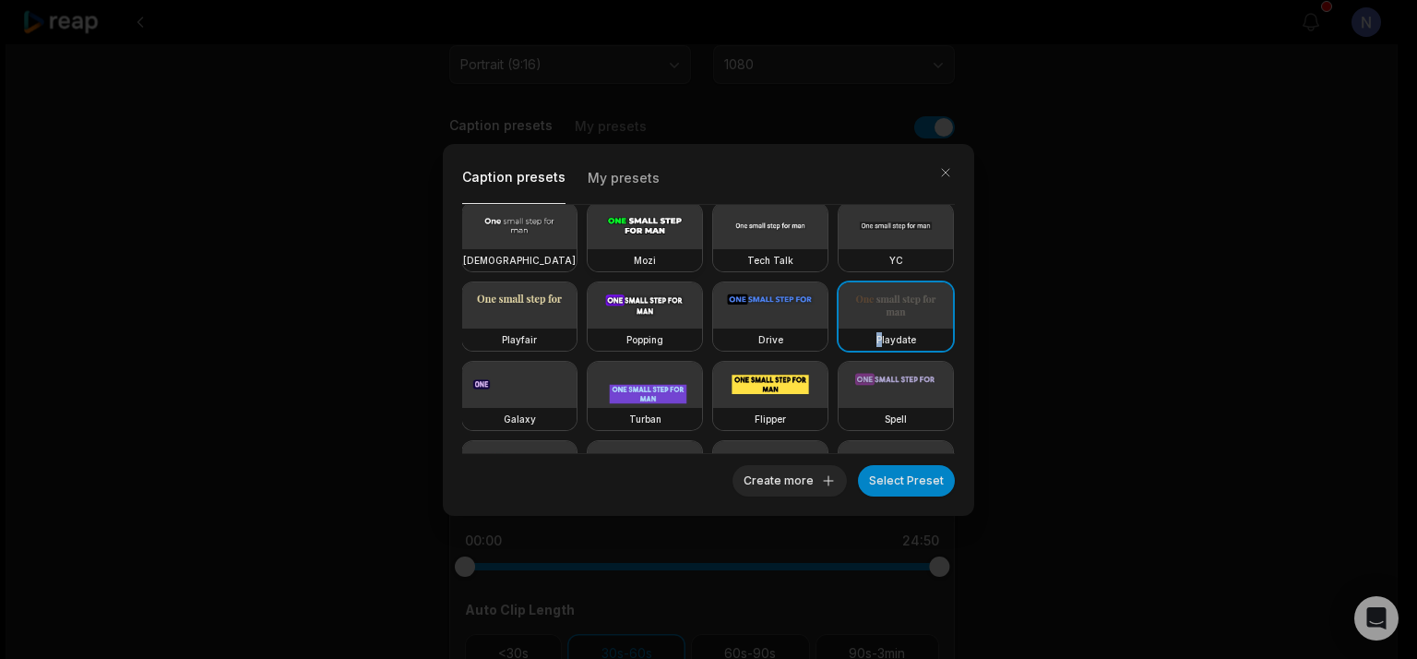
click at [702, 240] on video at bounding box center [645, 226] width 114 height 46
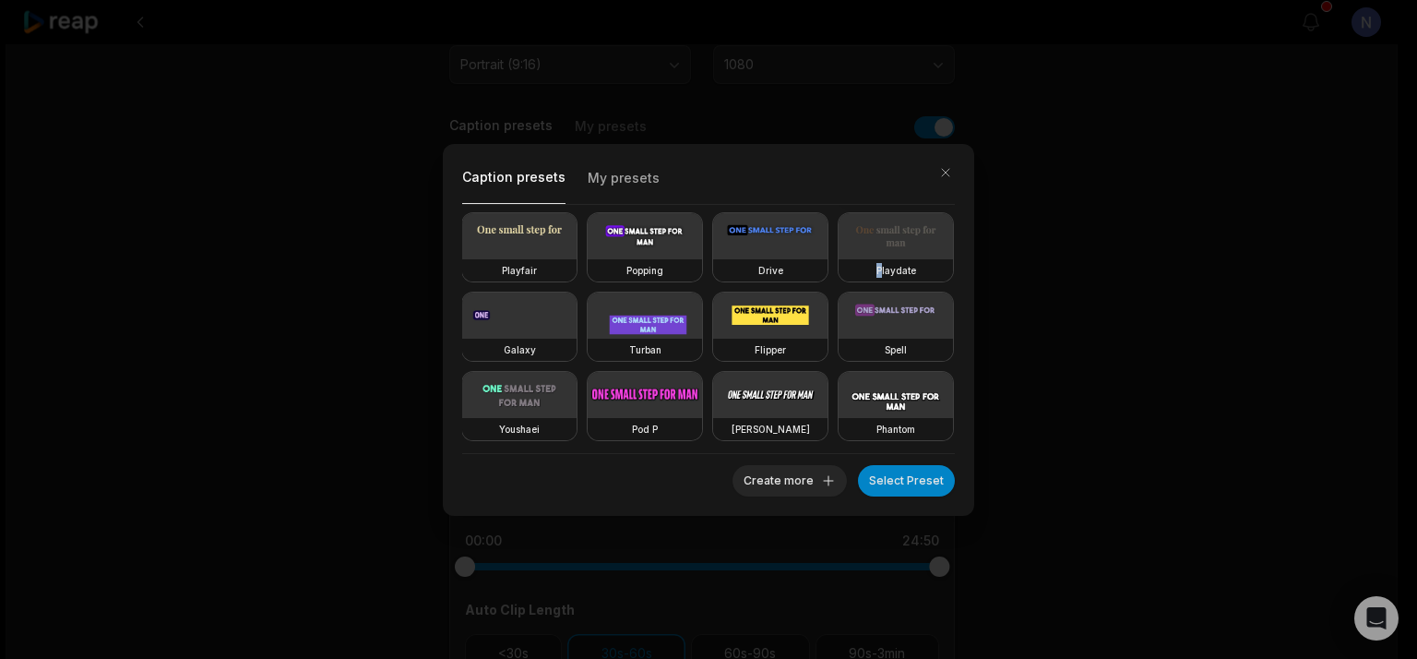
scroll to position [319, 0]
click at [839, 401] on video at bounding box center [896, 395] width 114 height 46
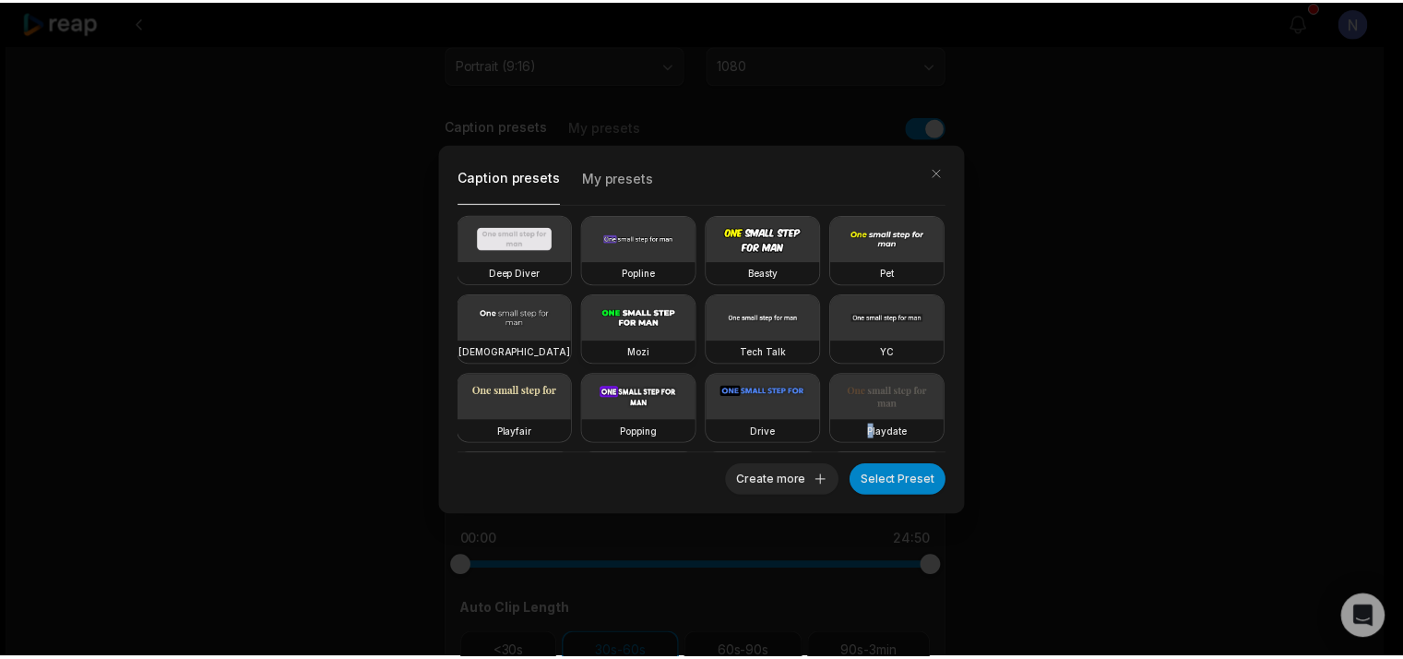
scroll to position [0, 0]
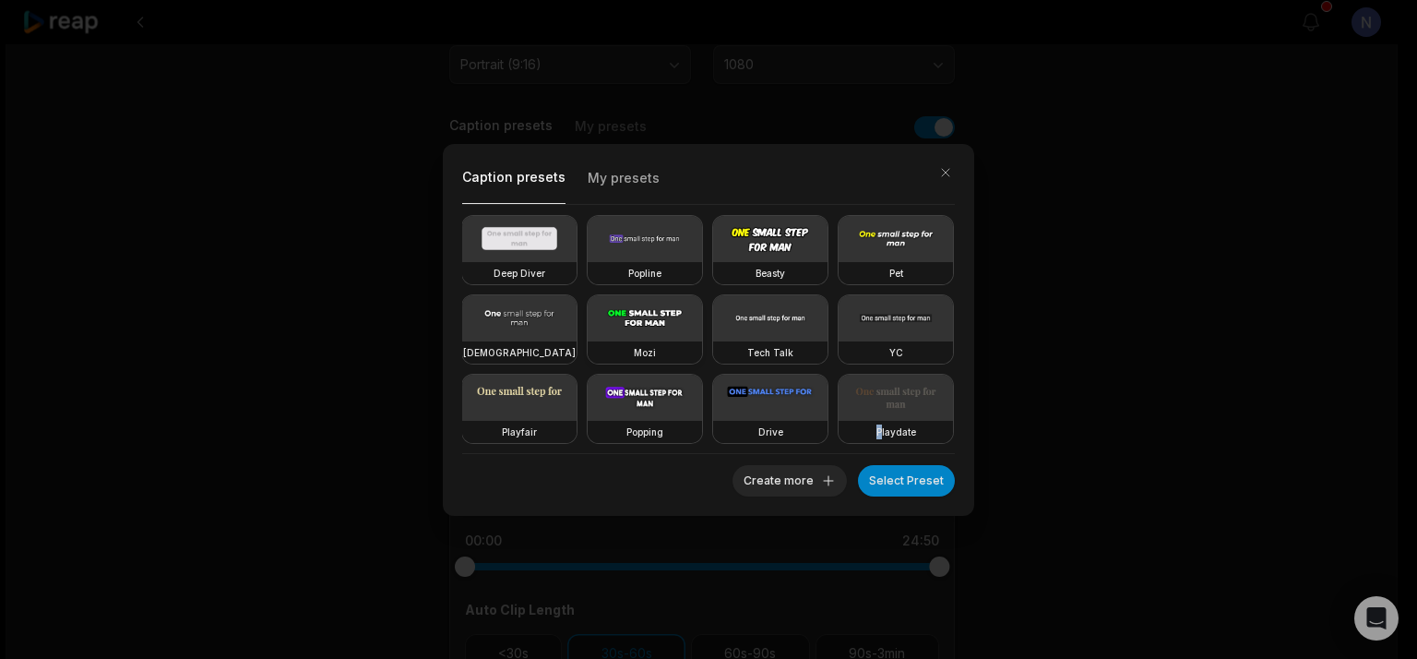
click at [702, 325] on video at bounding box center [645, 318] width 114 height 46
click at [914, 479] on button "Select Preset" at bounding box center [906, 480] width 97 height 31
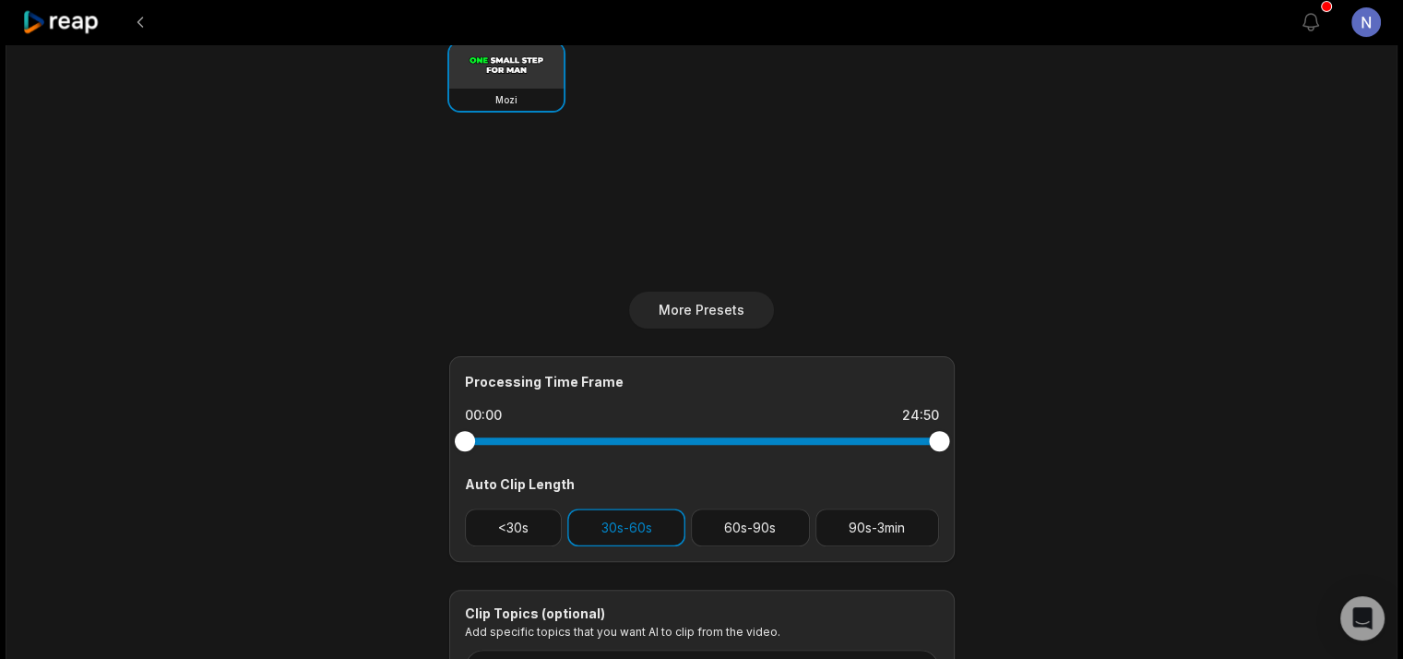
scroll to position [646, 0]
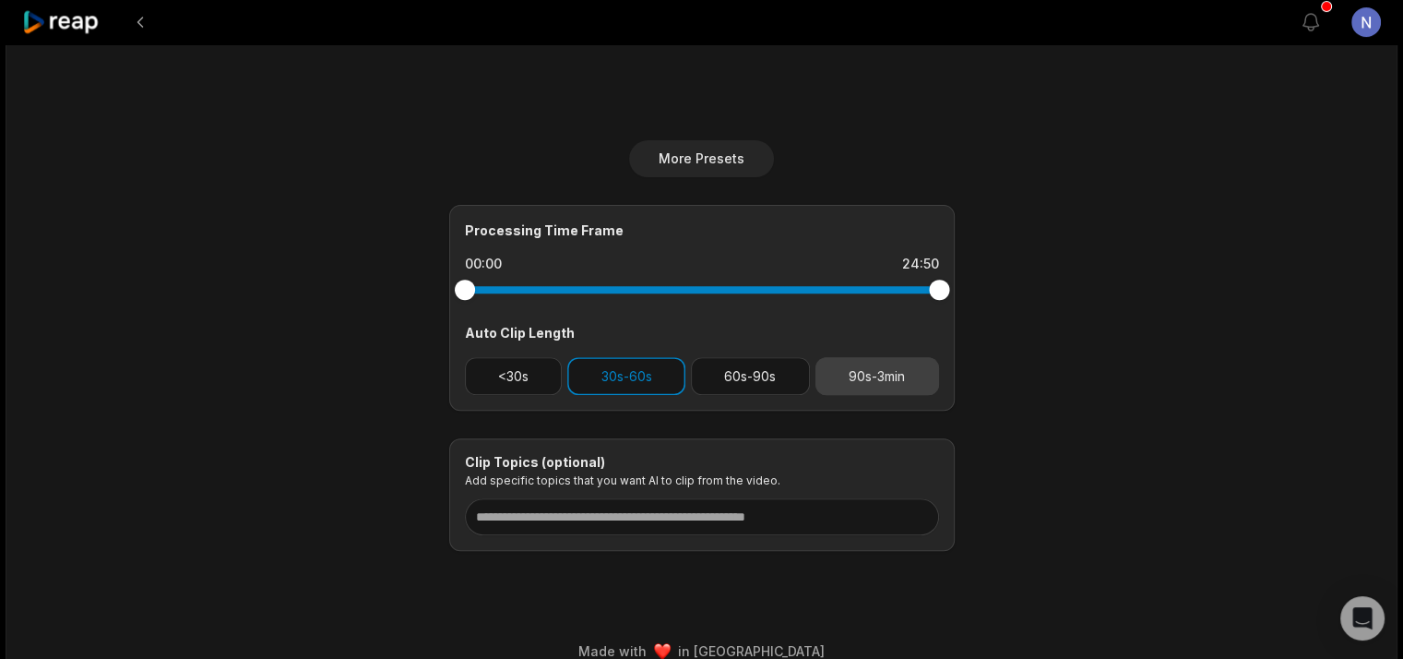
click at [878, 369] on button "90s-3min" at bounding box center [878, 376] width 124 height 38
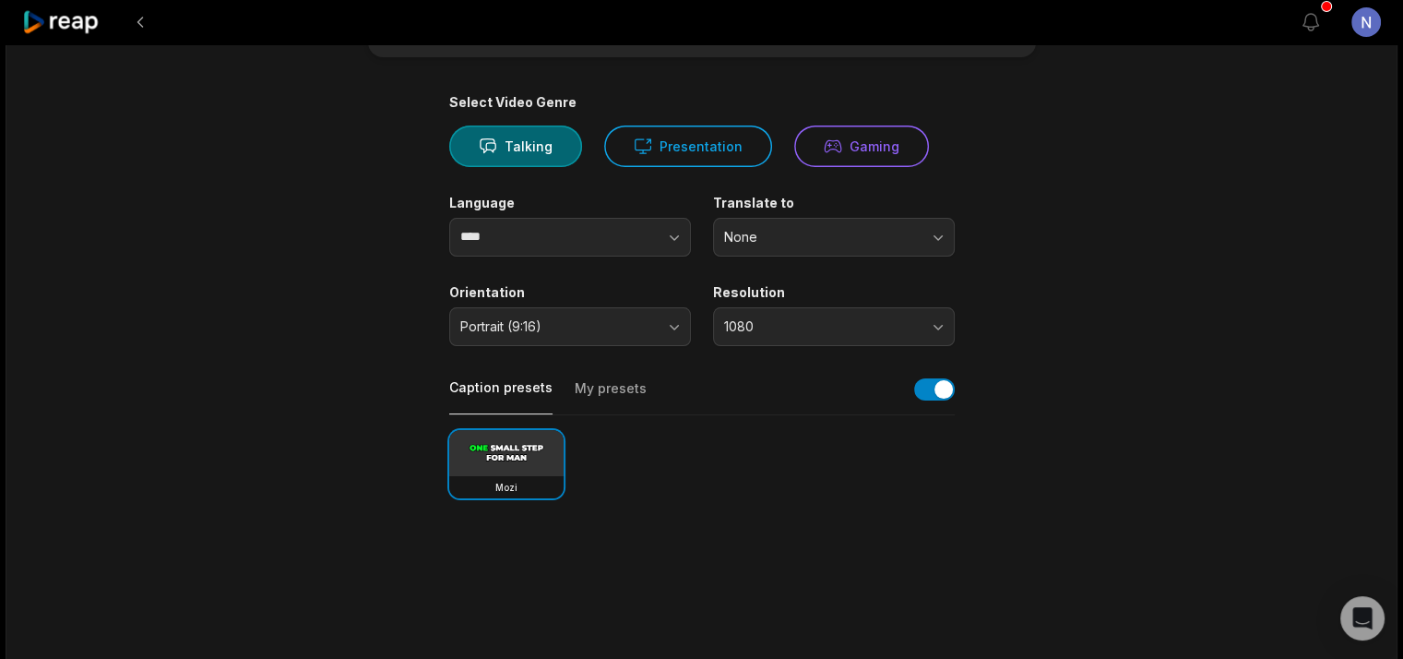
scroll to position [0, 0]
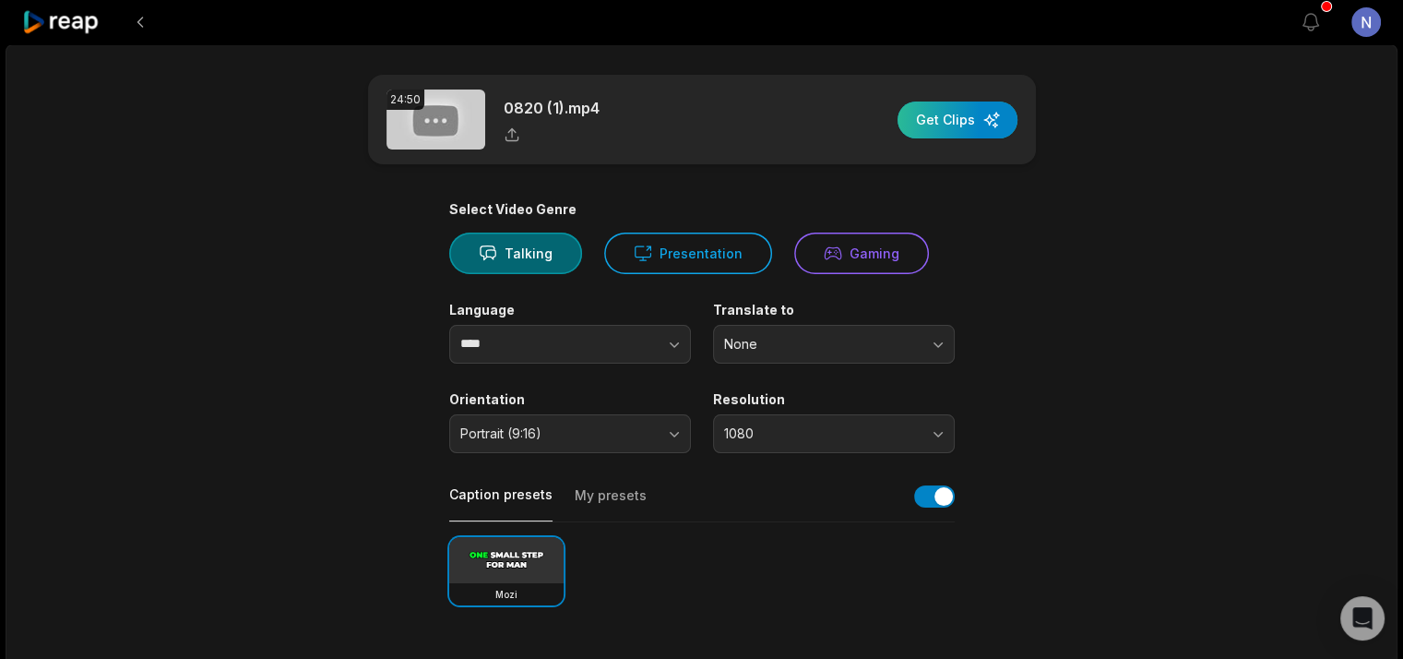
click at [949, 127] on div "button" at bounding box center [958, 119] width 120 height 37
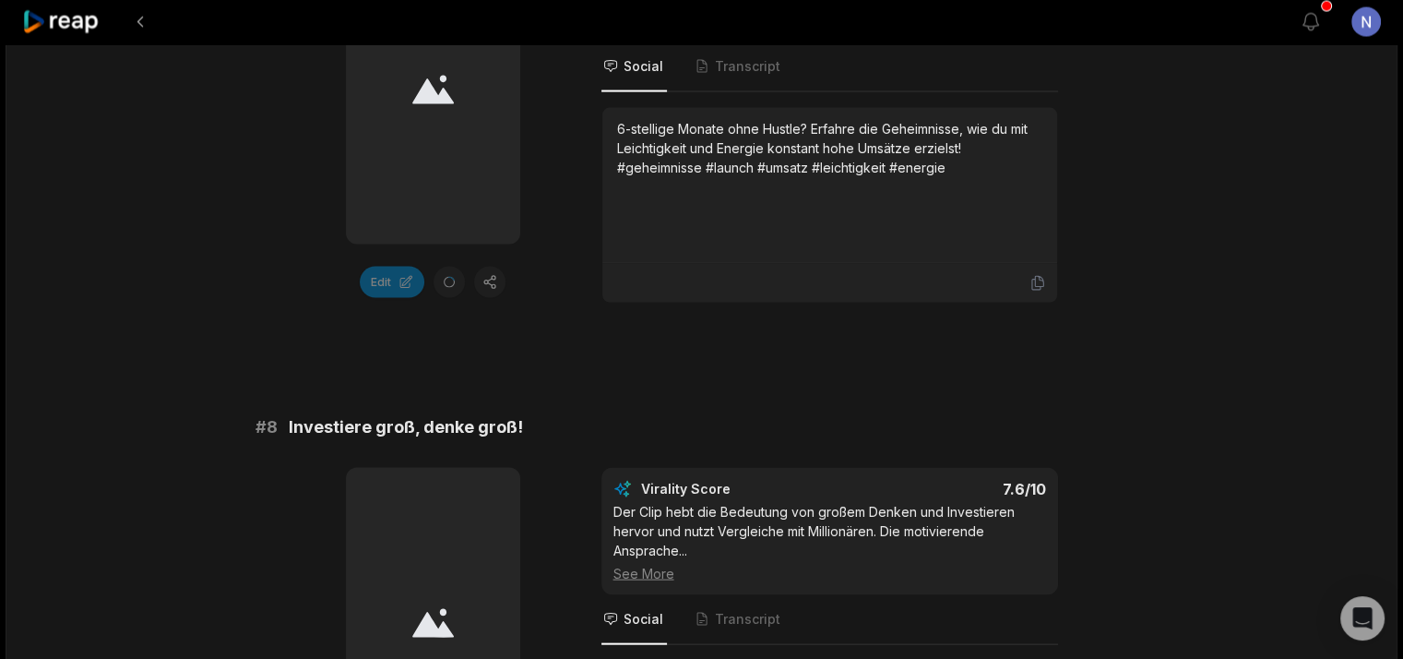
scroll to position [4060, 0]
